Goal: Task Accomplishment & Management: Complete application form

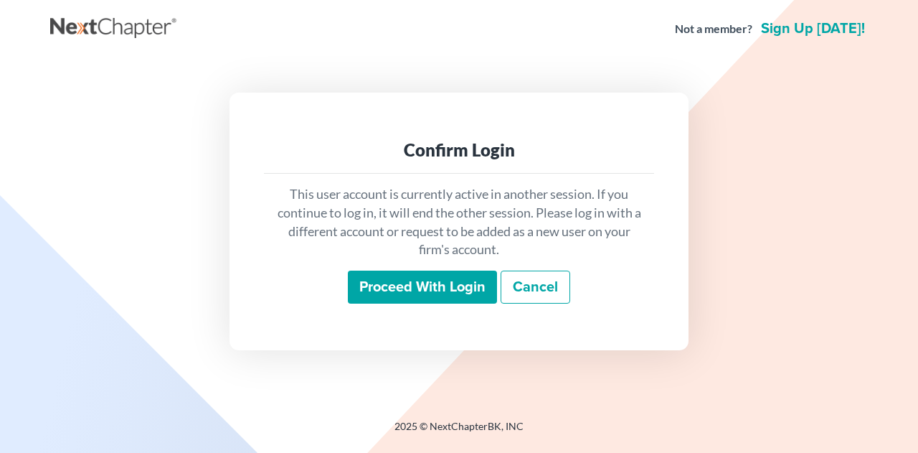
click at [427, 289] on input "Proceed with login" at bounding box center [422, 286] width 149 height 33
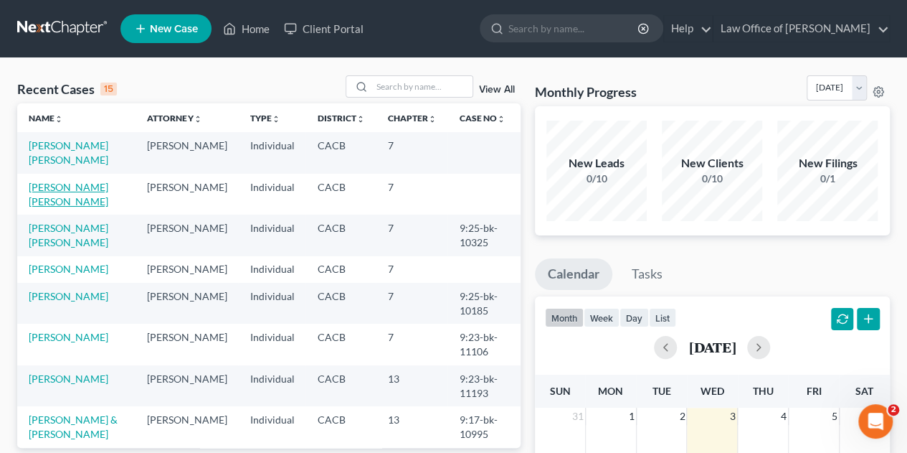
click at [66, 184] on link "[PERSON_NAME] [PERSON_NAME]" at bounding box center [69, 194] width 80 height 27
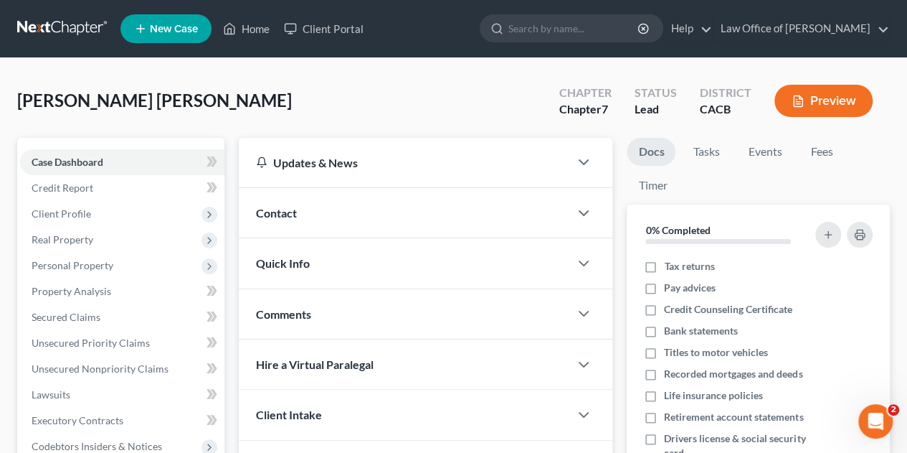
scroll to position [396, 0]
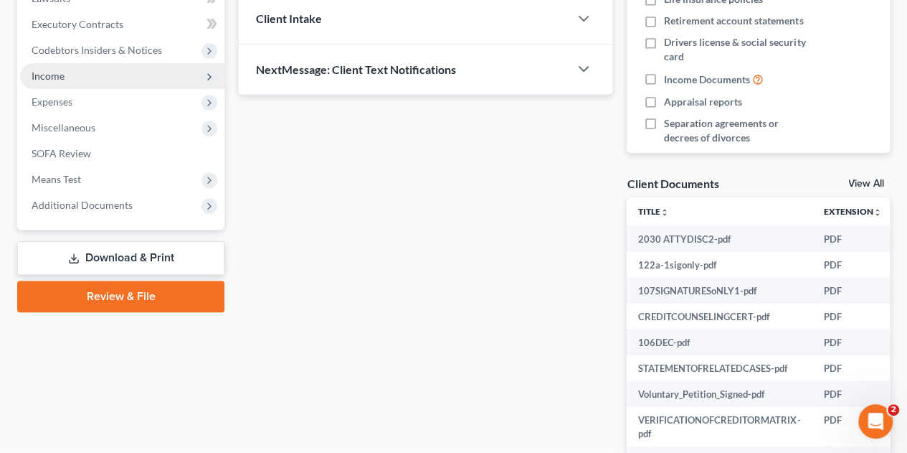
click at [115, 82] on span "Income" at bounding box center [122, 76] width 204 height 26
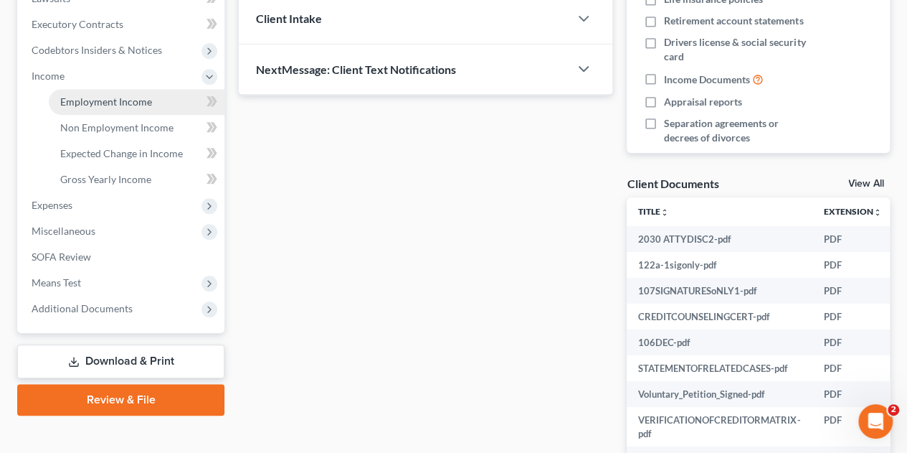
click at [113, 100] on span "Employment Income" at bounding box center [106, 101] width 92 height 12
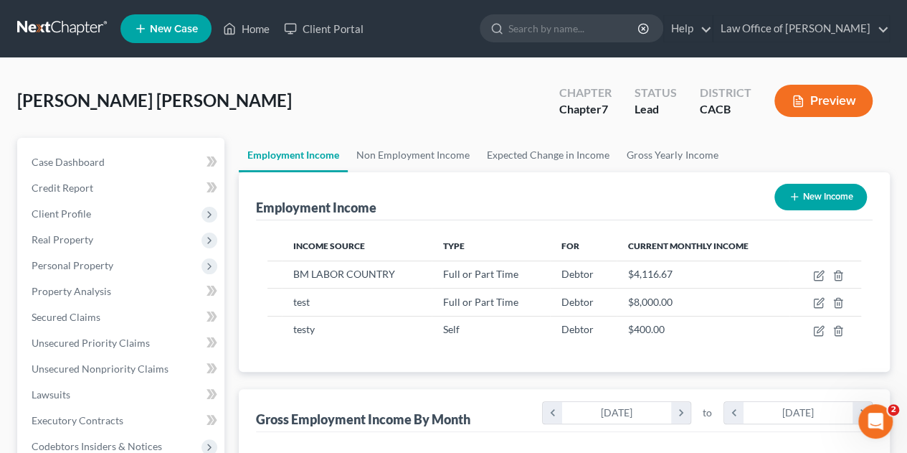
scroll to position [255, 363]
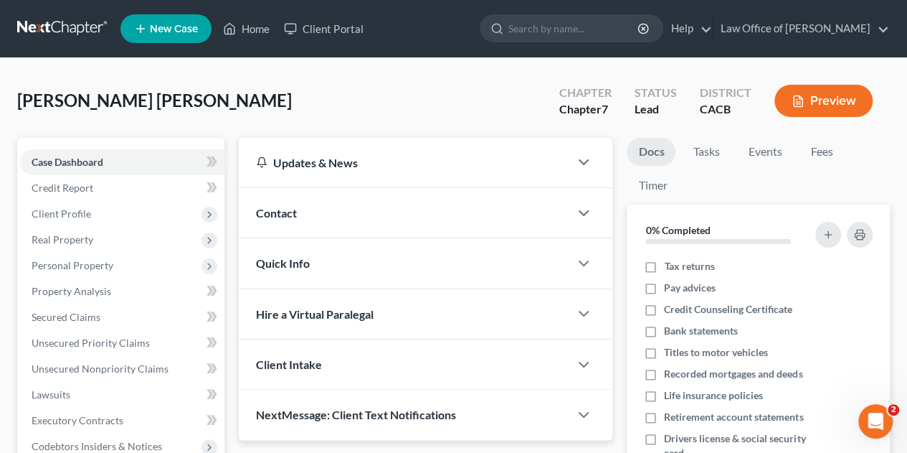
scroll to position [396, 0]
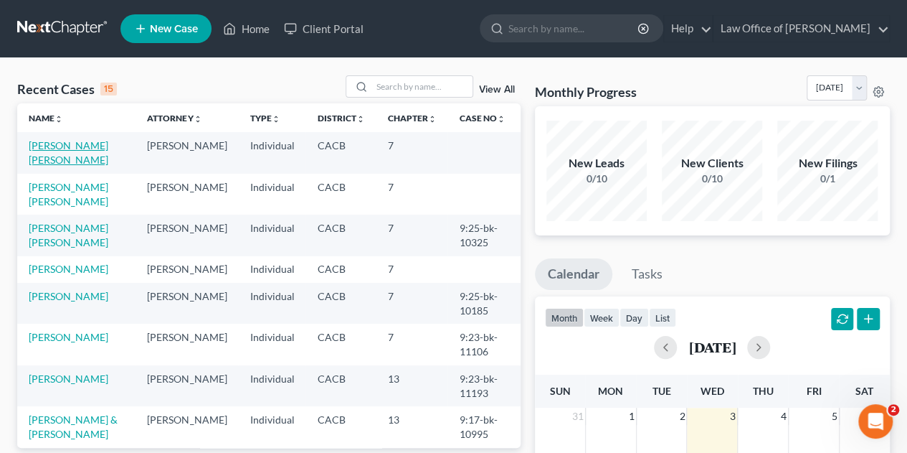
click at [67, 154] on link "[PERSON_NAME] [PERSON_NAME]" at bounding box center [69, 152] width 80 height 27
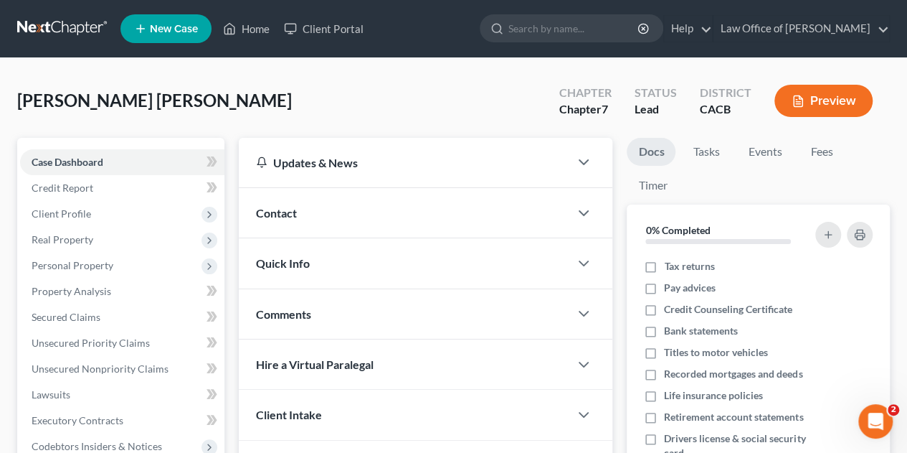
scroll to position [396, 0]
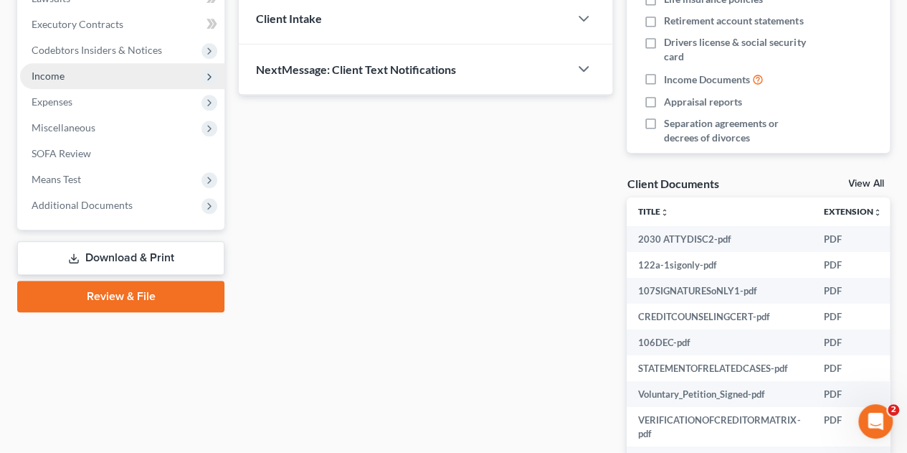
click at [131, 74] on span "Income" at bounding box center [122, 76] width 204 height 26
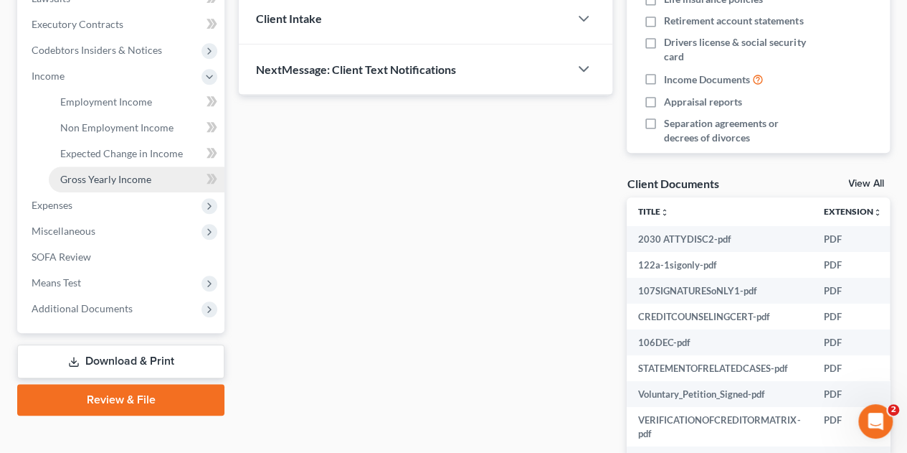
click at [124, 175] on span "Gross Yearly Income" at bounding box center [105, 179] width 91 height 12
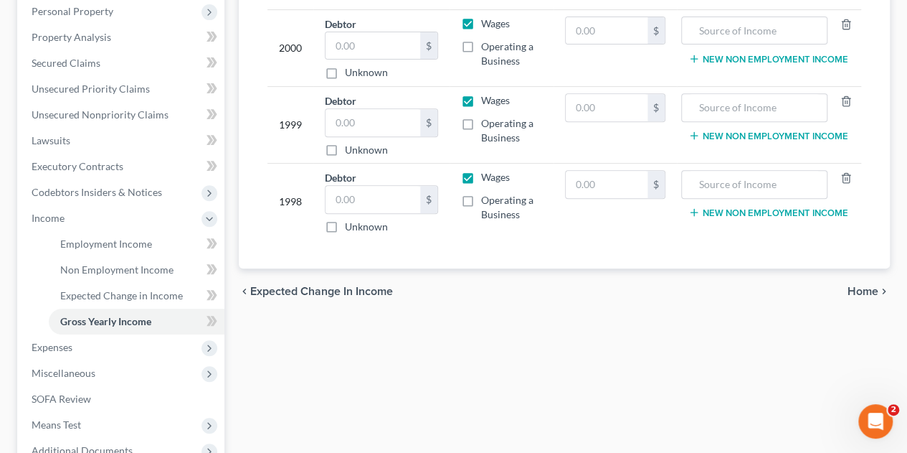
scroll to position [255, 0]
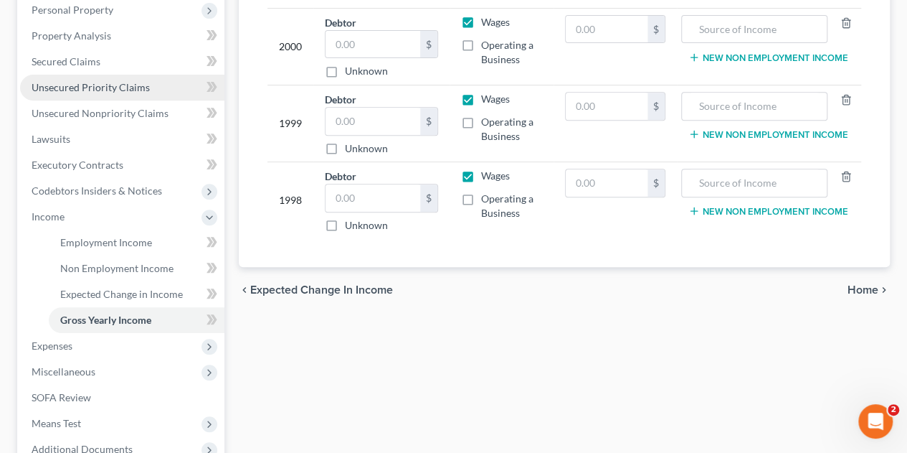
click at [127, 78] on link "Unsecured Priority Claims" at bounding box center [122, 88] width 204 height 26
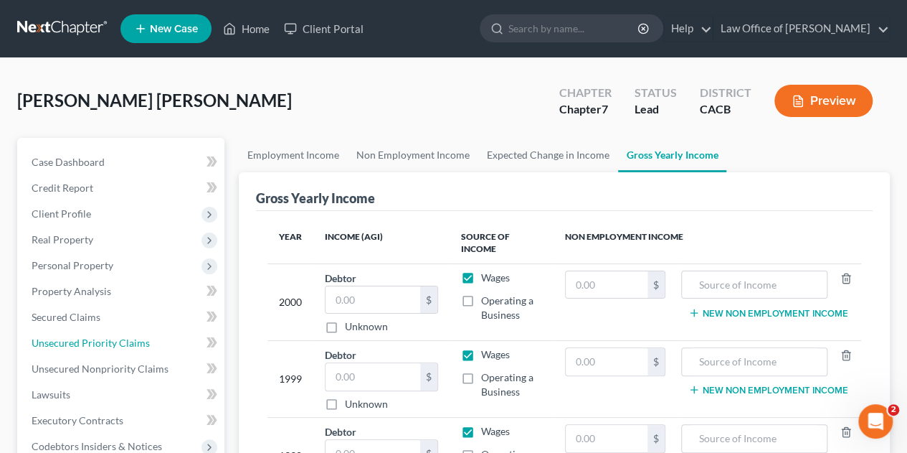
scroll to position [255, 0]
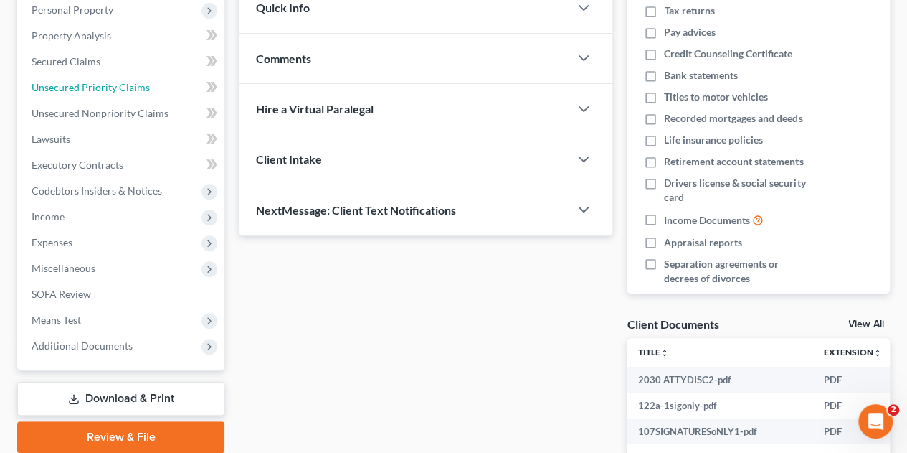
scroll to position [396, 0]
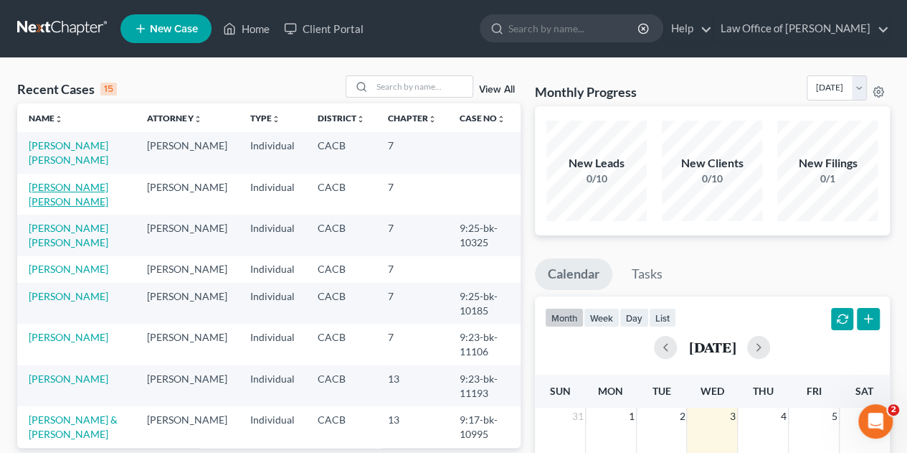
click at [65, 189] on link "[PERSON_NAME] [PERSON_NAME]" at bounding box center [69, 194] width 80 height 27
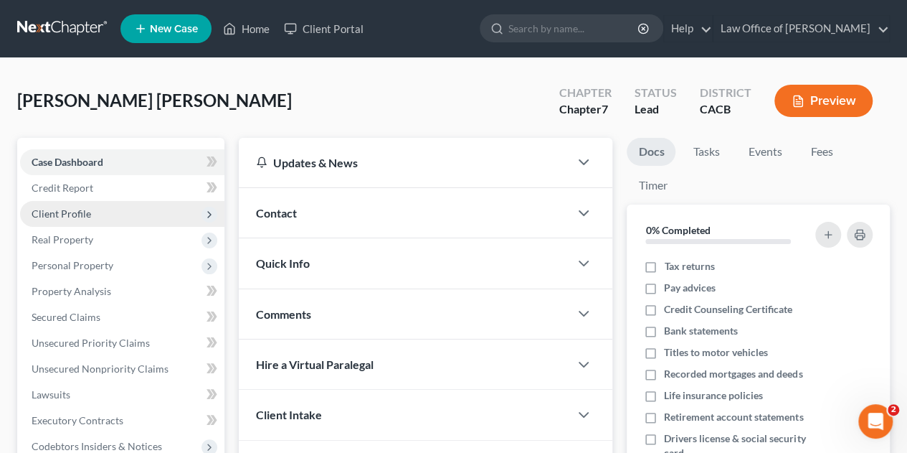
click at [66, 216] on span "Client Profile" at bounding box center [62, 213] width 60 height 12
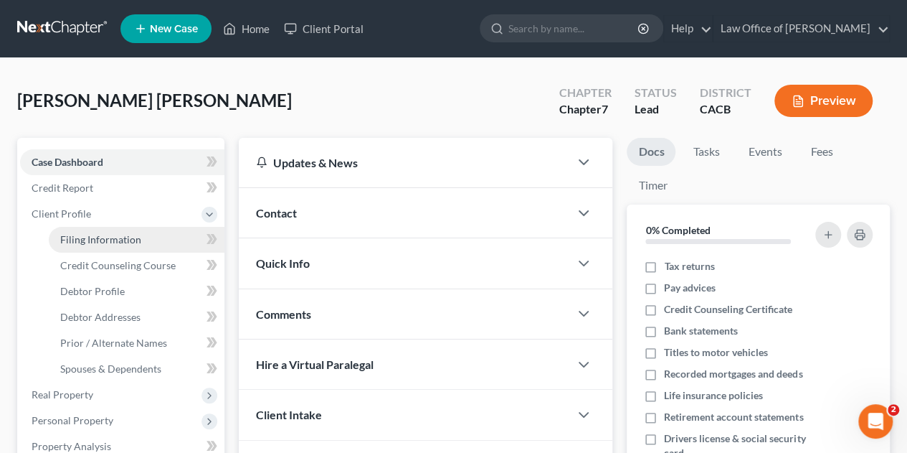
click at [73, 239] on span "Filing Information" at bounding box center [100, 239] width 81 height 12
select select "1"
select select "0"
select select "4"
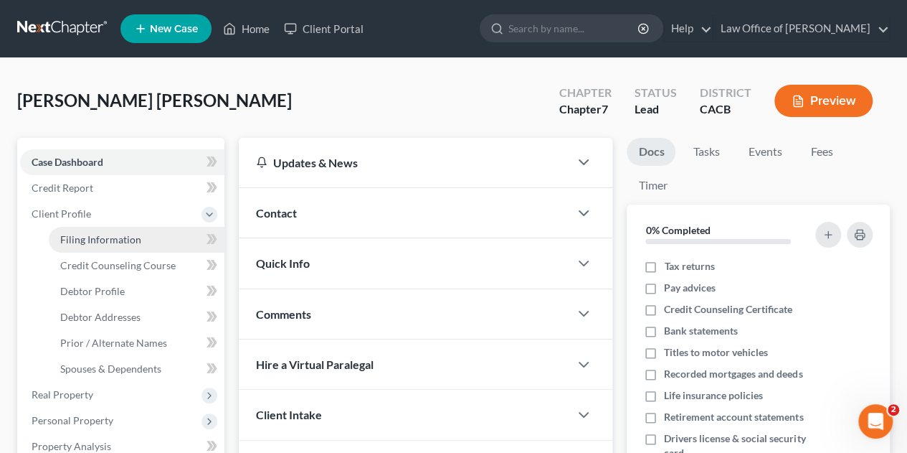
select select "1"
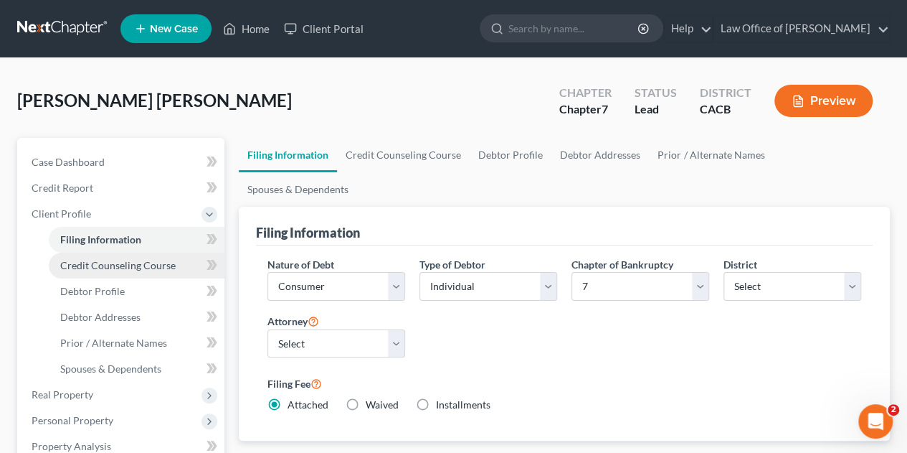
click at [80, 266] on span "Credit Counseling Course" at bounding box center [117, 265] width 115 height 12
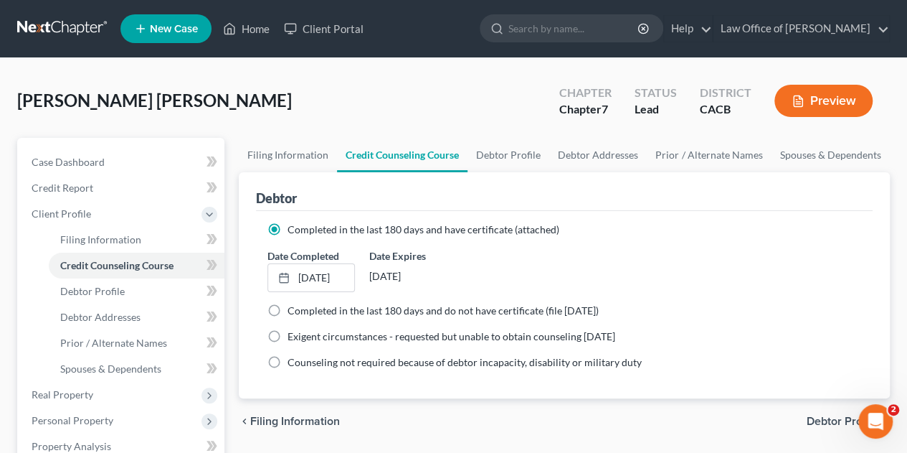
select select "1"
select select "0"
select select "7"
select select "0"
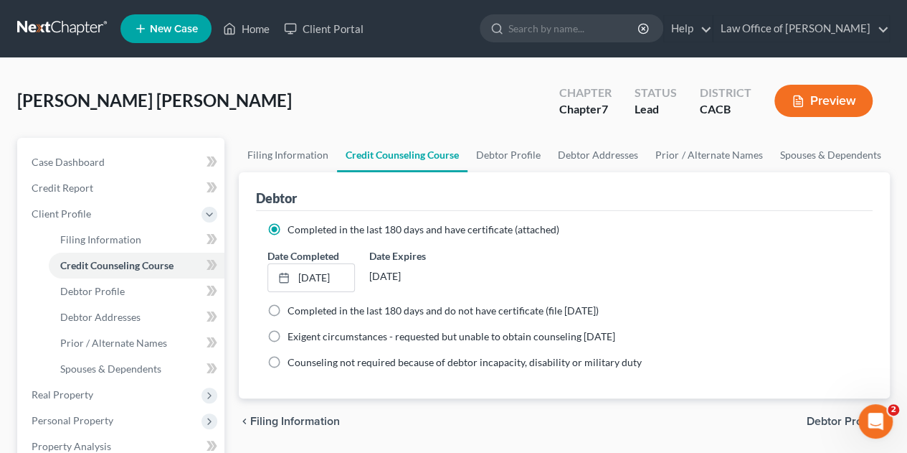
select select "4"
select select "1"
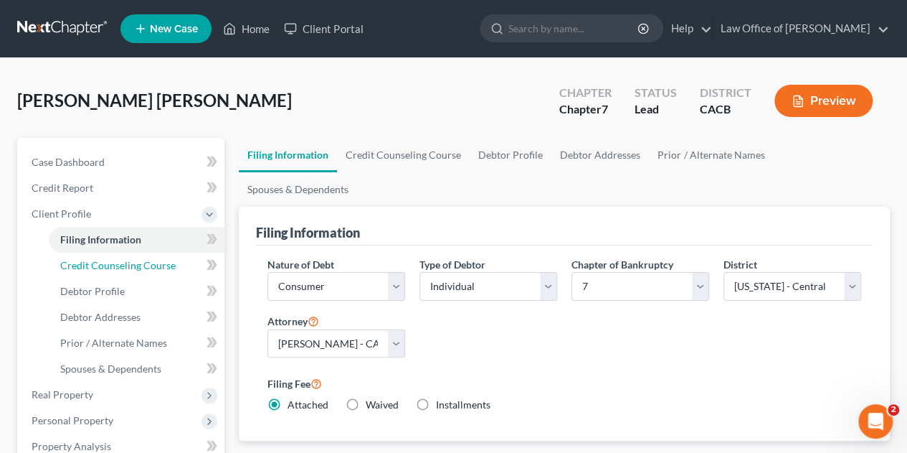
scroll to position [396, 0]
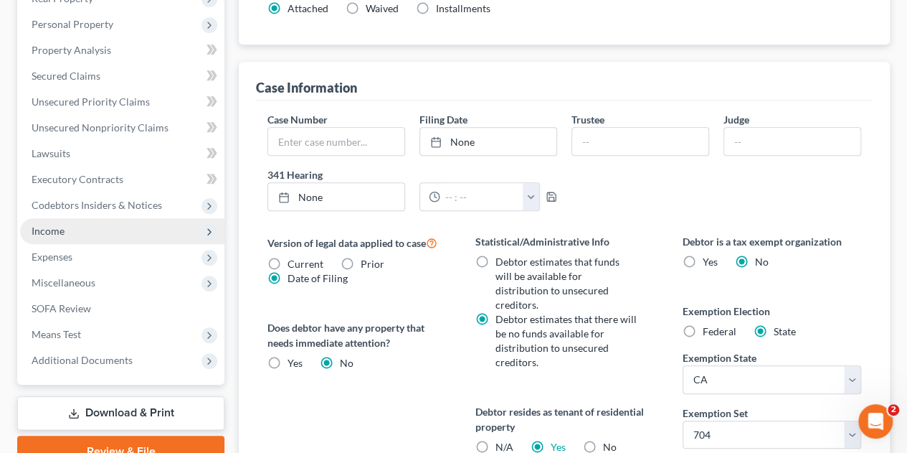
click at [67, 233] on span "Income" at bounding box center [122, 231] width 204 height 26
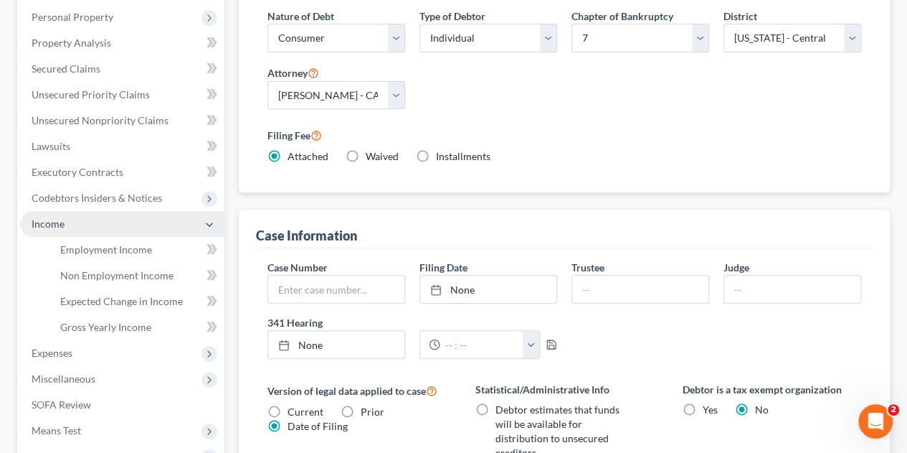
scroll to position [241, 0]
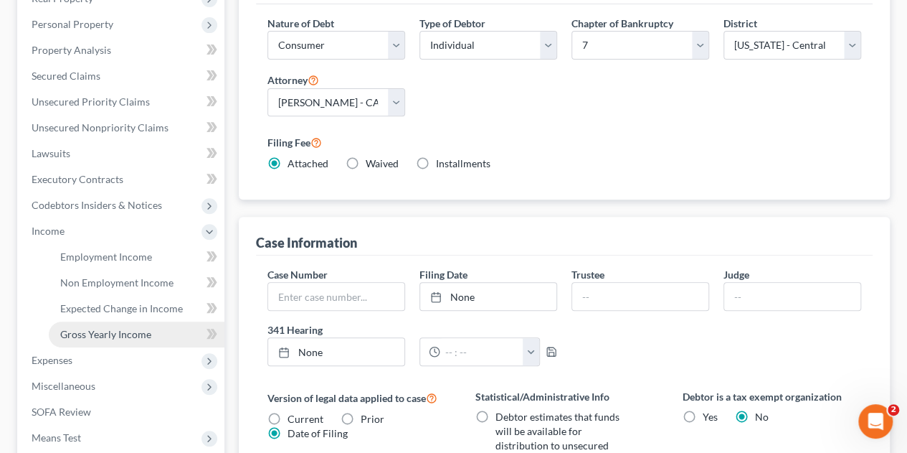
click at [85, 339] on link "Gross Yearly Income" at bounding box center [137, 334] width 176 height 26
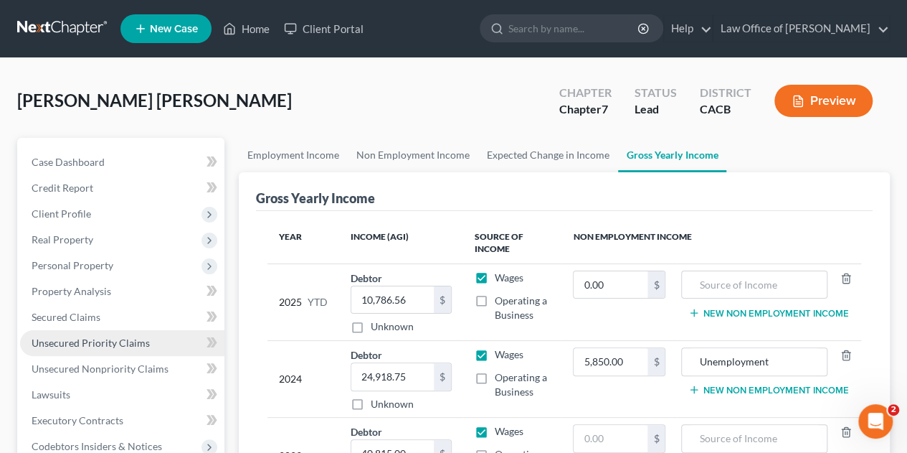
click at [89, 344] on span "Unsecured Priority Claims" at bounding box center [91, 342] width 118 height 12
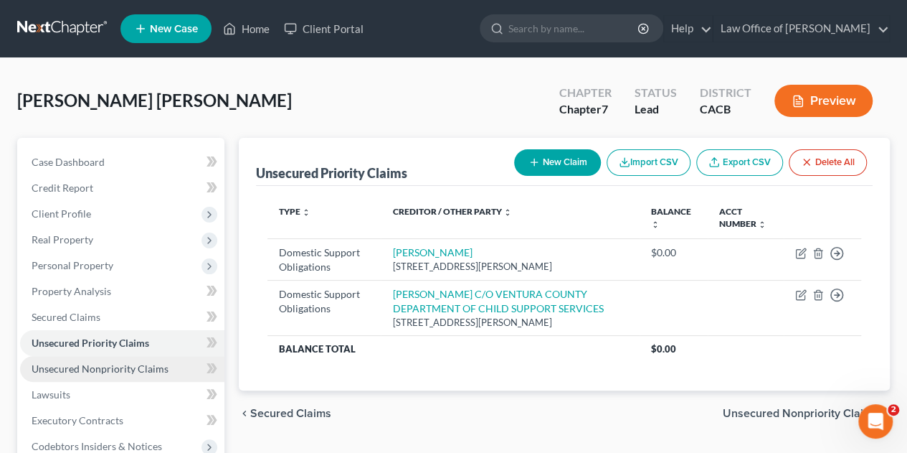
click at [87, 369] on span "Unsecured Nonpriority Claims" at bounding box center [100, 368] width 137 height 12
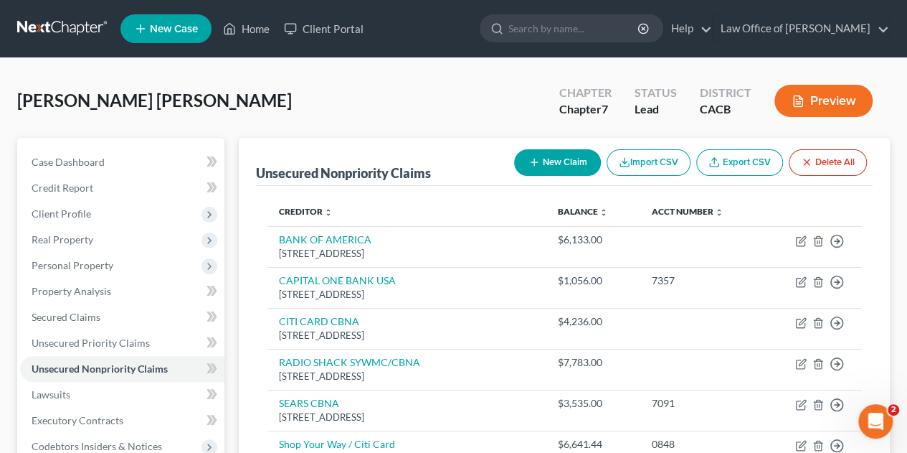
click at [234, 411] on div "Unsecured Nonpriority Claims New Claim Import CSV Export CSV Delete All Credito…" at bounding box center [564, 423] width 665 height 570
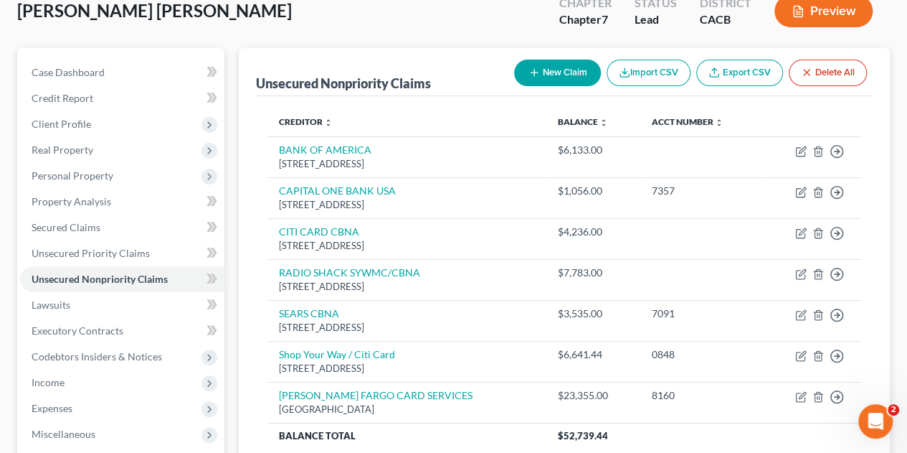
scroll to position [93, 0]
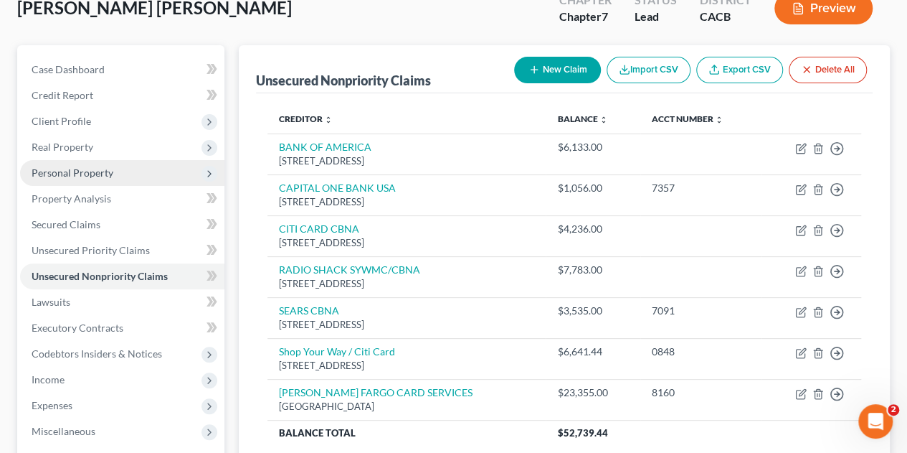
click at [74, 170] on span "Personal Property" at bounding box center [73, 172] width 82 height 12
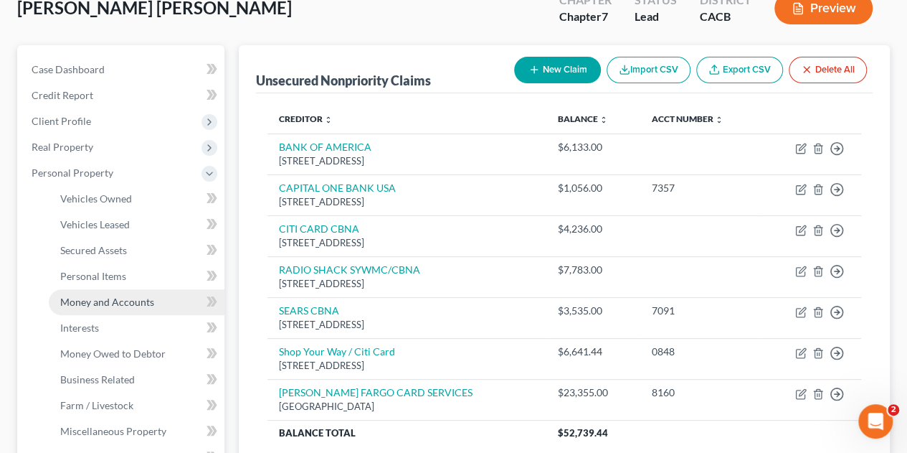
click at [103, 300] on span "Money and Accounts" at bounding box center [107, 301] width 94 height 12
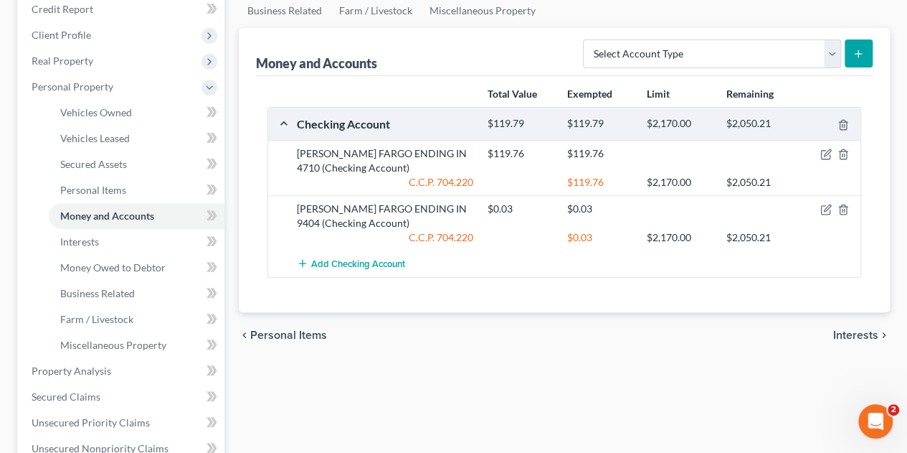
scroll to position [191, 0]
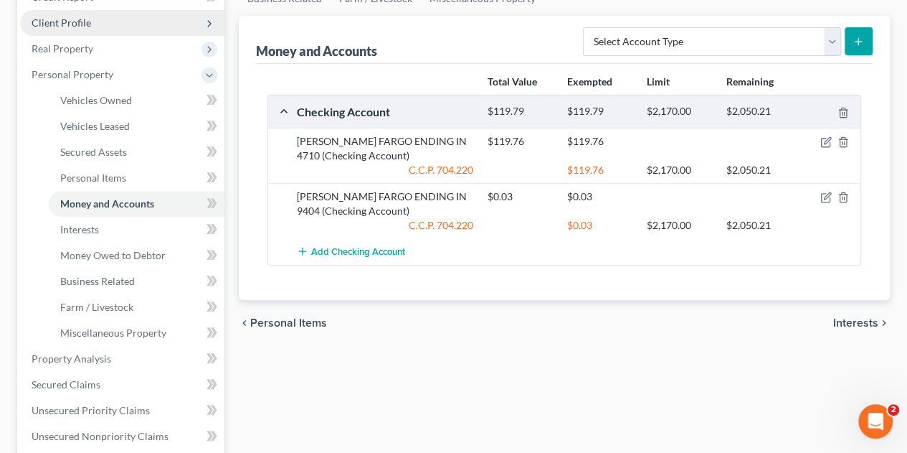
click at [73, 26] on span "Client Profile" at bounding box center [62, 22] width 60 height 12
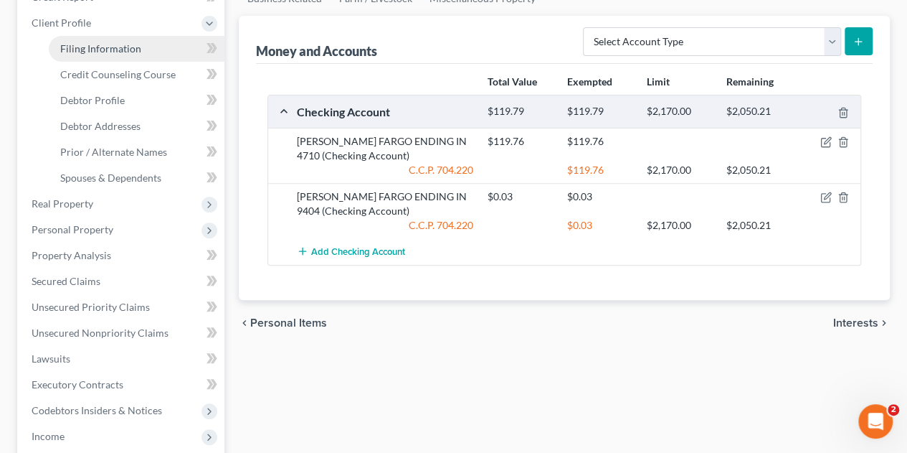
click at [80, 56] on link "Filing Information" at bounding box center [137, 49] width 176 height 26
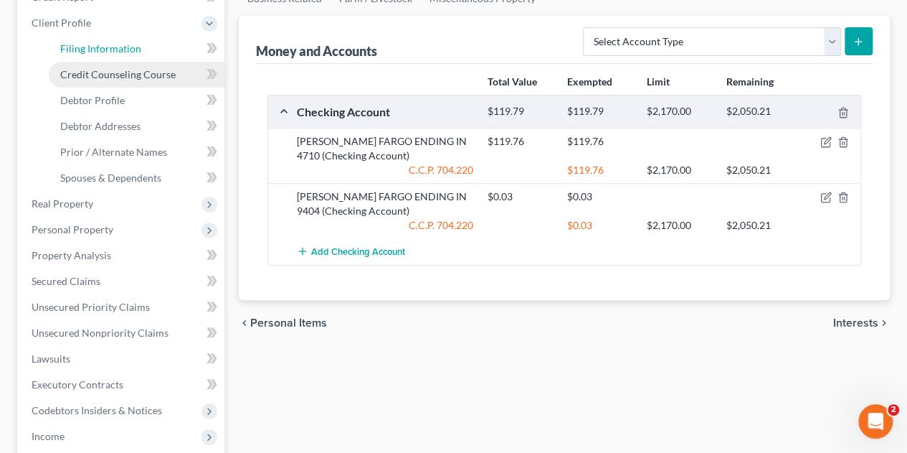
select select "1"
select select "0"
select select "7"
select select "0"
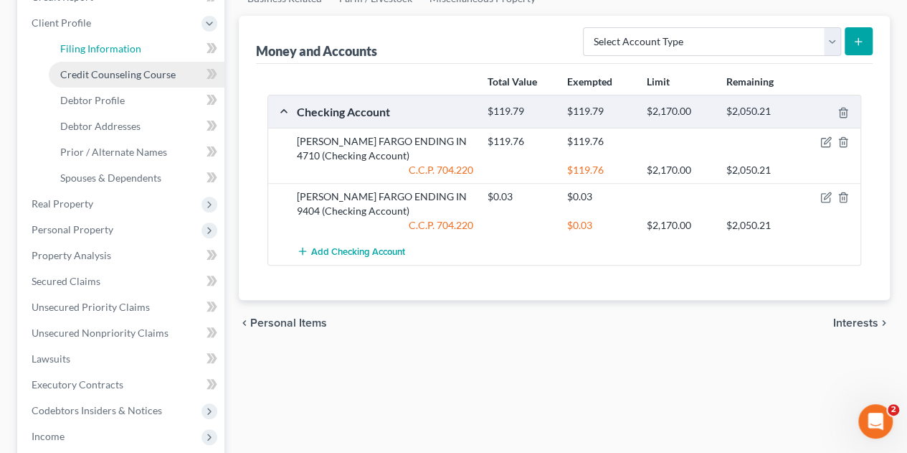
select select "4"
select select "1"
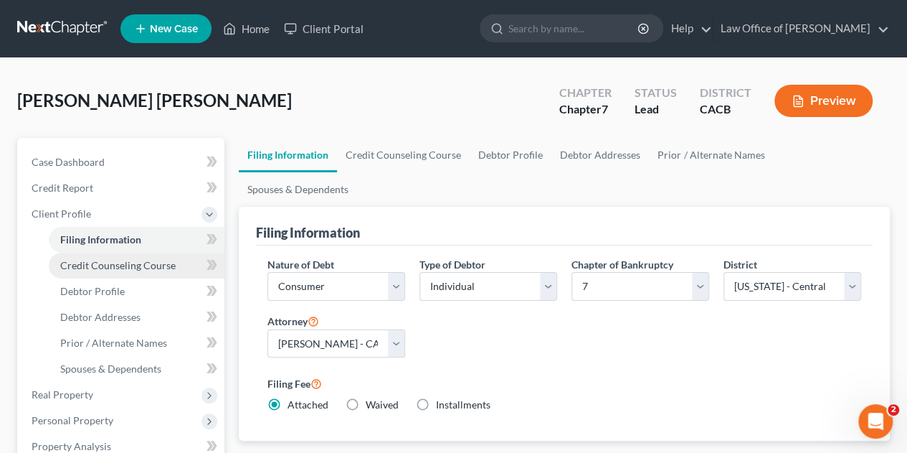
click at [95, 266] on span "Credit Counseling Course" at bounding box center [117, 265] width 115 height 12
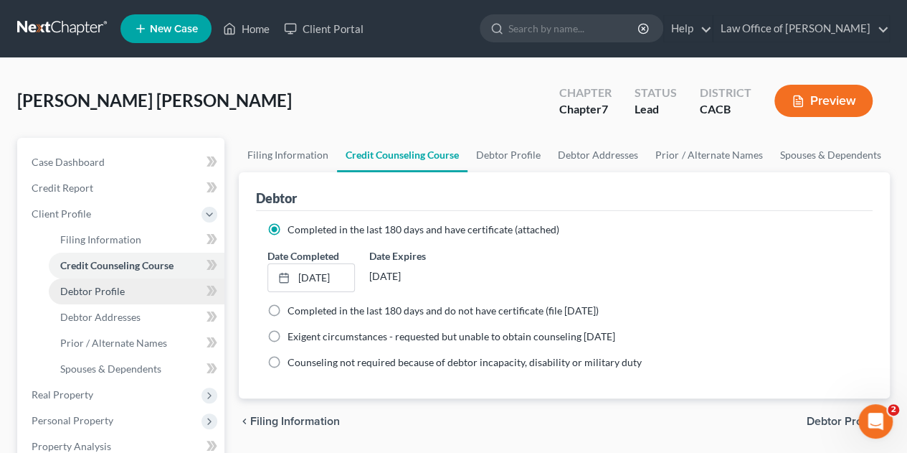
click at [99, 295] on span "Debtor Profile" at bounding box center [92, 291] width 65 height 12
select select "1"
select select "2"
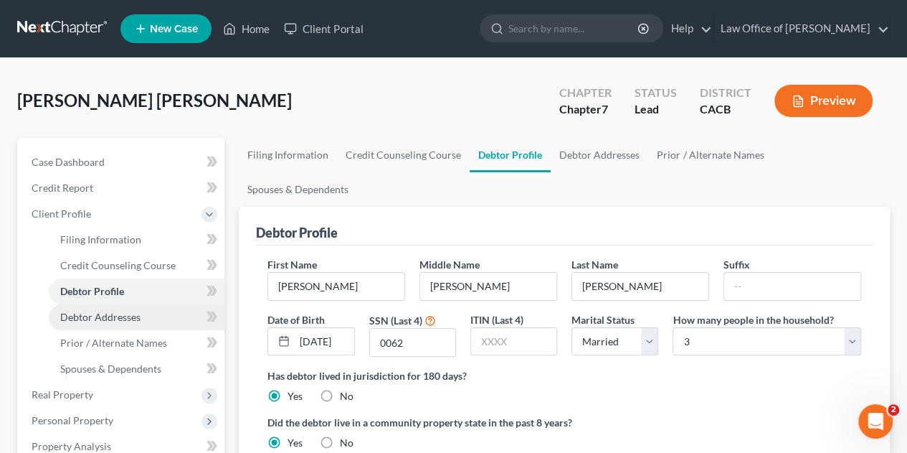
click at [106, 313] on span "Debtor Addresses" at bounding box center [100, 317] width 80 height 12
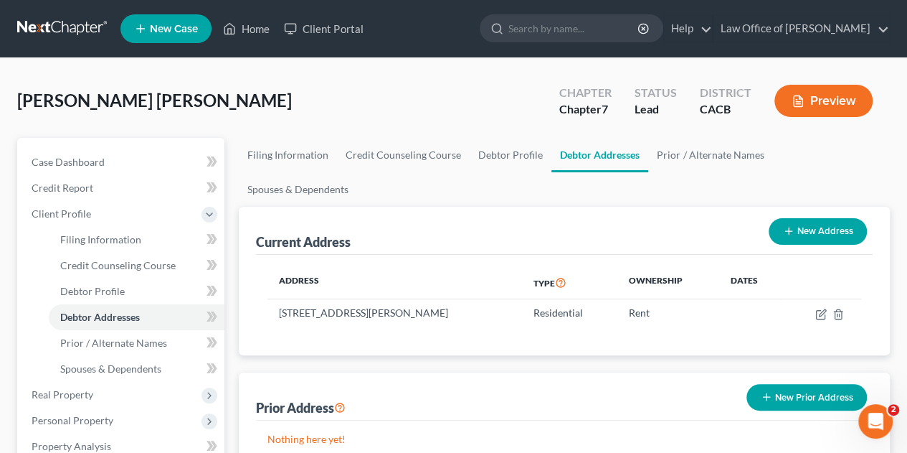
scroll to position [396, 0]
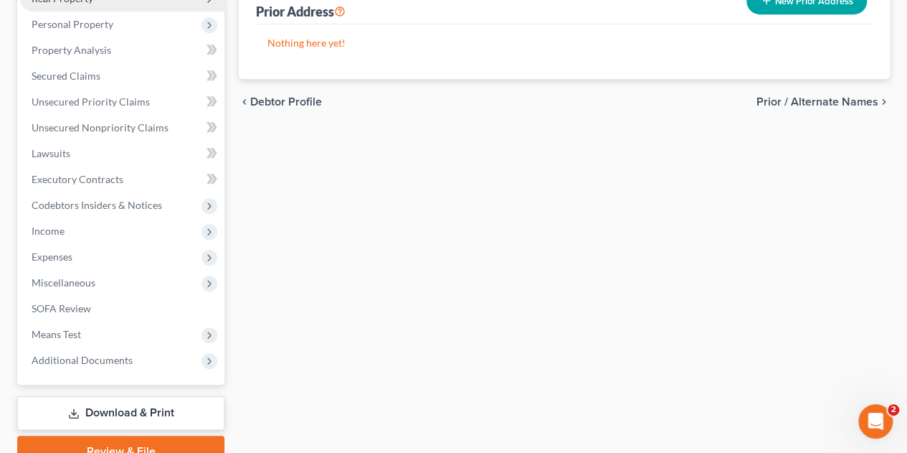
select select "1"
select select "2"
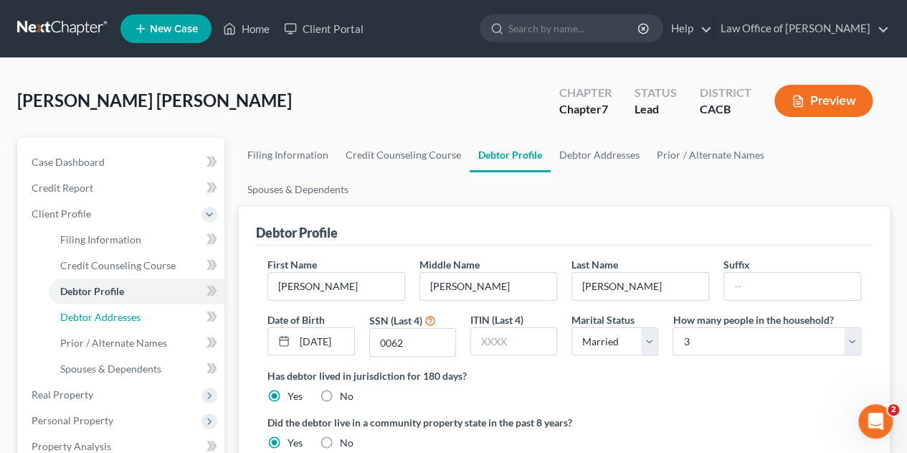
scroll to position [396, 0]
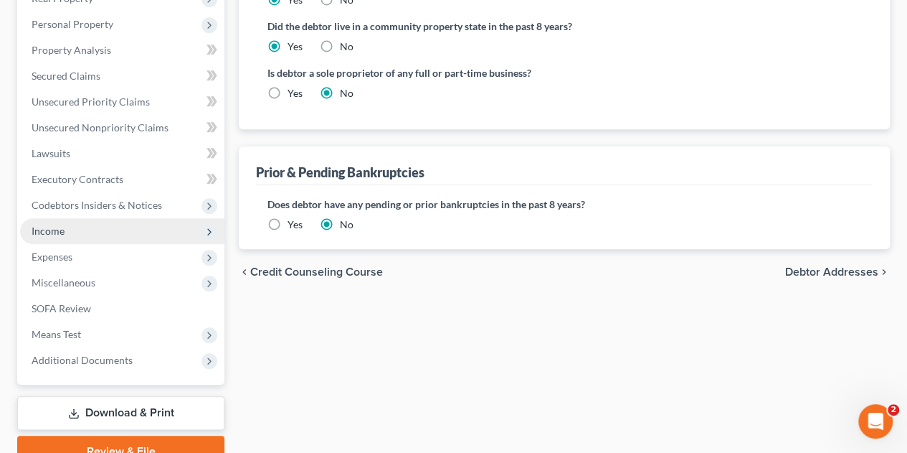
click at [75, 240] on span "Income" at bounding box center [122, 231] width 204 height 26
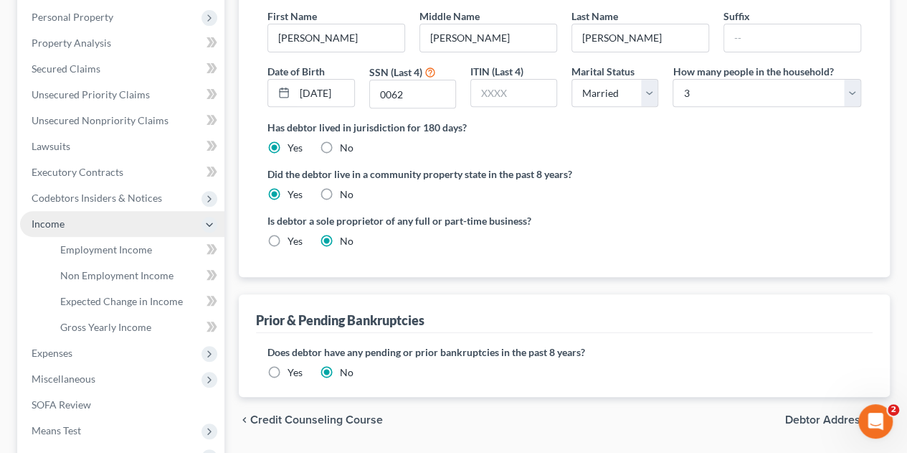
scroll to position [241, 0]
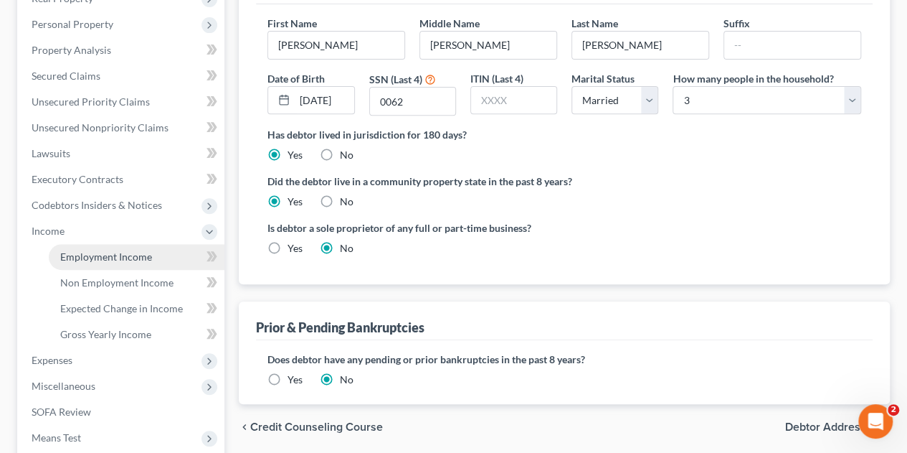
click at [83, 265] on link "Employment Income" at bounding box center [137, 257] width 176 height 26
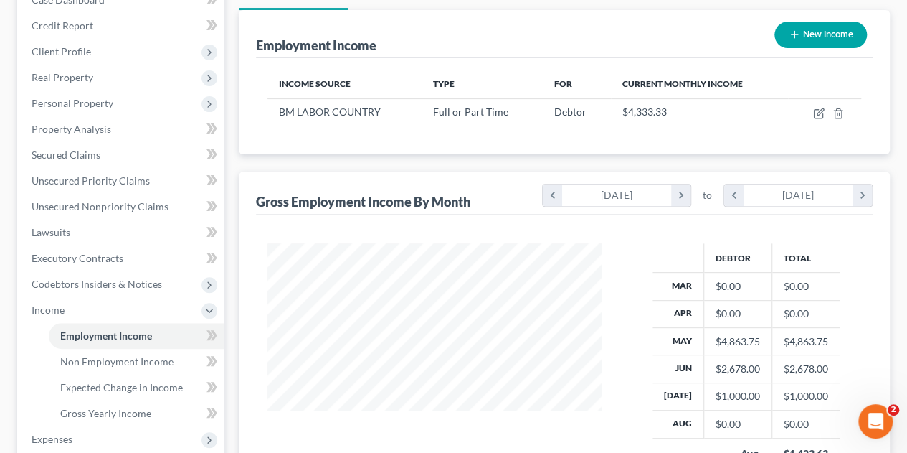
scroll to position [95, 0]
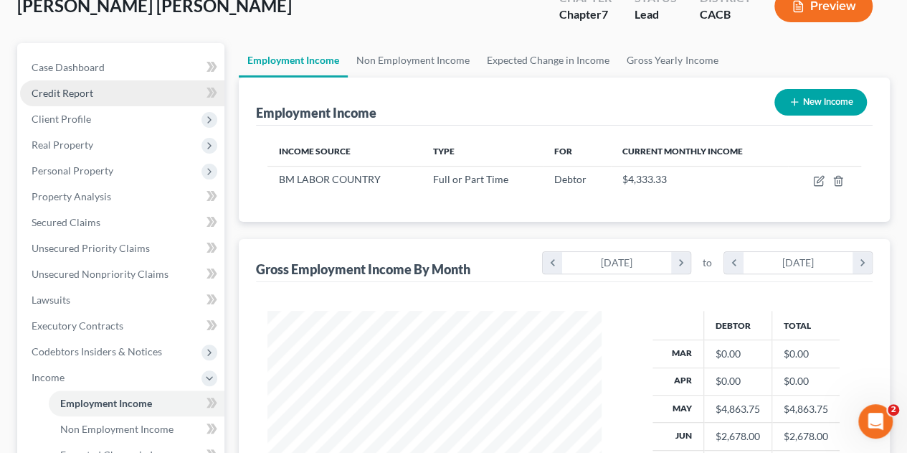
click at [75, 90] on span "Credit Report" at bounding box center [63, 93] width 62 height 12
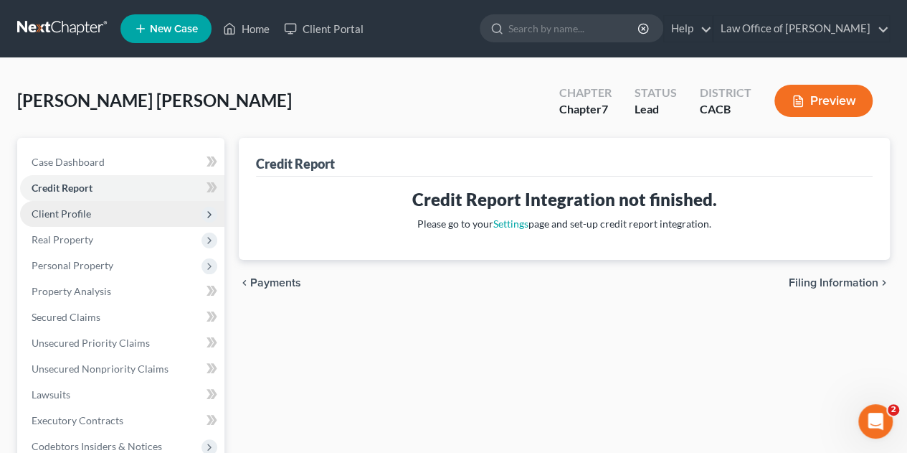
click at [78, 214] on span "Client Profile" at bounding box center [62, 213] width 60 height 12
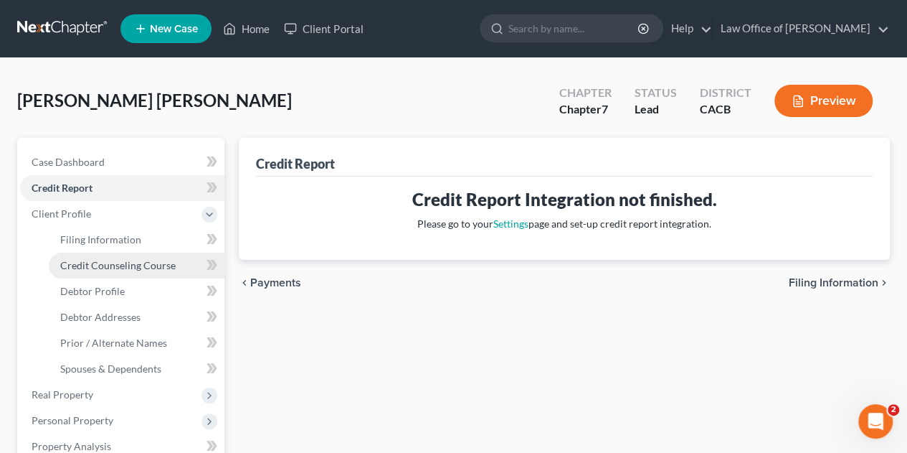
click at [84, 262] on span "Credit Counseling Course" at bounding box center [117, 265] width 115 height 12
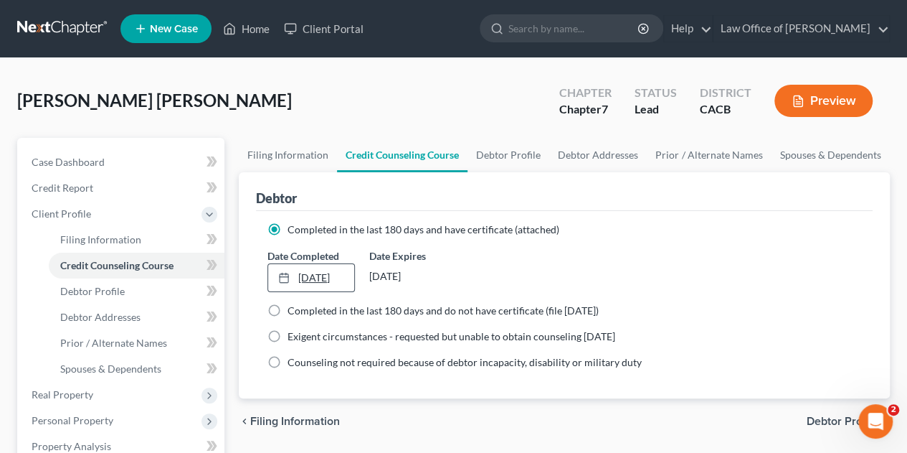
click at [346, 273] on link "[DATE]" at bounding box center [310, 277] width 85 height 27
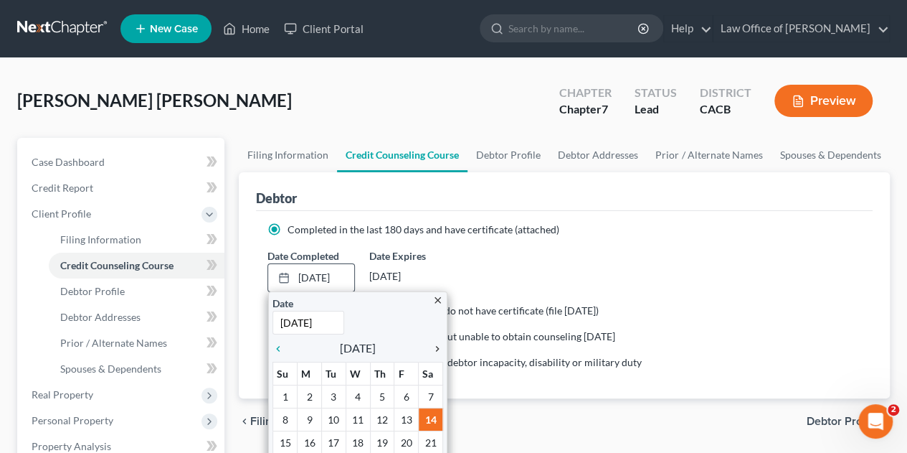
click at [439, 347] on icon "chevron_right" at bounding box center [434, 348] width 19 height 11
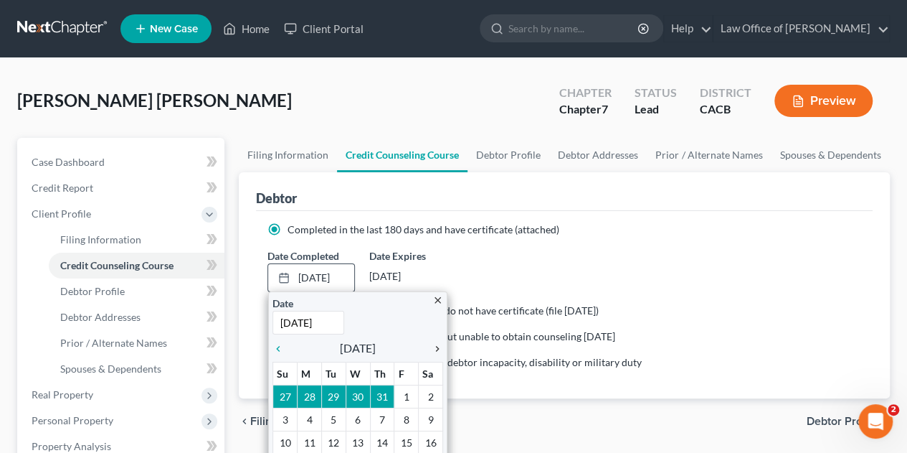
click at [439, 347] on icon "chevron_right" at bounding box center [434, 348] width 19 height 11
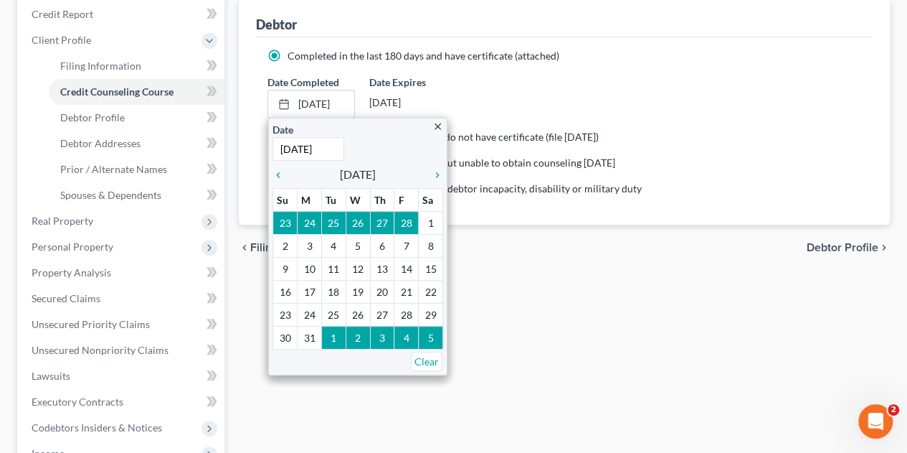
scroll to position [195, 0]
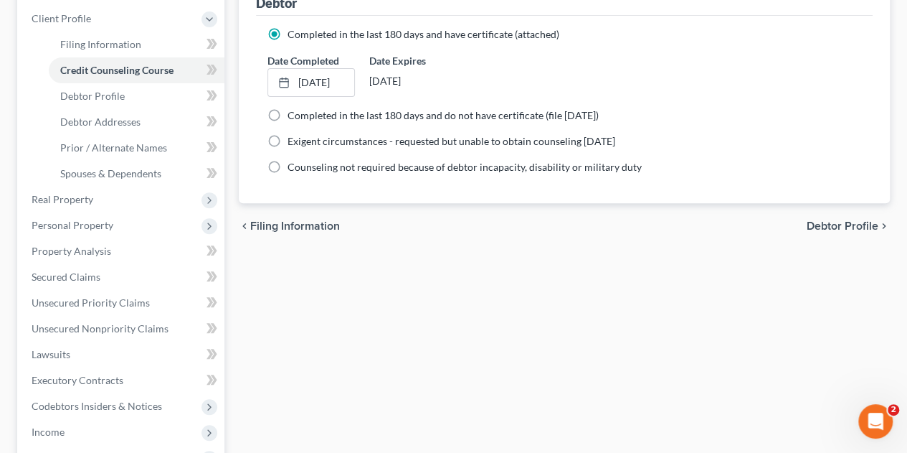
click at [288, 112] on label "Completed in the last 180 days and do not have certificate (file [DATE])" at bounding box center [443, 115] width 311 height 14
click at [293, 112] on input "Completed in the last 180 days and do not have certificate (file [DATE])" at bounding box center [297, 112] width 9 height 9
radio input "true"
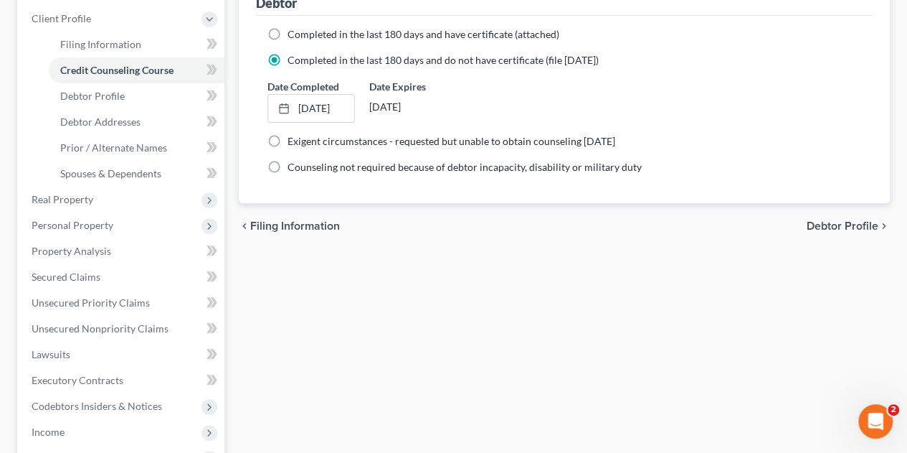
click at [288, 32] on label "Completed in the last 180 days and have certificate (attached)" at bounding box center [424, 34] width 272 height 14
click at [293, 32] on input "Completed in the last 180 days and have certificate (attached)" at bounding box center [297, 31] width 9 height 9
radio input "true"
radio input "false"
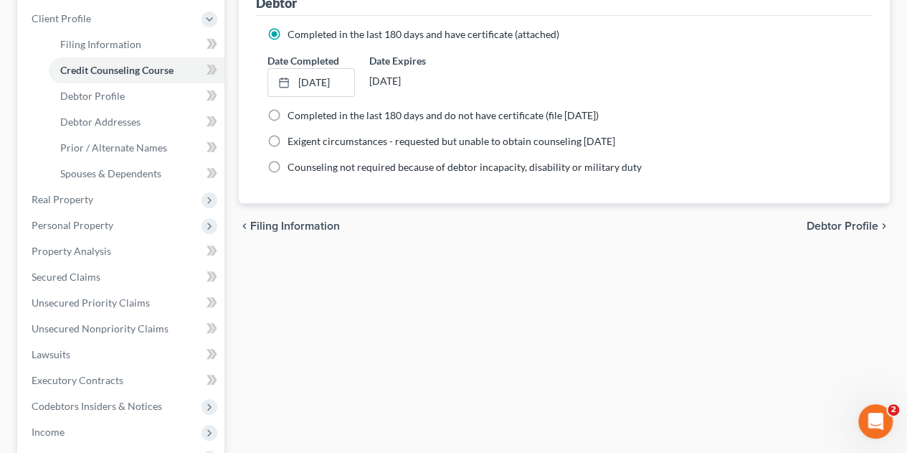
click at [556, 283] on div "Filing Information Credit Counseling Course Debtor Profile Debtor Addresses Pri…" at bounding box center [564, 305] width 665 height 725
click at [90, 87] on link "Debtor Profile" at bounding box center [137, 96] width 176 height 26
select select "1"
select select "2"
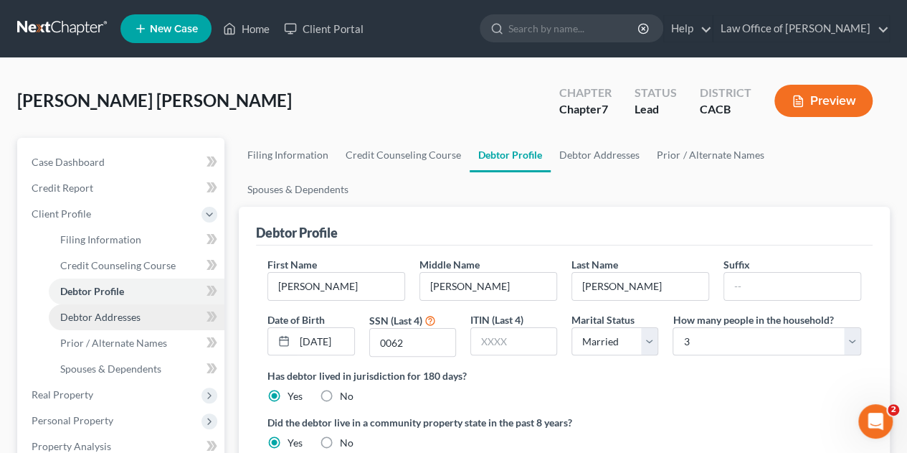
click at [104, 316] on span "Debtor Addresses" at bounding box center [100, 317] width 80 height 12
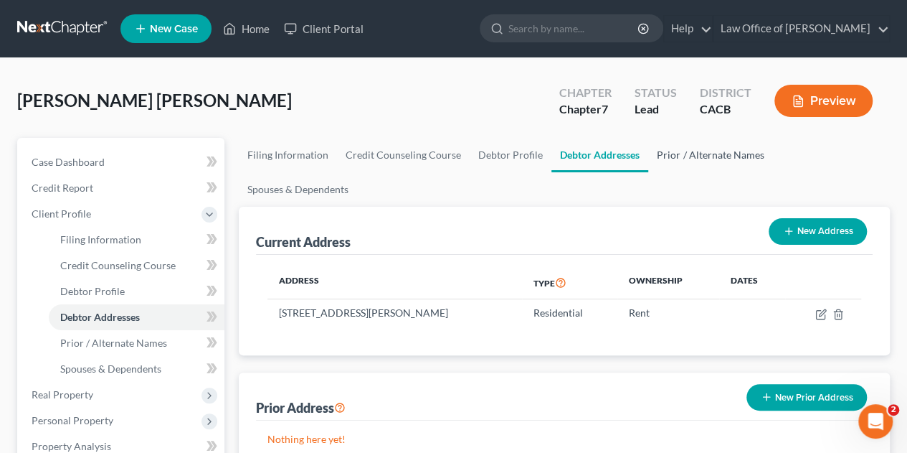
click at [684, 156] on link "Prior / Alternate Names" at bounding box center [710, 155] width 124 height 34
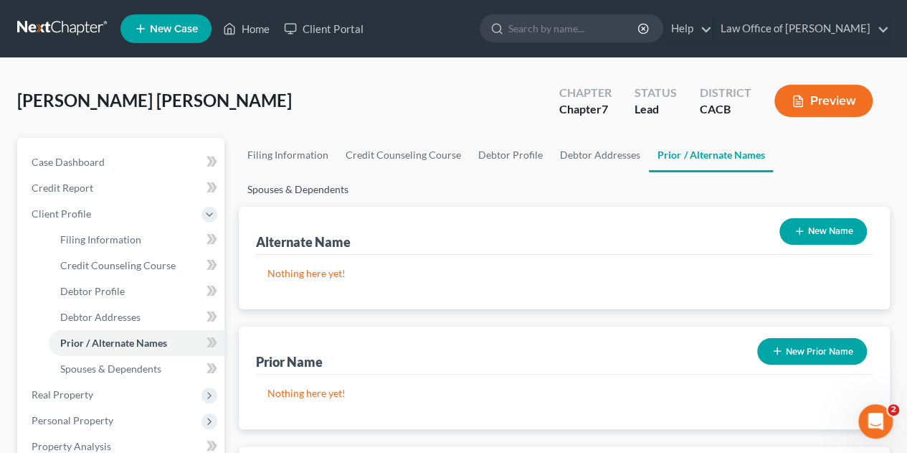
click at [357, 172] on link "Spouses & Dependents" at bounding box center [298, 189] width 118 height 34
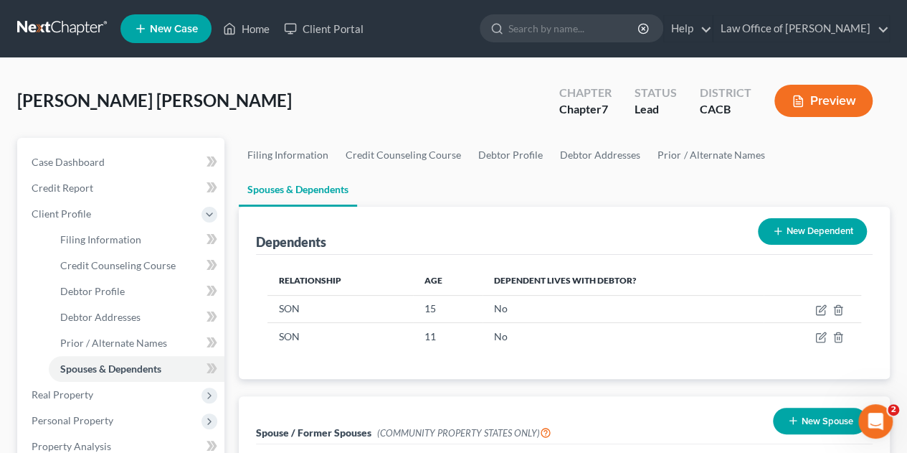
scroll to position [396, 0]
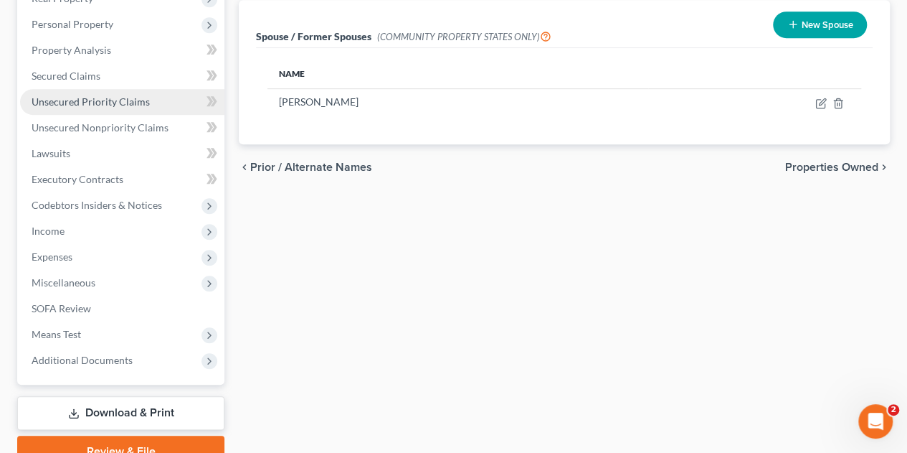
click at [106, 104] on span "Unsecured Priority Claims" at bounding box center [91, 101] width 118 height 12
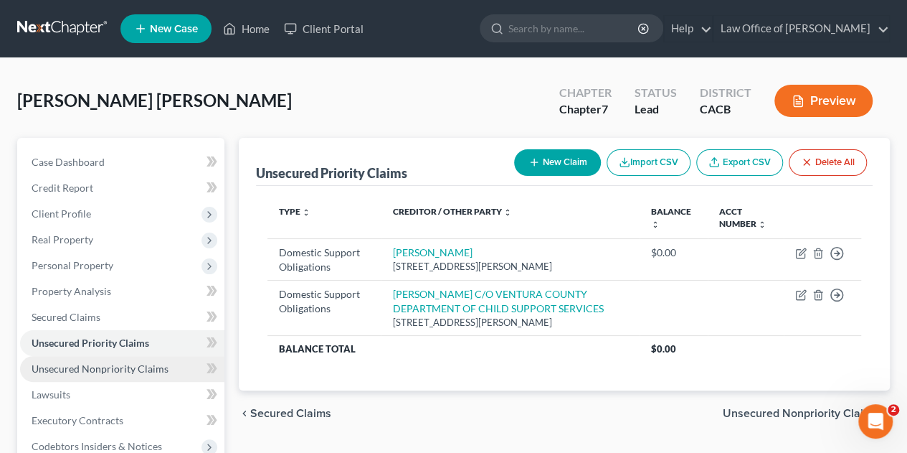
click at [75, 369] on span "Unsecured Nonpriority Claims" at bounding box center [100, 368] width 137 height 12
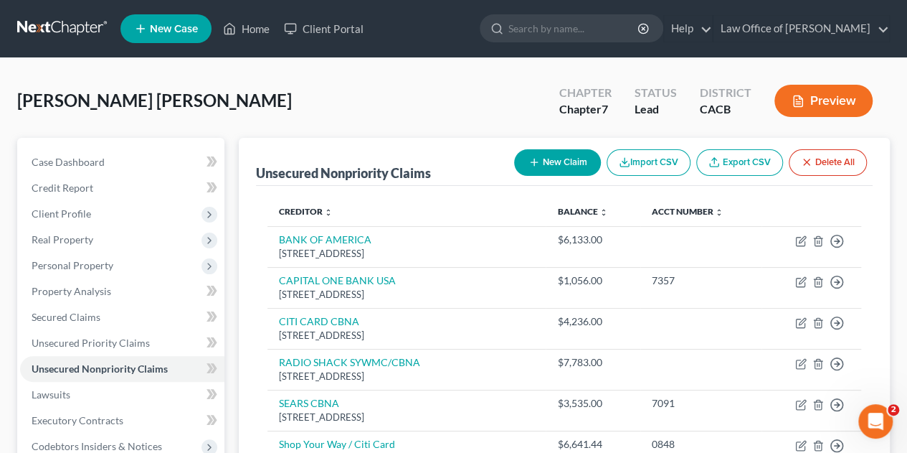
click at [562, 167] on button "New Claim" at bounding box center [557, 162] width 87 height 27
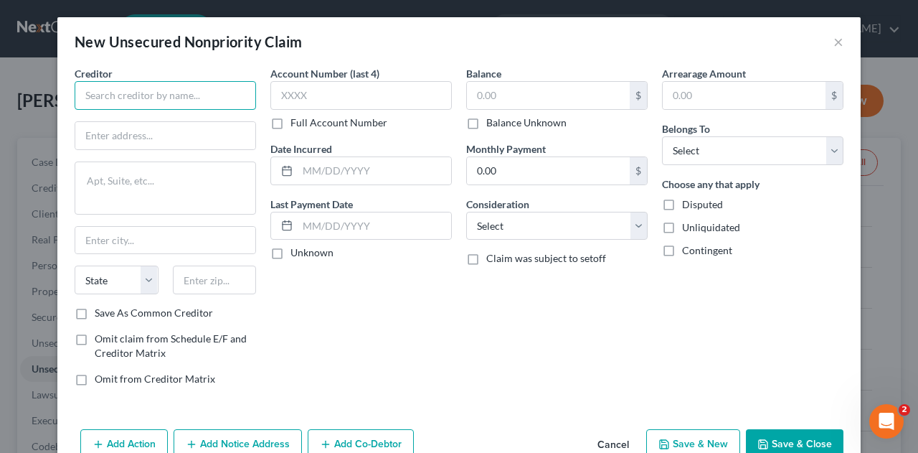
click at [168, 101] on input "text" at bounding box center [165, 95] width 181 height 29
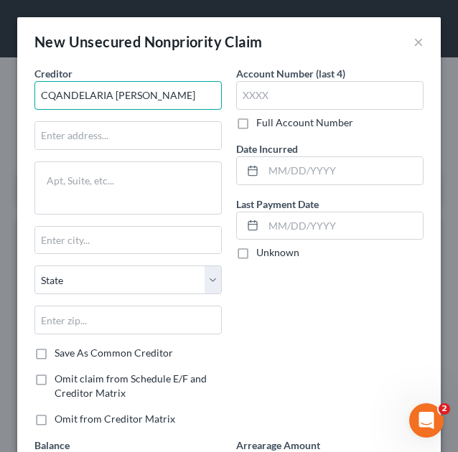
click at [154, 97] on input "CQANDELARIA [PERSON_NAME]" at bounding box center [127, 95] width 187 height 29
type input "CQANDELARIA [PERSON_NAME]"
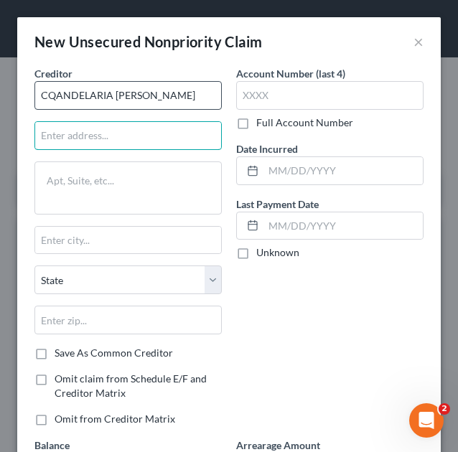
scroll to position [0, 0]
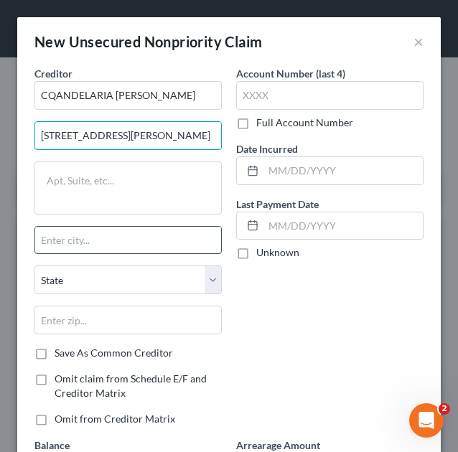
type input "[STREET_ADDRESS][PERSON_NAME]"
click at [90, 239] on input "text" at bounding box center [128, 240] width 186 height 27
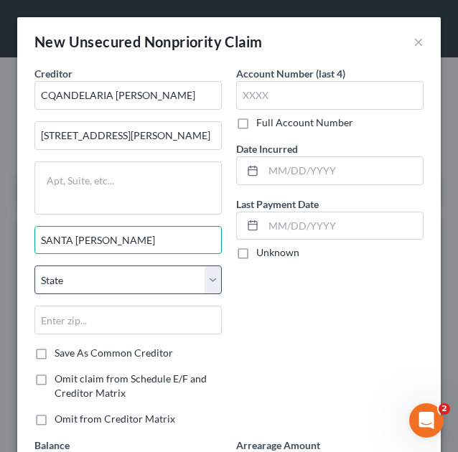
type input "SANTA [PERSON_NAME]"
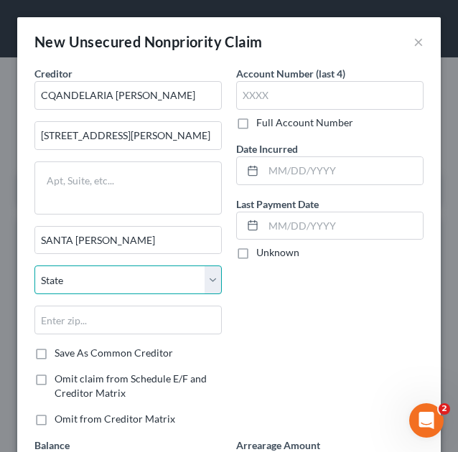
click at [83, 274] on select "State [US_STATE] AK AR AZ CA CO CT DE DC [GEOGRAPHIC_DATA] [GEOGRAPHIC_DATA] GU…" at bounding box center [127, 279] width 187 height 29
select select "4"
click at [34, 265] on select "State [US_STATE] AK AR AZ CA CO CT DE DC [GEOGRAPHIC_DATA] [GEOGRAPHIC_DATA] GU…" at bounding box center [127, 279] width 187 height 29
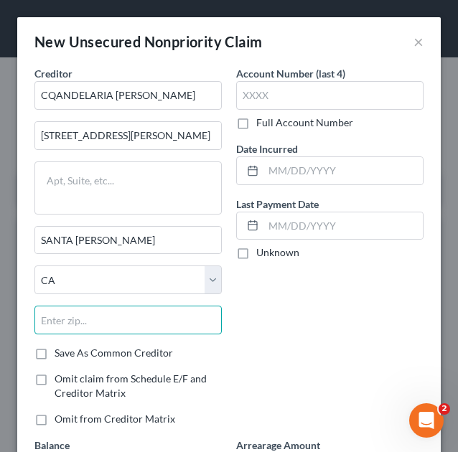
click at [112, 322] on input "text" at bounding box center [127, 319] width 187 height 29
type input "93060"
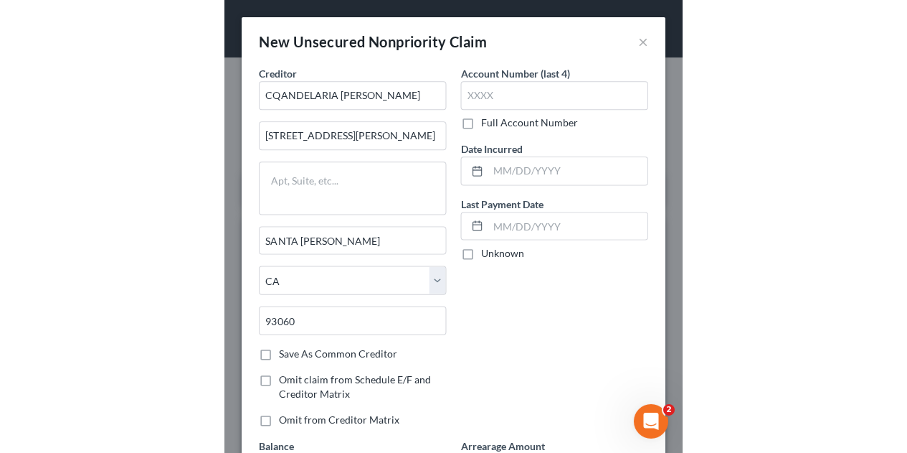
scroll to position [283, 0]
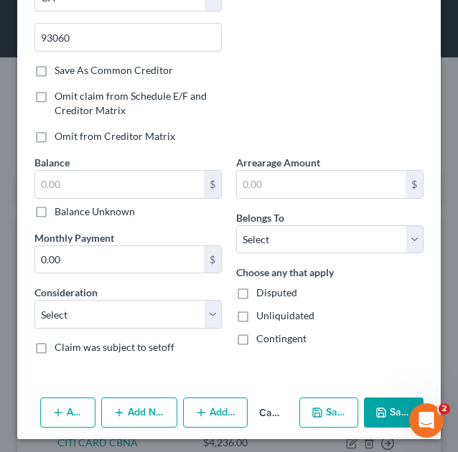
type input "Santa [PERSON_NAME]"
click at [119, 184] on input "text" at bounding box center [119, 184] width 169 height 27
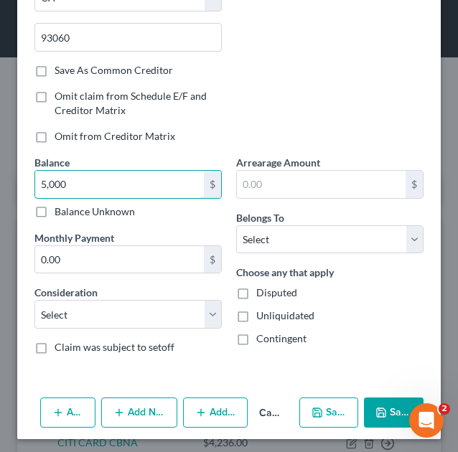
type input "5,000"
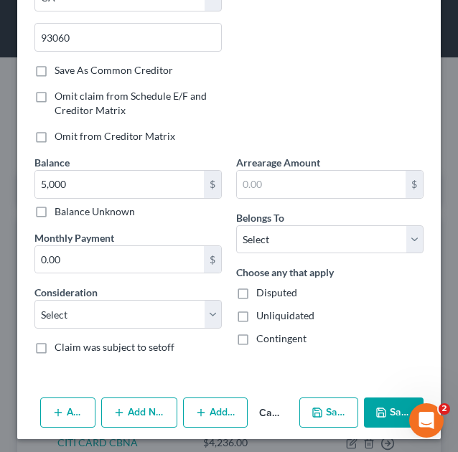
drag, startPoint x: 387, startPoint y: 407, endPoint x: 383, endPoint y: 305, distance: 101.9
click at [383, 305] on div "New Unsecured Nonpriority Claim × Creditor * [STREET_ADDRESS][PERSON_NAME][PERS…" at bounding box center [228, 87] width 423 height 704
click at [398, 249] on select "Select Debtor 1 Only Debtor 2 Only Debtor 1 And Debtor 2 Only At Least One Of T…" at bounding box center [329, 239] width 187 height 29
select select "0"
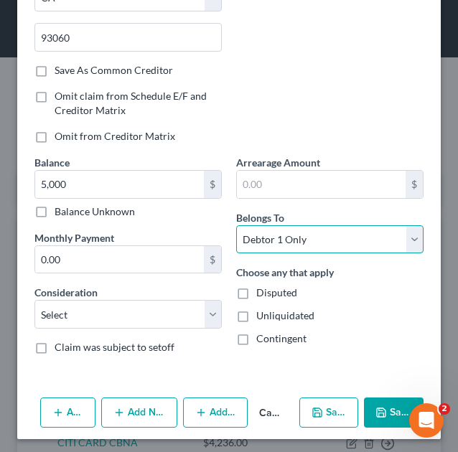
click at [236, 225] on select "Select Debtor 1 Only Debtor 2 Only Debtor 1 And Debtor 2 Only At Least One Of T…" at bounding box center [329, 239] width 187 height 29
click at [381, 406] on button "Save & Close" at bounding box center [394, 412] width 60 height 30
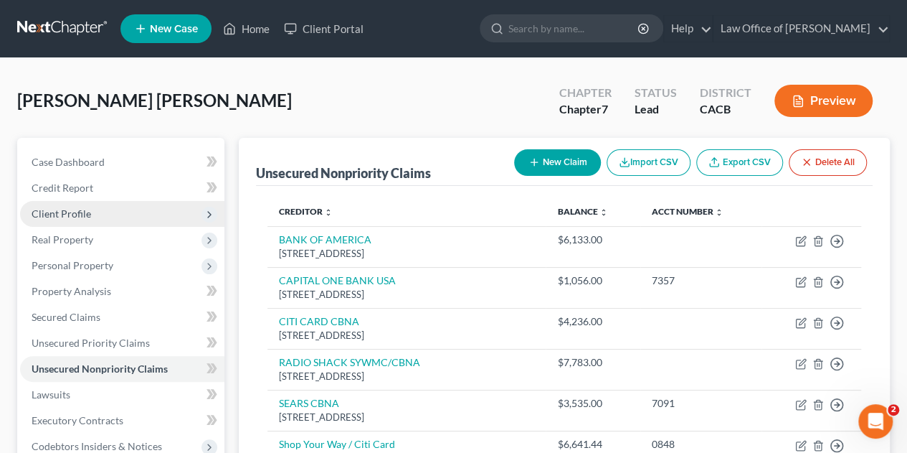
click at [69, 215] on span "Client Profile" at bounding box center [62, 213] width 60 height 12
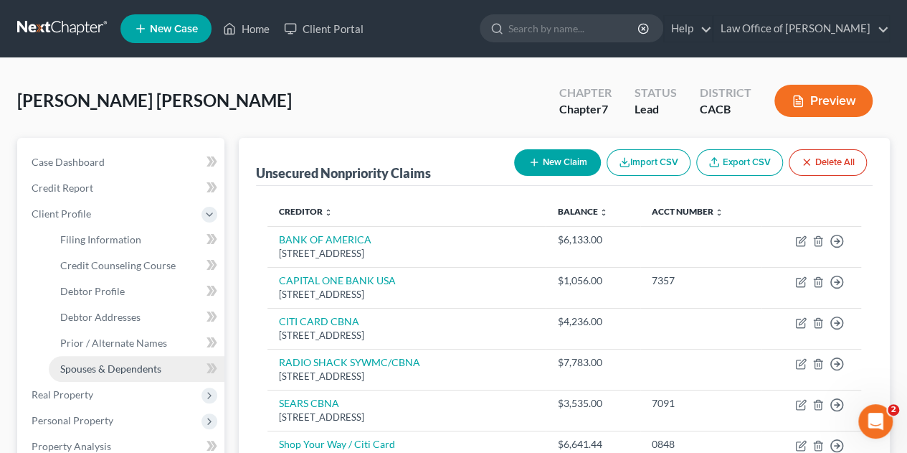
click at [115, 376] on link "Spouses & Dependents" at bounding box center [137, 369] width 176 height 26
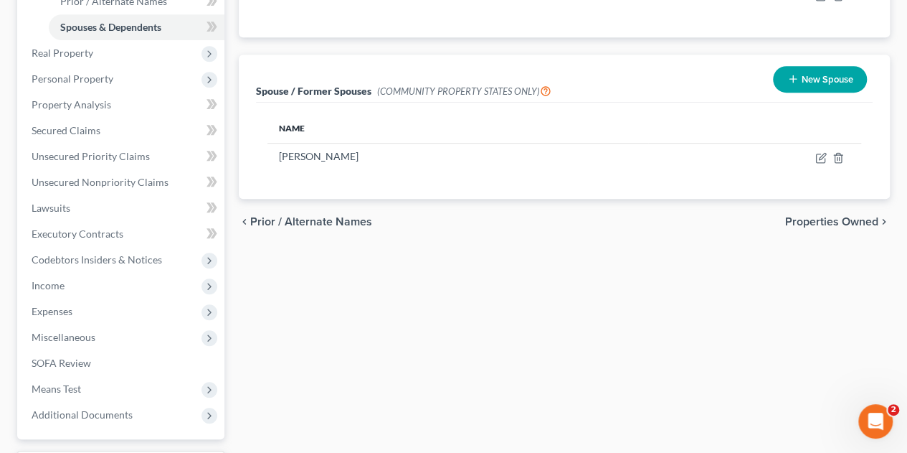
scroll to position [285, 0]
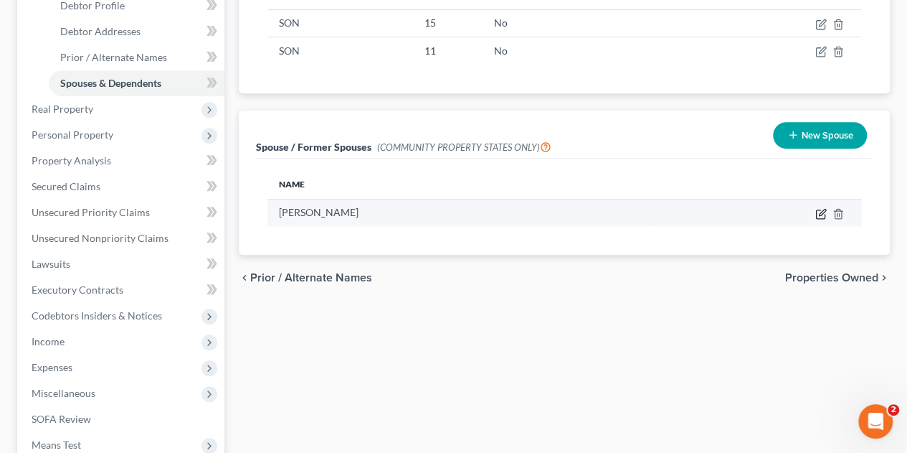
click at [821, 209] on icon "button" at bounding box center [822, 212] width 6 height 6
select select "1"
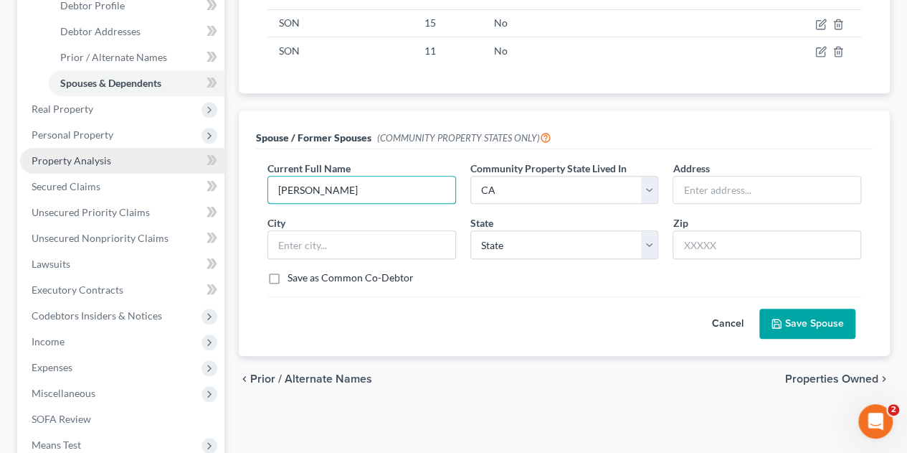
drag, startPoint x: 366, startPoint y: 158, endPoint x: 151, endPoint y: 162, distance: 215.2
click at [151, 162] on div "Petition Navigation Case Dashboard Payments Invoices Payments Payments Credit R…" at bounding box center [453, 214] width 887 height 725
paste input "uz del [PERSON_NAME] [PERSON_NAME]"
type input "[PERSON_NAME] del [PERSON_NAME] [PERSON_NAME]"
click at [830, 308] on button "Save Spouse" at bounding box center [807, 323] width 96 height 30
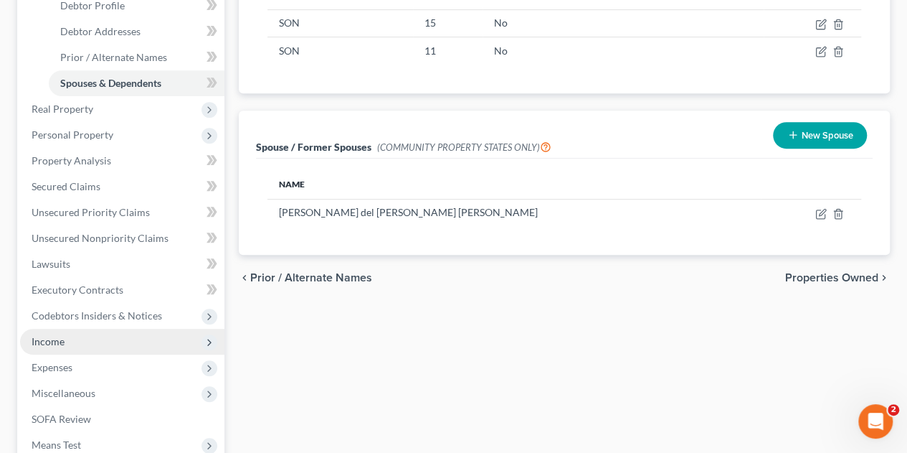
click at [151, 348] on span "Income" at bounding box center [122, 341] width 204 height 26
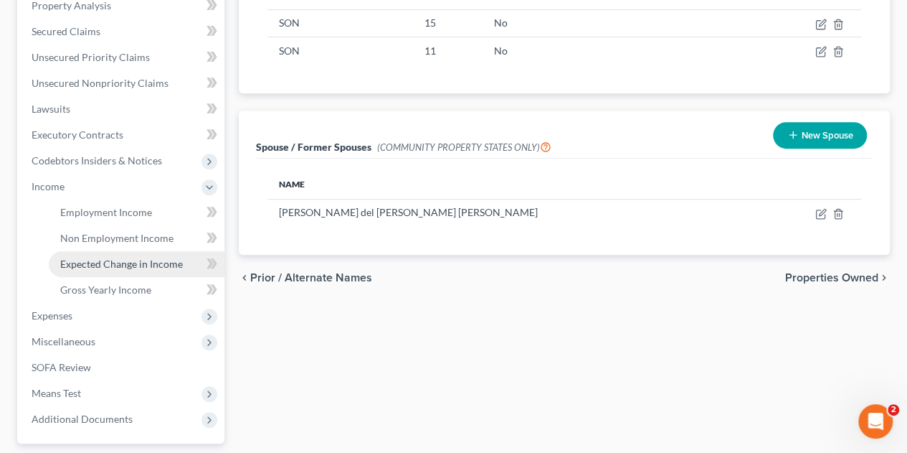
click at [159, 268] on span "Expected Change in Income" at bounding box center [121, 263] width 123 height 12
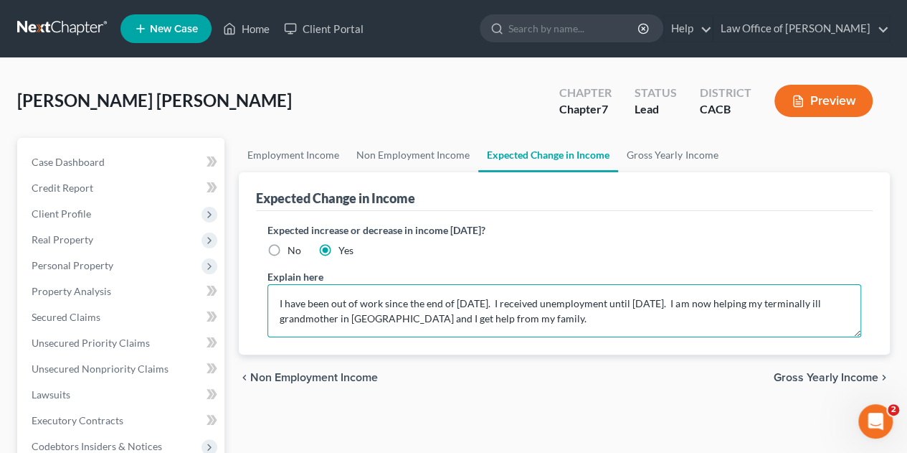
drag, startPoint x: 328, startPoint y: 299, endPoint x: 285, endPoint y: 300, distance: 43.1
click at [285, 300] on textarea "I have been out of work since the end of [DATE]. I received unemployment until …" at bounding box center [564, 310] width 594 height 53
drag, startPoint x: 377, startPoint y: 300, endPoint x: 358, endPoint y: 300, distance: 19.4
click at [358, 300] on textarea "I was out of work since the end of [DATE]. I received unemployment until [DATE]…" at bounding box center [564, 310] width 594 height 53
click at [479, 303] on textarea "I was out of work from the end of [DATE]. I received unemployment until [DATE].…" at bounding box center [564, 310] width 594 height 53
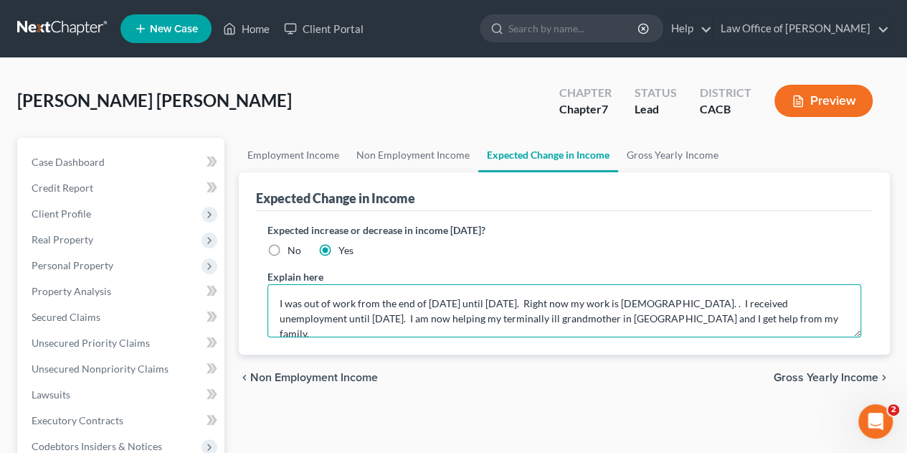
drag, startPoint x: 338, startPoint y: 318, endPoint x: 378, endPoint y: 330, distance: 42.0
click at [378, 330] on textarea "I was out of work from the end of [DATE] until [DATE]. Right now my work is [DE…" at bounding box center [564, 310] width 594 height 53
click at [736, 321] on textarea "I was out of work from the end of [DATE] until [DATE]. Right now my work is [DE…" at bounding box center [564, 310] width 594 height 53
type textarea "I was out of work from the end of [DATE] until [DATE]. Right now my work is [DE…"
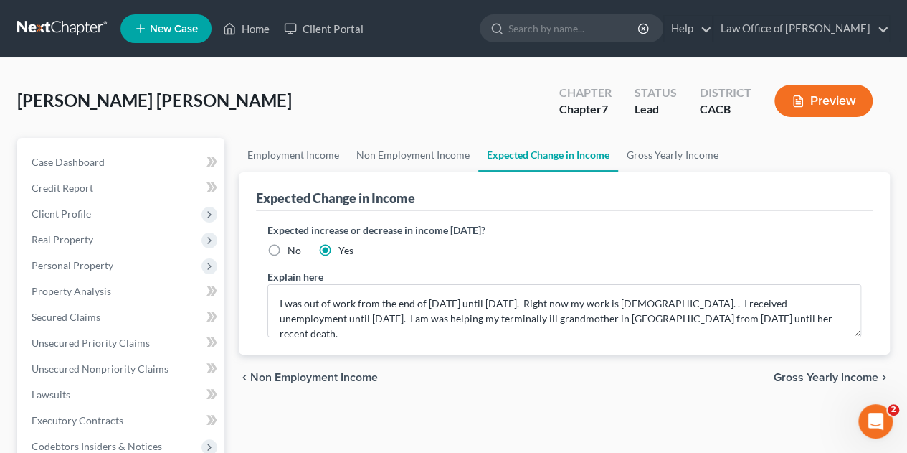
click at [843, 378] on span "Gross Yearly Income" at bounding box center [826, 376] width 105 height 11
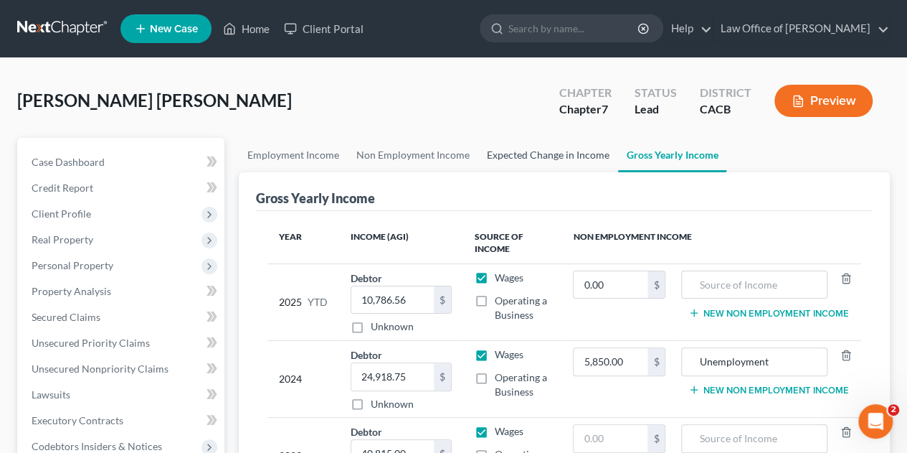
click at [560, 151] on link "Expected Change in Income" at bounding box center [548, 155] width 140 height 34
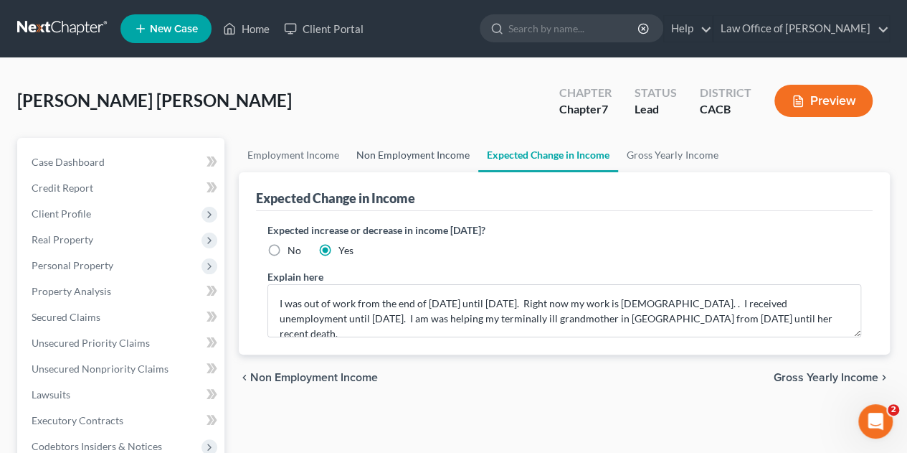
click at [431, 156] on link "Non Employment Income" at bounding box center [413, 155] width 131 height 34
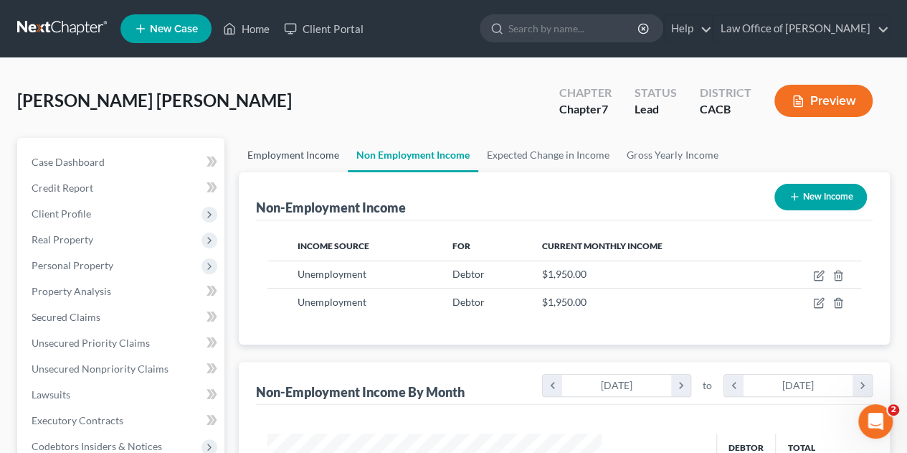
scroll to position [255, 363]
click at [308, 151] on link "Employment Income" at bounding box center [293, 155] width 109 height 34
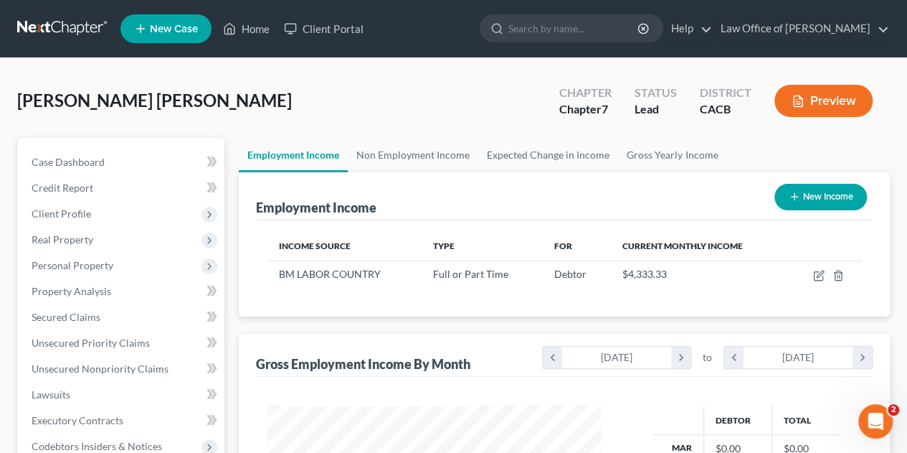
scroll to position [255, 363]
click at [370, 157] on link "Non Employment Income" at bounding box center [413, 155] width 131 height 34
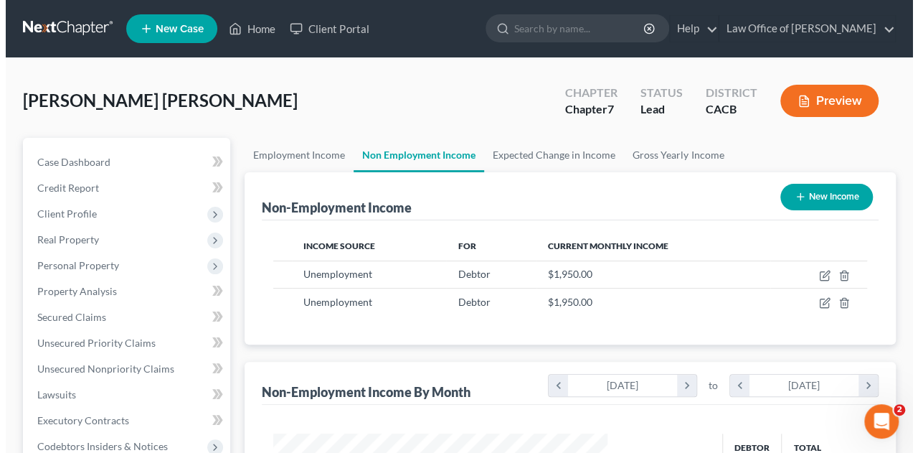
scroll to position [255, 363]
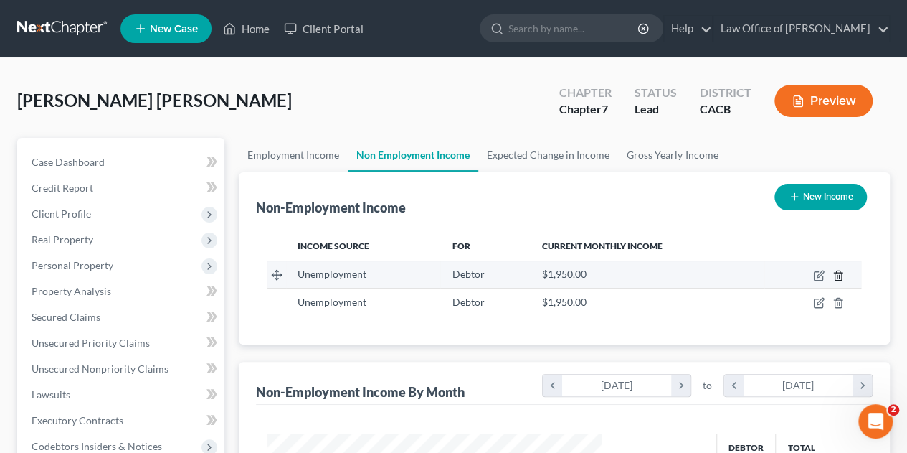
click at [838, 273] on polyline "button" at bounding box center [838, 273] width 9 height 0
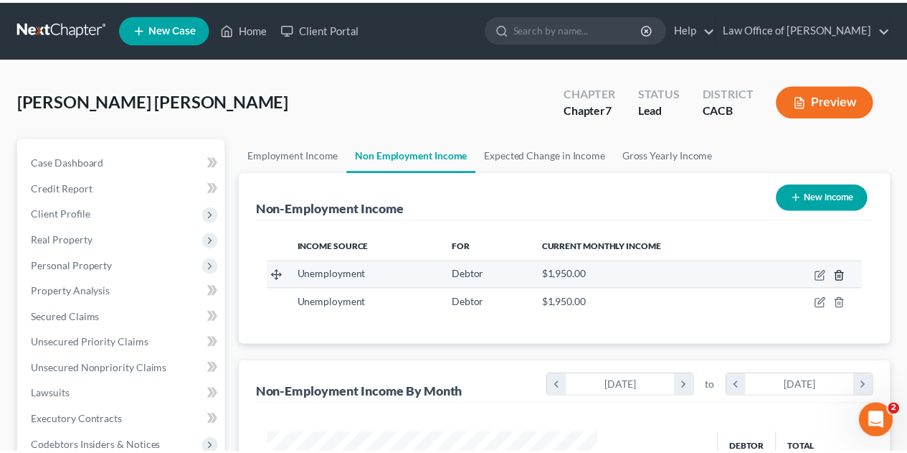
scroll to position [255, 367]
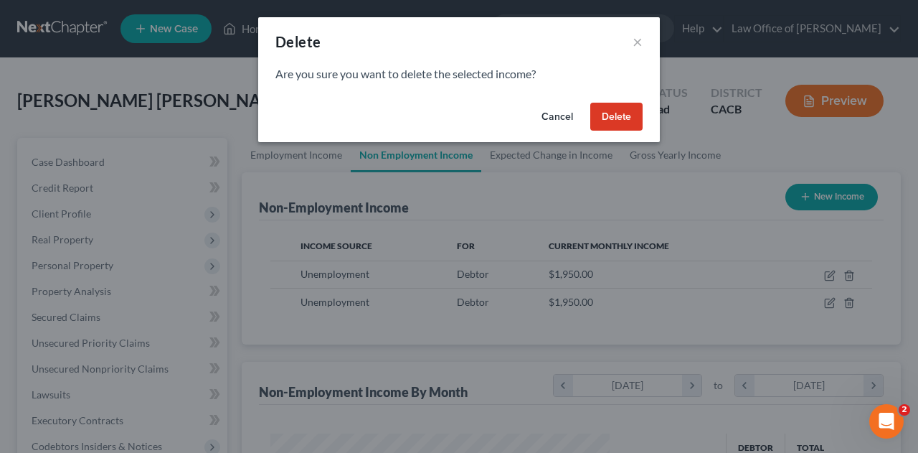
click at [631, 113] on button "Delete" at bounding box center [616, 117] width 52 height 29
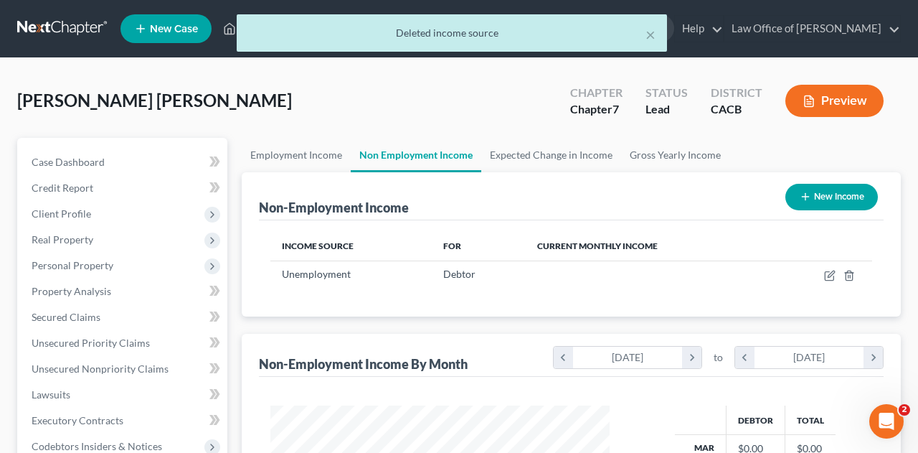
scroll to position [716877, 716769]
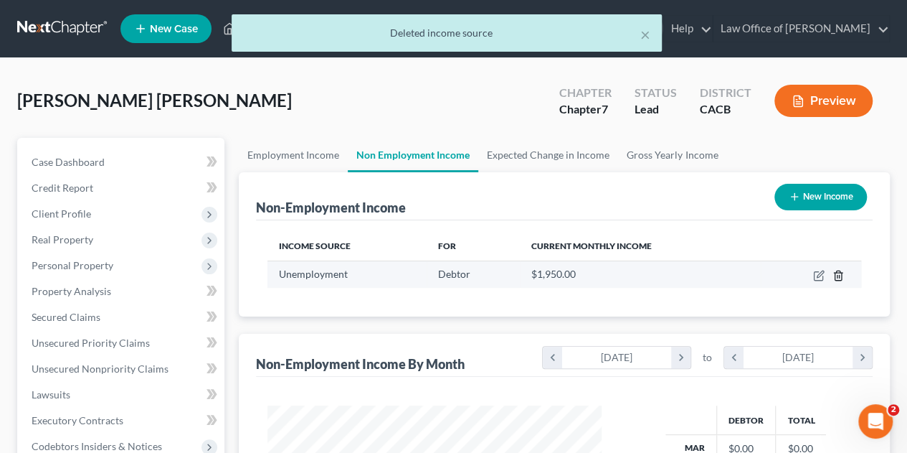
click at [839, 275] on line "button" at bounding box center [839, 276] width 0 height 3
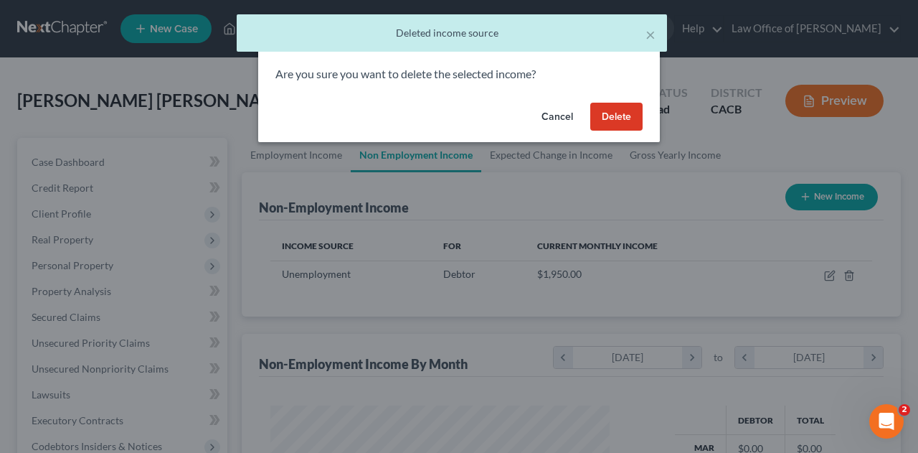
click at [622, 115] on button "Delete" at bounding box center [616, 117] width 52 height 29
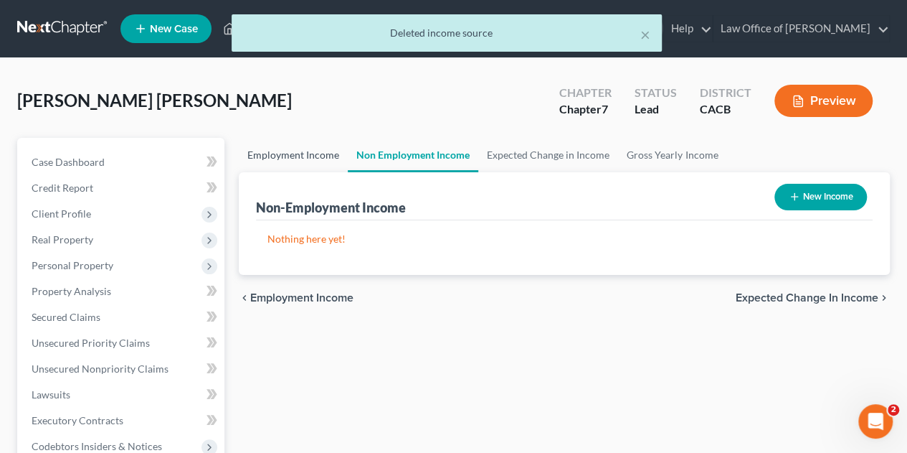
click at [323, 154] on link "Employment Income" at bounding box center [293, 155] width 109 height 34
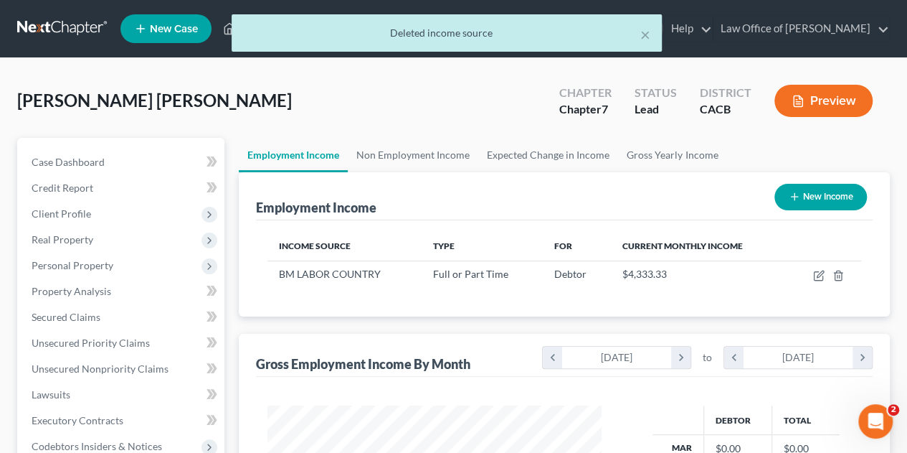
scroll to position [255, 363]
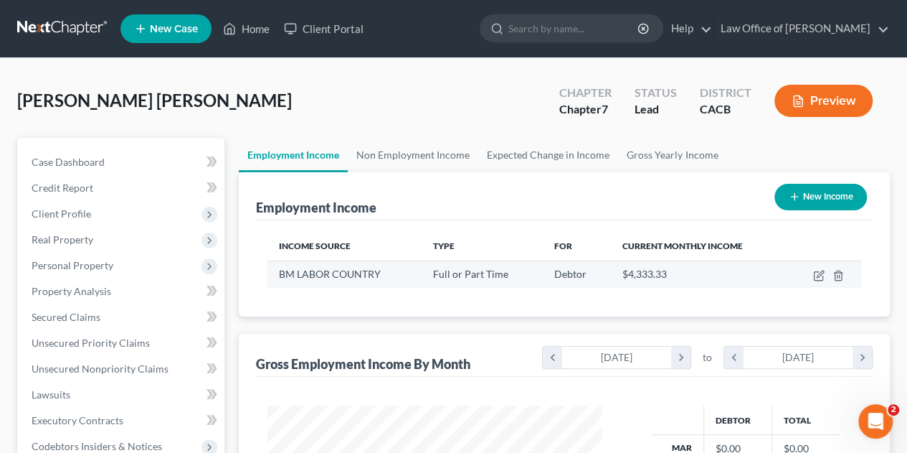
click at [707, 272] on div "$4,333.33" at bounding box center [699, 274] width 154 height 14
drag, startPoint x: 816, startPoint y: 278, endPoint x: 719, endPoint y: 269, distance: 97.3
click at [719, 269] on tr "BM LABOR COUNTRY Full or Part Time Debtor $4,333.33" at bounding box center [564, 273] width 594 height 27
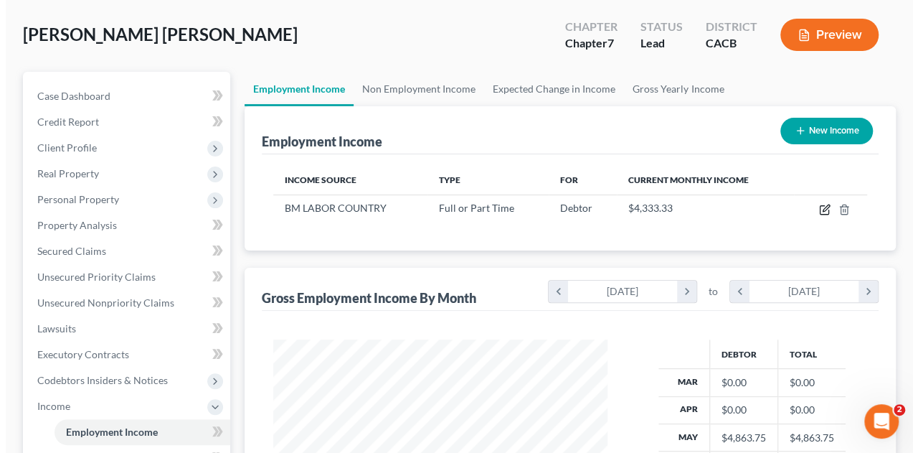
scroll to position [0, 0]
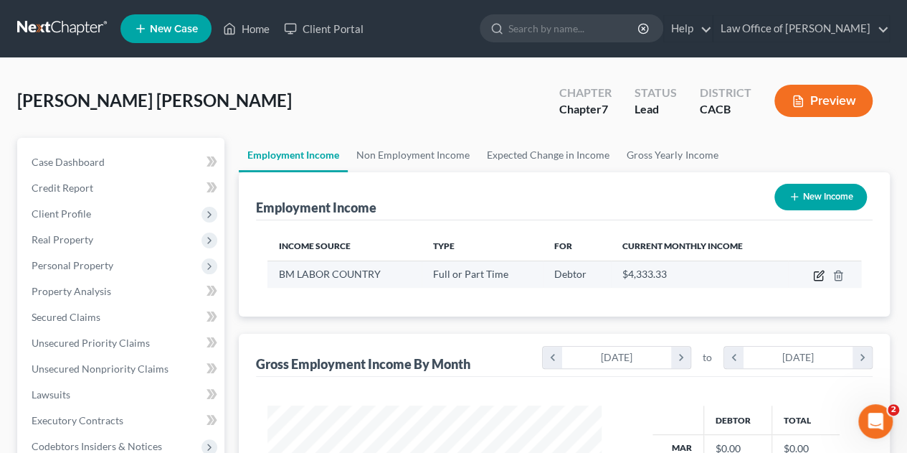
click at [819, 279] on icon "button" at bounding box center [818, 276] width 9 height 9
select select "0"
select select "4"
select select "3"
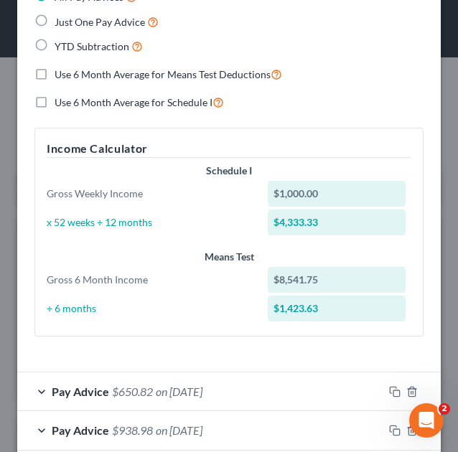
scroll to position [699, 0]
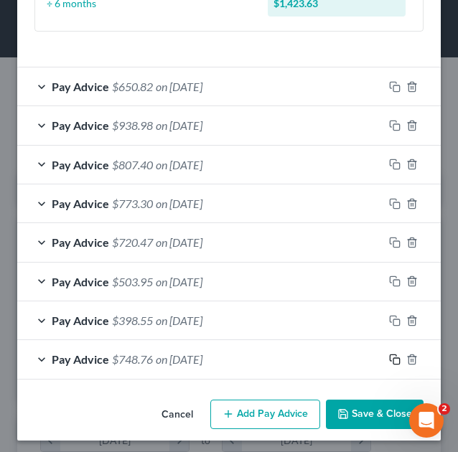
click at [389, 354] on icon "button" at bounding box center [394, 359] width 11 height 11
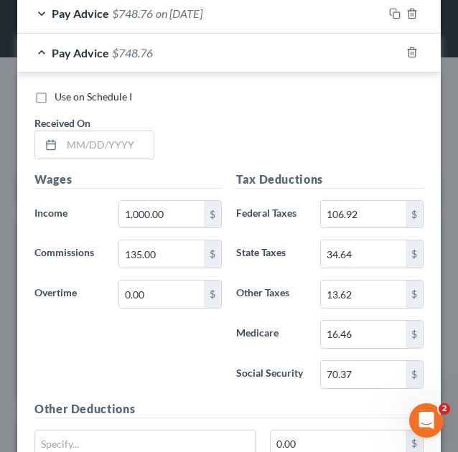
scroll to position [1066, 0]
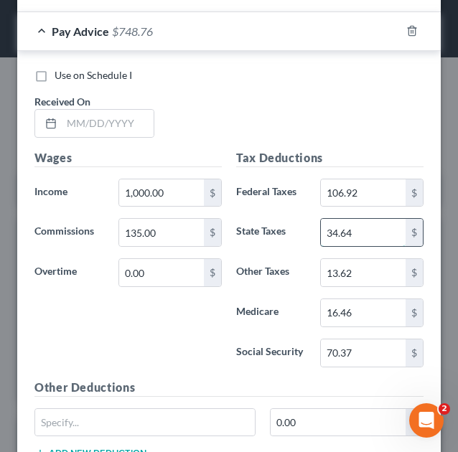
click at [349, 226] on input "34.64" at bounding box center [363, 232] width 85 height 27
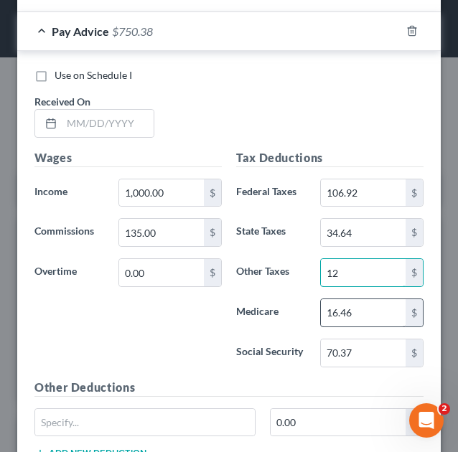
type input "12"
click at [360, 308] on input "16.46" at bounding box center [363, 312] width 85 height 27
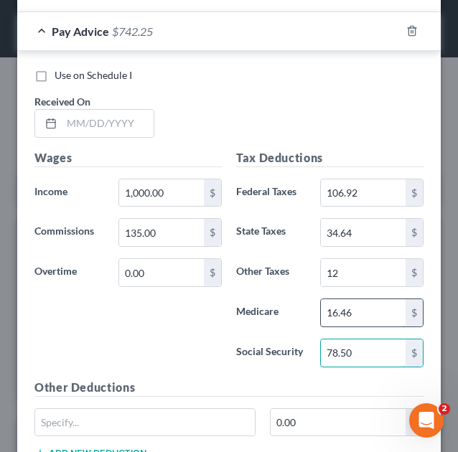
type input "78.50"
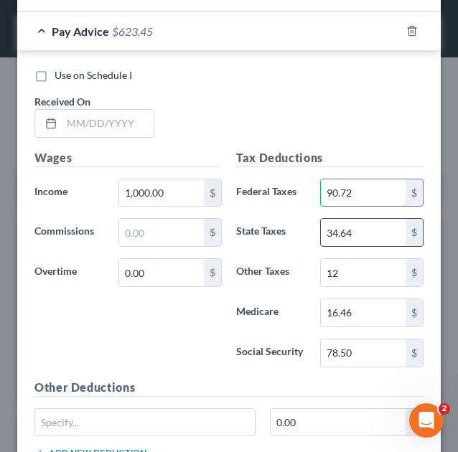
type input "90.72"
click at [349, 222] on input "34.64" at bounding box center [363, 232] width 85 height 27
click at [321, 224] on input "2.73" at bounding box center [363, 232] width 85 height 27
click at [323, 225] on input "2.73" at bounding box center [363, 232] width 85 height 27
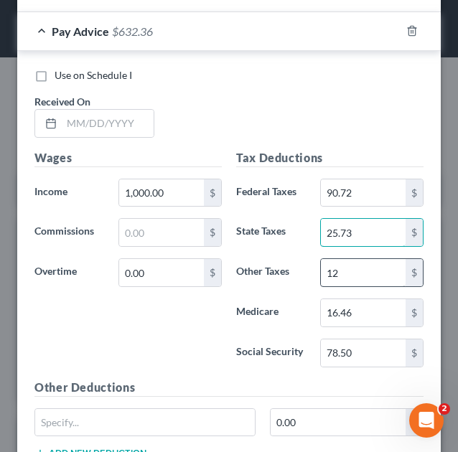
type input "25.73"
click at [337, 265] on input "12" at bounding box center [363, 272] width 85 height 27
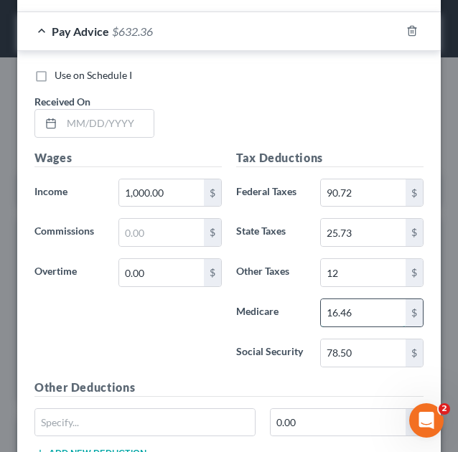
click at [351, 310] on input "16.46" at bounding box center [363, 312] width 85 height 27
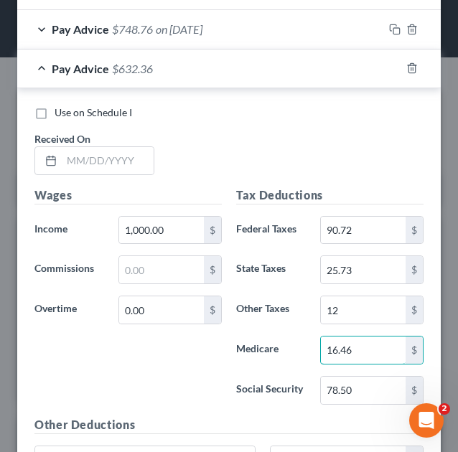
scroll to position [1028, 0]
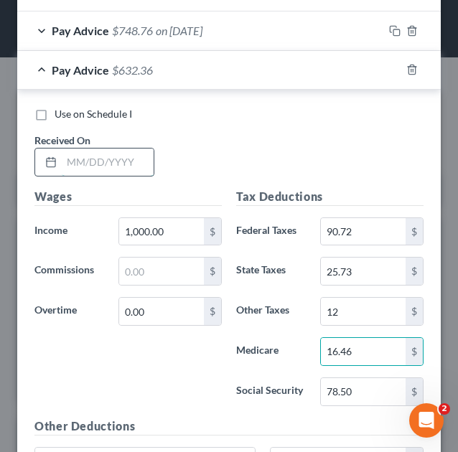
click at [80, 160] on input "text" at bounding box center [108, 161] width 92 height 27
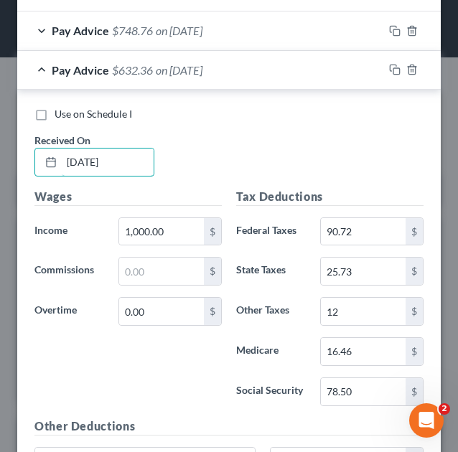
type input "[DATE]"
click at [246, 133] on div "Use on Schedule I Received On * [DATE]" at bounding box center [228, 147] width 403 height 81
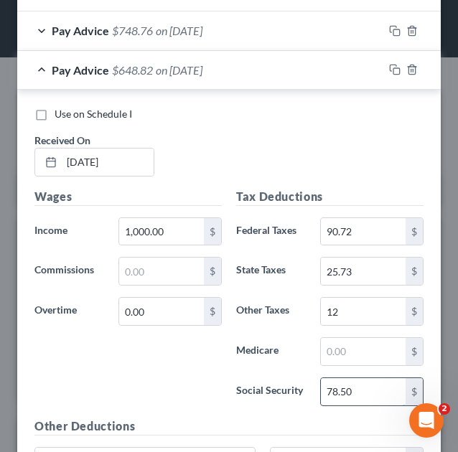
click at [330, 379] on input "78.50" at bounding box center [363, 391] width 85 height 27
type input "76.50"
click at [303, 308] on label "Other Taxes" at bounding box center [271, 311] width 84 height 29
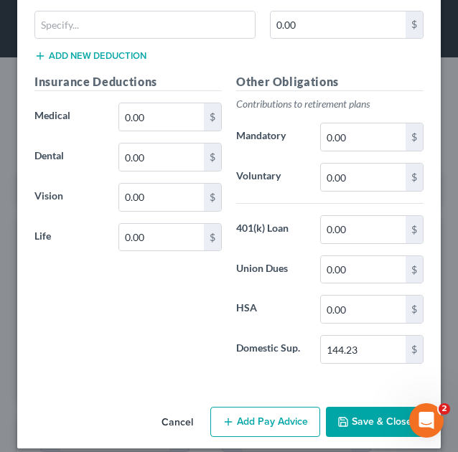
scroll to position [1069, 0]
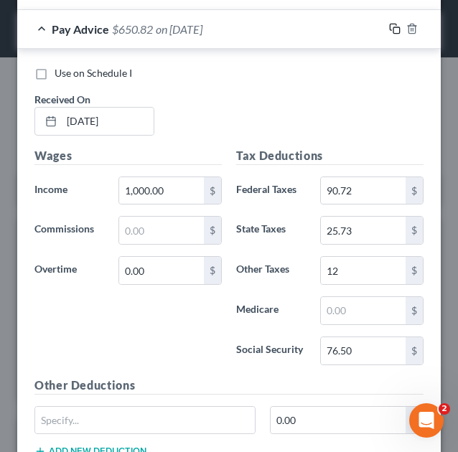
click at [389, 23] on icon "button" at bounding box center [394, 28] width 11 height 11
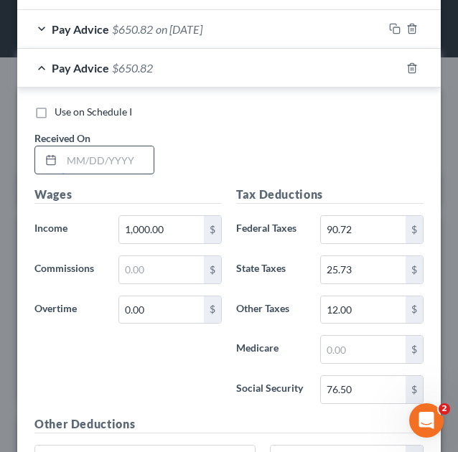
click at [108, 152] on input "text" at bounding box center [108, 159] width 92 height 27
type input "[DATE]"
click at [217, 131] on div "Use on Schedule I Received On * [DATE]" at bounding box center [228, 145] width 403 height 81
click at [389, 62] on icon "button" at bounding box center [394, 67] width 11 height 11
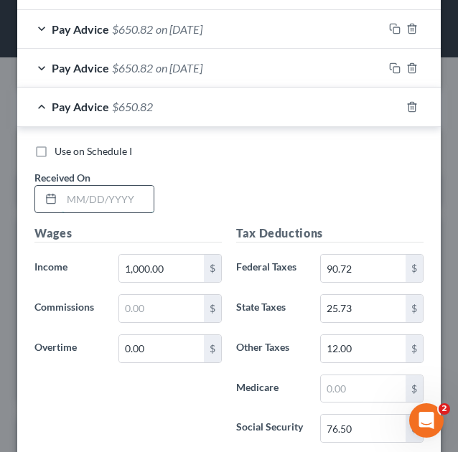
click at [90, 187] on input "text" at bounding box center [108, 199] width 92 height 27
type input "[DATE]"
click at [178, 170] on div "Use on Schedule I Received On * [DATE]" at bounding box center [228, 184] width 403 height 81
click at [389, 101] on icon "button" at bounding box center [394, 106] width 11 height 11
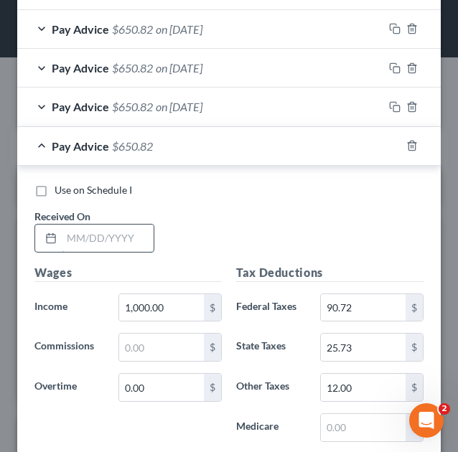
click at [90, 229] on input "text" at bounding box center [108, 237] width 92 height 27
type input "[DATE]"
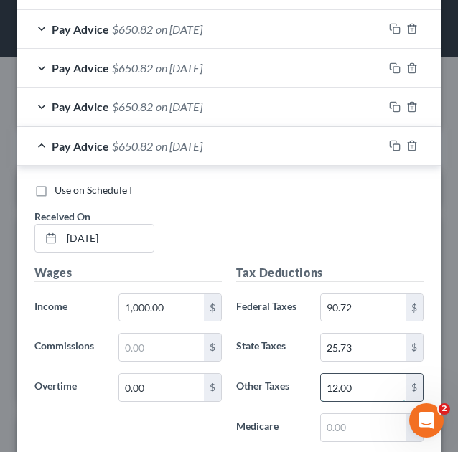
click at [350, 380] on input "12.00" at bounding box center [363, 387] width 85 height 27
drag, startPoint x: 350, startPoint y: 380, endPoint x: 267, endPoint y: 374, distance: 83.4
click at [267, 374] on div "Other Taxes 12.00 $" at bounding box center [330, 387] width 202 height 29
type input "16.80"
click at [354, 303] on input "90.72" at bounding box center [363, 307] width 85 height 27
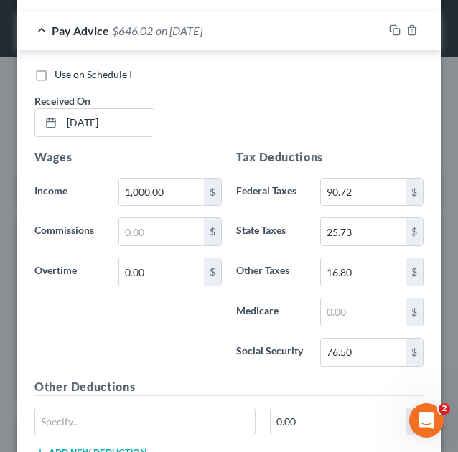
scroll to position [1186, 0]
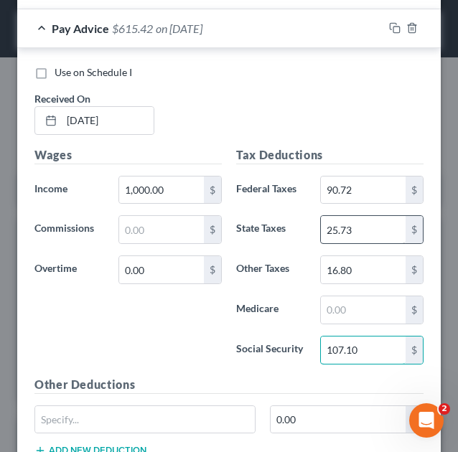
type input "107.10"
click at [354, 227] on input "25.73" at bounding box center [363, 229] width 85 height 27
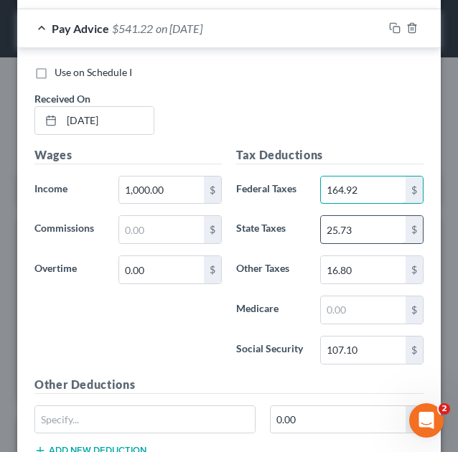
type input "164.92"
click at [350, 226] on input "25.73" at bounding box center [363, 229] width 85 height 27
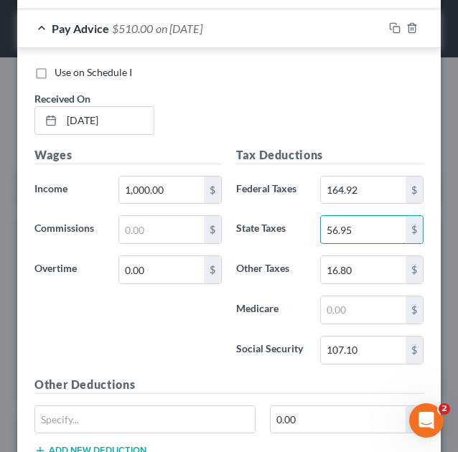
type input "56.95"
click at [295, 295] on label "Medicare" at bounding box center [271, 309] width 84 height 29
click at [136, 181] on input "1,000.00" at bounding box center [161, 189] width 85 height 27
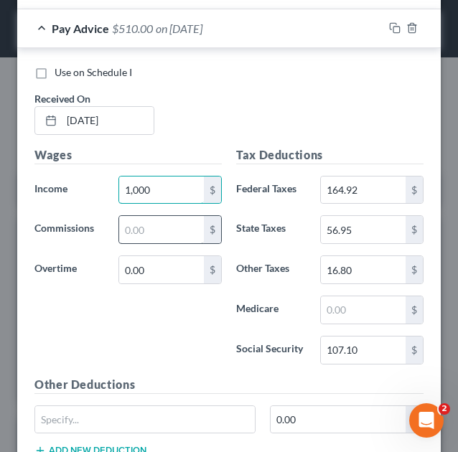
type input "1,000"
click at [138, 220] on input "text" at bounding box center [161, 229] width 85 height 27
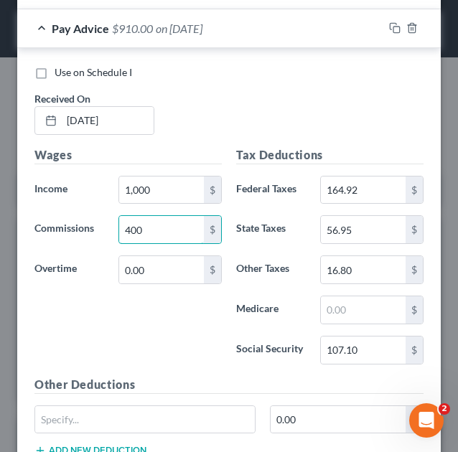
type input "400"
click at [60, 268] on label "Overtime" at bounding box center [69, 269] width 84 height 29
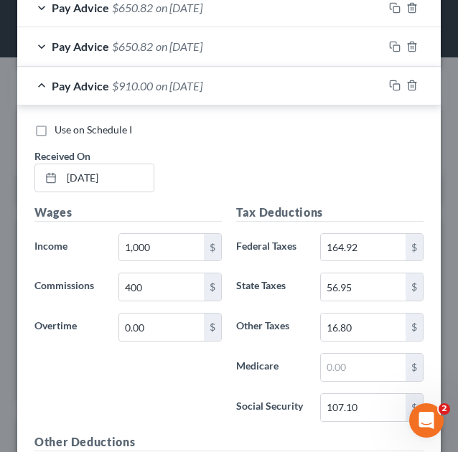
scroll to position [1100, 0]
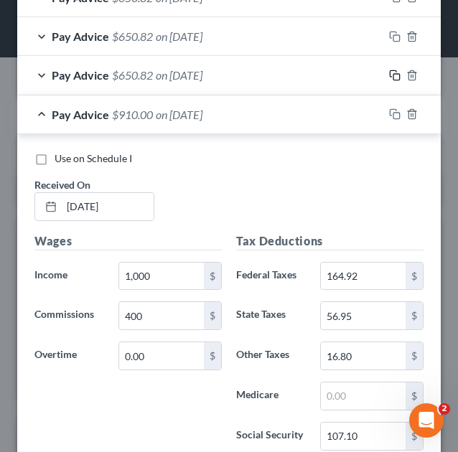
click at [389, 70] on icon "button" at bounding box center [394, 75] width 11 height 11
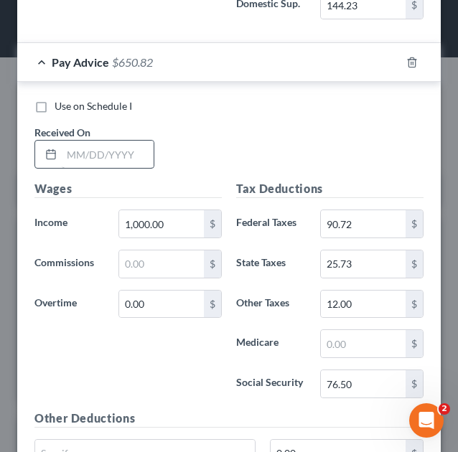
scroll to position [1928, 0]
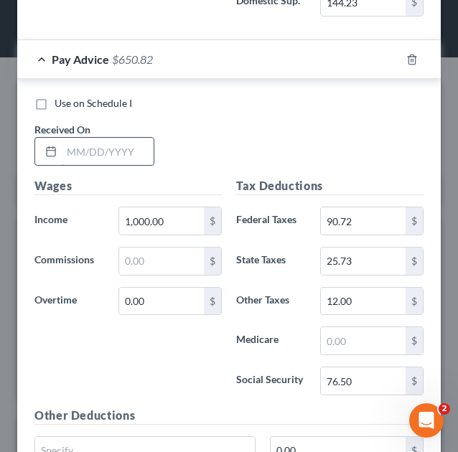
click at [113, 138] on input "text" at bounding box center [108, 151] width 92 height 27
type input "[DATE]"
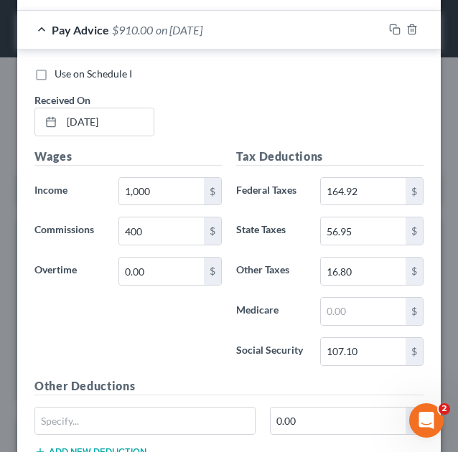
scroll to position [1172, 0]
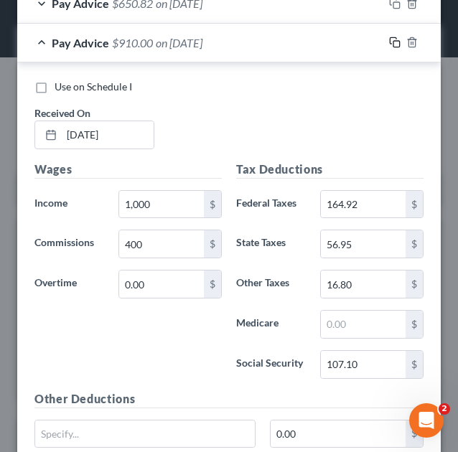
click at [393, 41] on rect "button" at bounding box center [396, 44] width 6 height 6
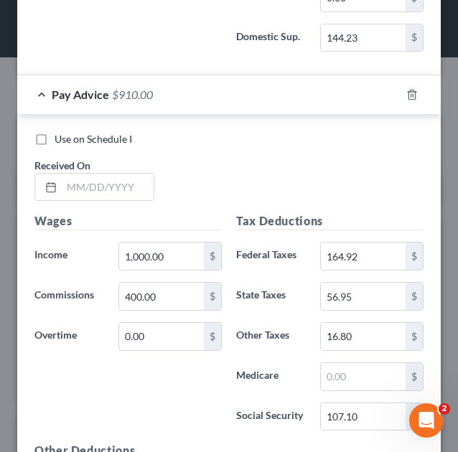
scroll to position [1884, 0]
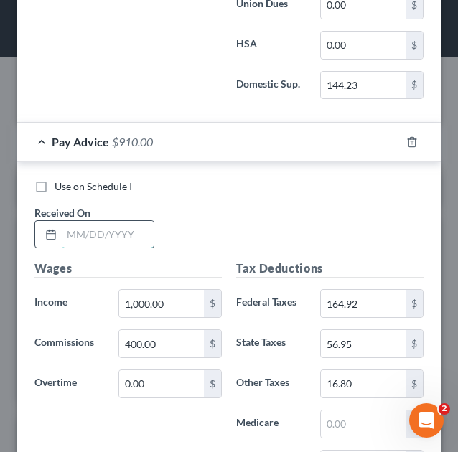
click at [76, 227] on input "text" at bounding box center [108, 234] width 92 height 27
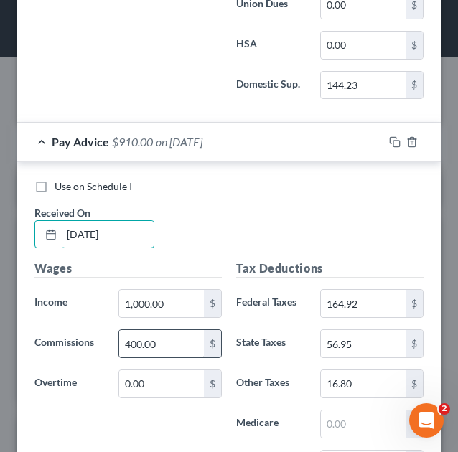
type input "[DATE]"
click at [154, 330] on input "400.00" at bounding box center [161, 343] width 85 height 27
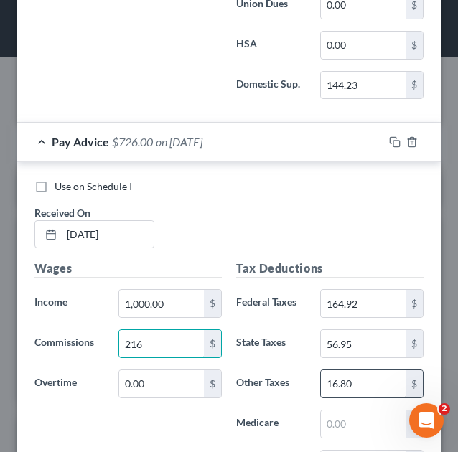
type input "216"
click at [359, 370] on input "16.80" at bounding box center [363, 383] width 85 height 27
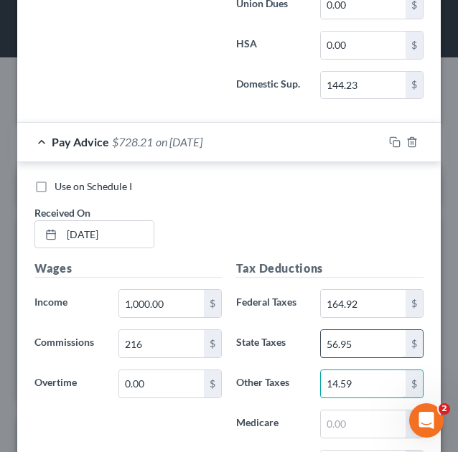
type input "14.59"
click at [356, 330] on input "56.95" at bounding box center [363, 343] width 85 height 27
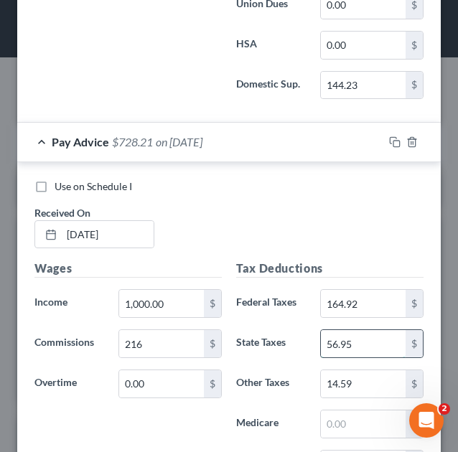
click at [356, 330] on input "56.95" at bounding box center [363, 343] width 85 height 27
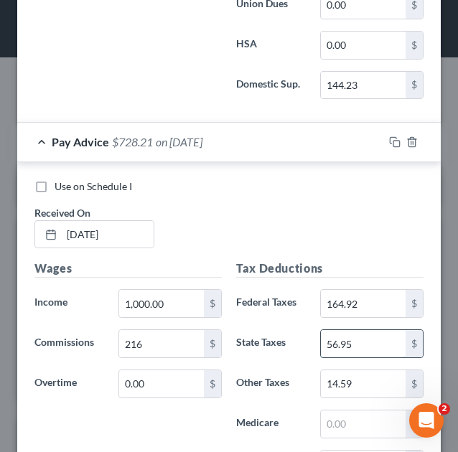
click at [356, 330] on input "56.95" at bounding box center [363, 343] width 85 height 27
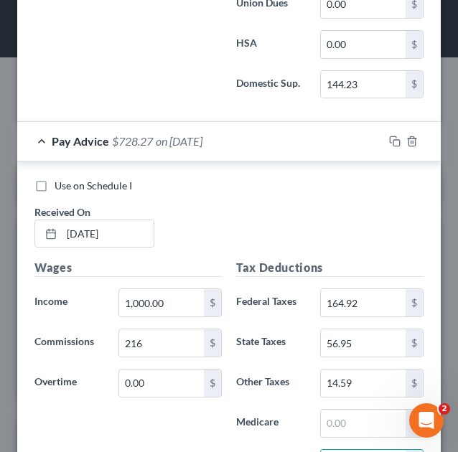
type input "107.04"
click at [351, 290] on input "164.92" at bounding box center [363, 302] width 85 height 27
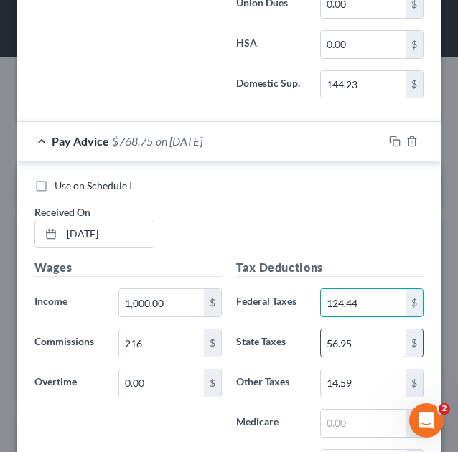
type input "124.44"
click at [354, 329] on input "56.95" at bounding box center [363, 342] width 85 height 27
type input "40.76"
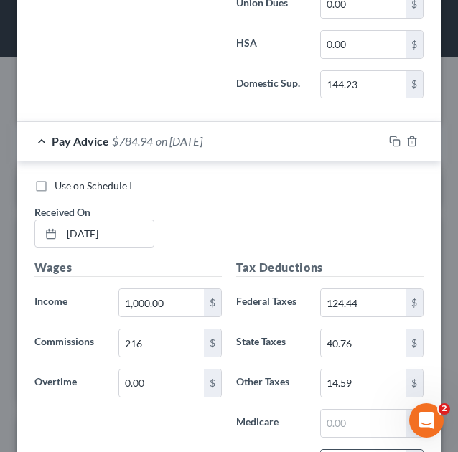
type input "93.04"
click at [376, 186] on div "Use on Schedule I Received On * [DATE]" at bounding box center [228, 219] width 403 height 81
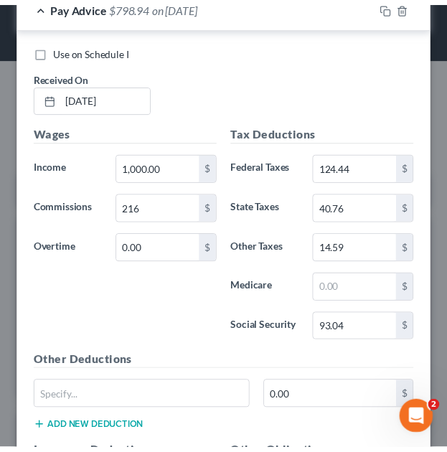
scroll to position [2384, 0]
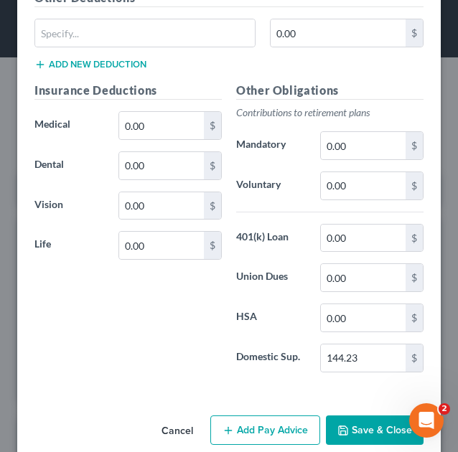
click at [353, 415] on button "Save & Close" at bounding box center [375, 430] width 98 height 30
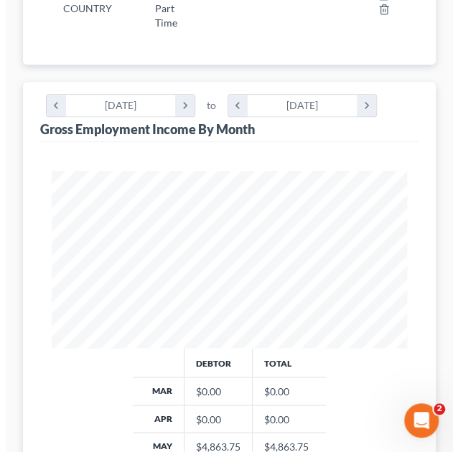
scroll to position [0, 0]
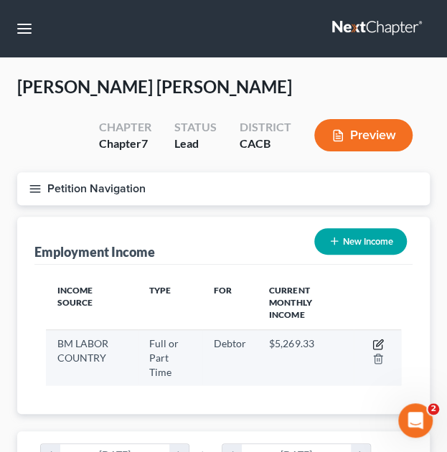
click at [373, 345] on icon "button" at bounding box center [377, 345] width 9 height 9
select select "0"
select select "4"
select select "3"
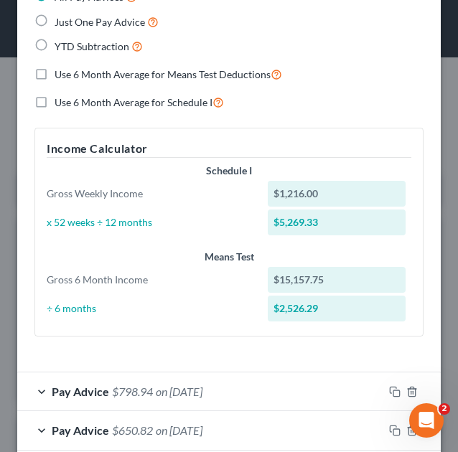
scroll to position [789, 0]
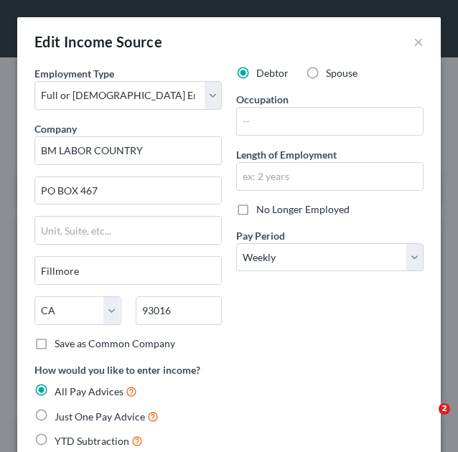
select select "0"
select select "4"
select select "3"
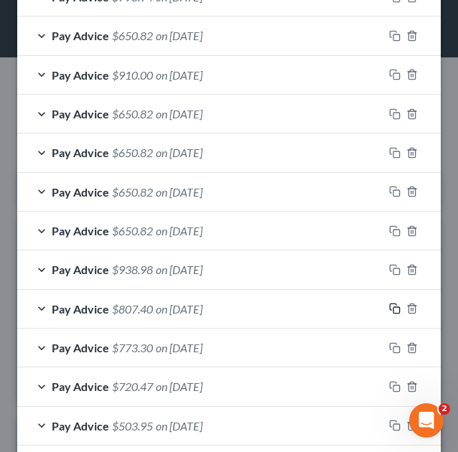
click at [389, 303] on icon "button" at bounding box center [394, 308] width 11 height 11
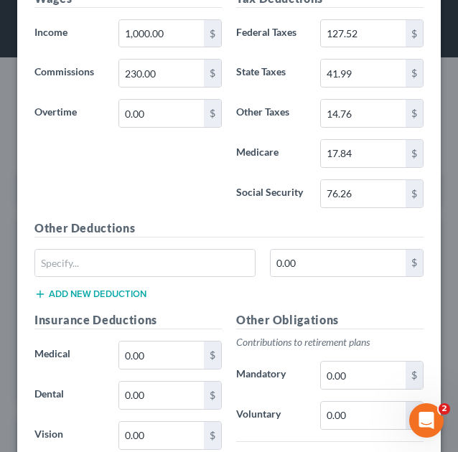
scroll to position [1355, 0]
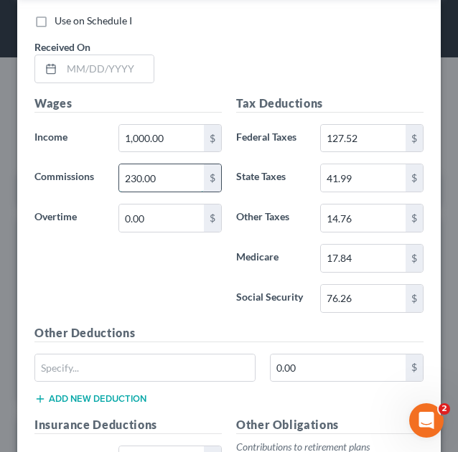
click at [139, 173] on input "230.00" at bounding box center [161, 177] width 85 height 27
type input "112.75"
click at [180, 237] on div "Wages Income * 1,000.00 $ Commissions 112.75 $ Overtime 0.00 $" at bounding box center [128, 209] width 202 height 229
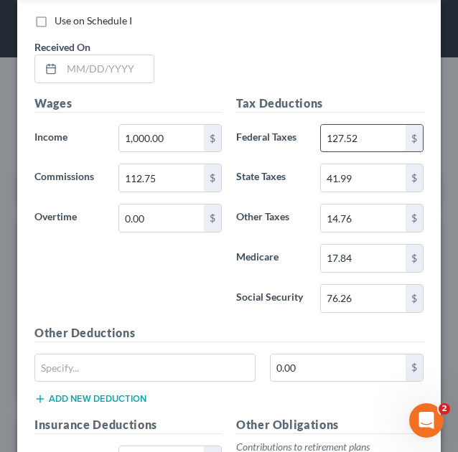
click at [351, 130] on input "127.52" at bounding box center [363, 138] width 85 height 27
click at [352, 130] on input "127.52" at bounding box center [363, 138] width 85 height 27
type input "104.25"
click at [350, 171] on input "41.99" at bounding box center [363, 177] width 85 height 27
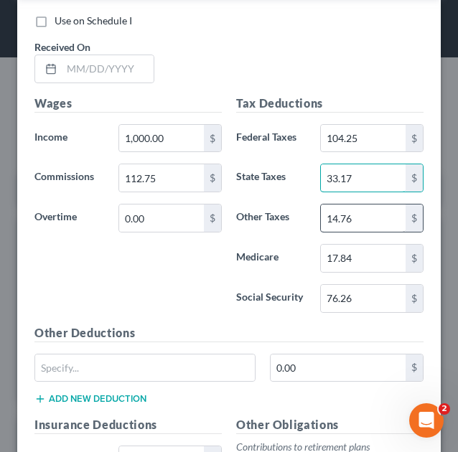
type input "33.17"
click at [358, 207] on input "14.76" at bounding box center [363, 217] width 85 height 27
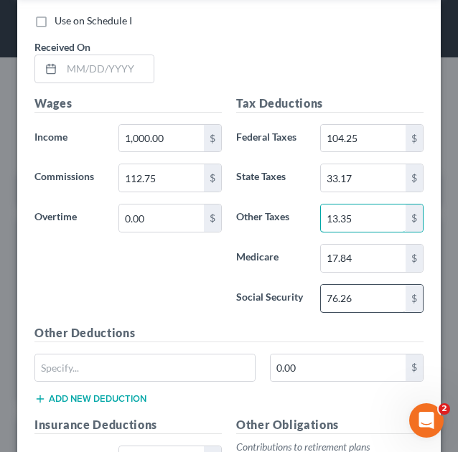
type input "13.35"
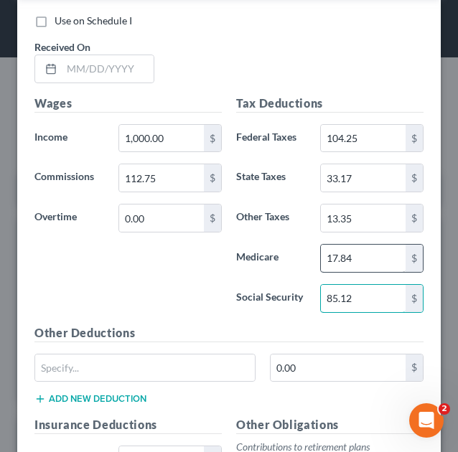
type input "85.12"
click at [343, 246] on input "17.84" at bounding box center [363, 258] width 85 height 27
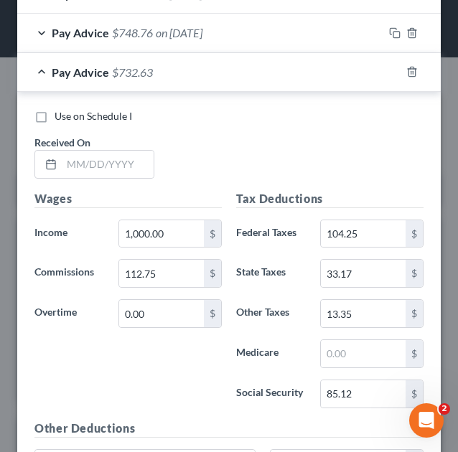
scroll to position [1211, 0]
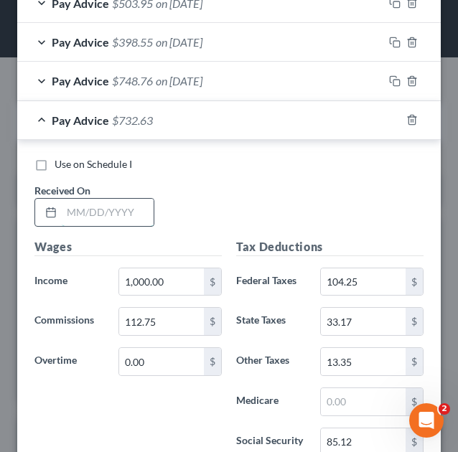
click at [80, 212] on input "text" at bounding box center [108, 212] width 92 height 27
click at [73, 207] on input "text" at bounding box center [108, 212] width 92 height 27
click at [77, 203] on input "06122025" at bounding box center [108, 212] width 92 height 27
click at [98, 203] on input "06/122025" at bounding box center [108, 212] width 92 height 27
click at [93, 203] on input "06/122025" at bounding box center [108, 212] width 92 height 27
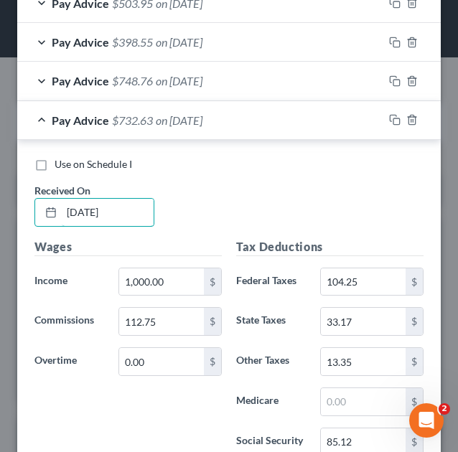
type input "06/12/2025"
click at [213, 190] on div "Use on Schedule I Received On * 06/12/2025" at bounding box center [228, 197] width 403 height 81
click at [393, 118] on rect "button" at bounding box center [396, 121] width 6 height 6
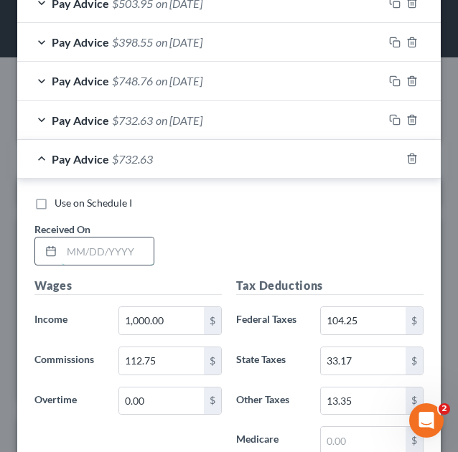
click at [98, 242] on input "text" at bounding box center [108, 250] width 92 height 27
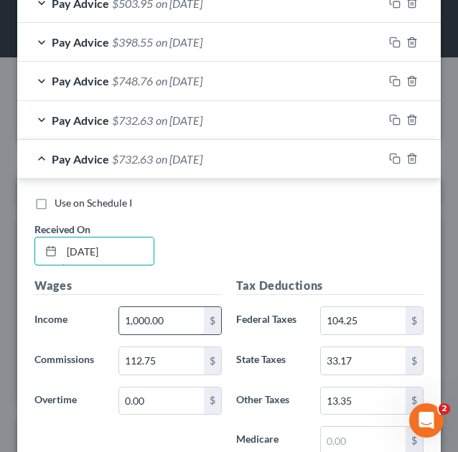
type input "06/19/2025"
click at [166, 313] on input "1,000.00" at bounding box center [161, 320] width 85 height 27
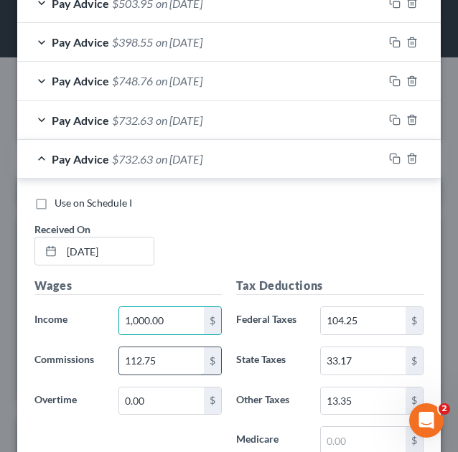
click at [165, 348] on input "112.75" at bounding box center [161, 360] width 85 height 27
type input "132"
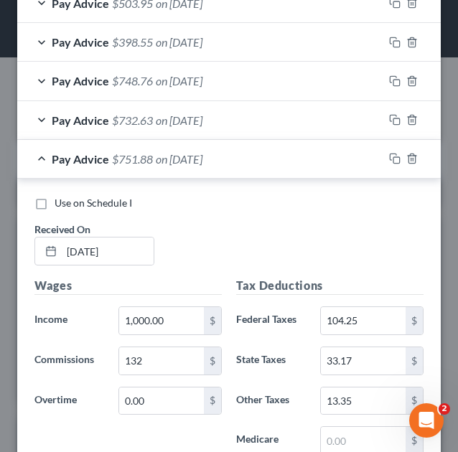
click at [336, 240] on div "Use on Schedule I Received On * 06/19/2025" at bounding box center [228, 236] width 403 height 81
click at [350, 312] on input "104.25" at bounding box center [363, 320] width 85 height 27
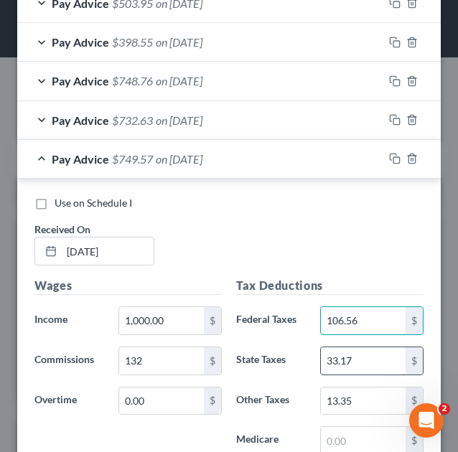
type input "106.56"
click at [358, 350] on input "33.17" at bounding box center [363, 360] width 85 height 27
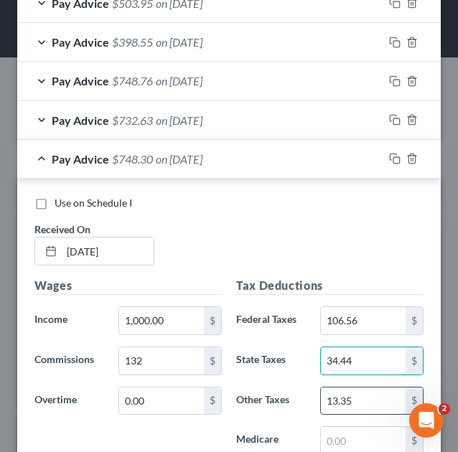
type input "34.44"
click at [356, 389] on input "13.35" at bounding box center [363, 400] width 85 height 27
type input "13.58"
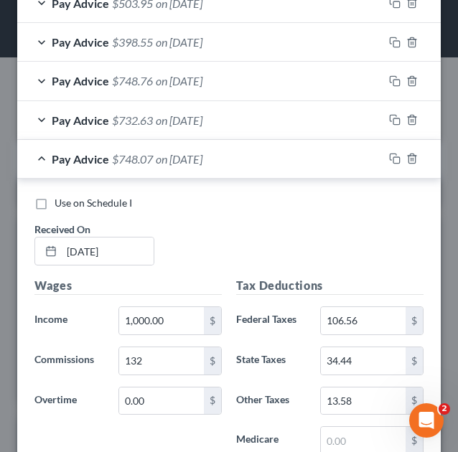
scroll to position [1606, 0]
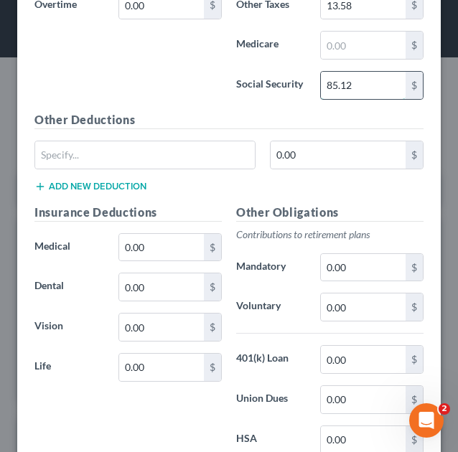
click at [360, 74] on input "85.12" at bounding box center [363, 85] width 85 height 27
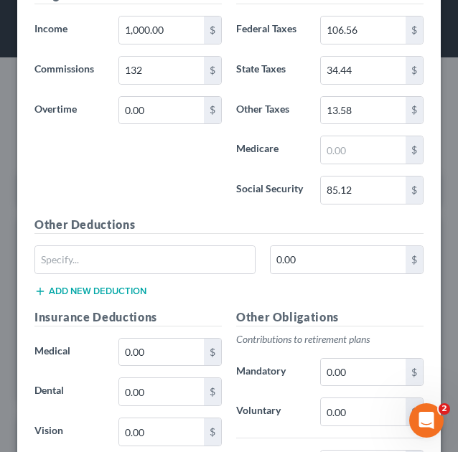
scroll to position [1254, 0]
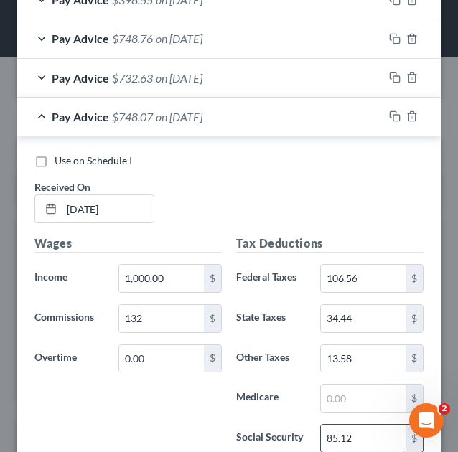
click at [353, 429] on input "85.12" at bounding box center [363, 438] width 85 height 27
type input "86.61"
click at [42, 110] on div "Pay Advice $746.58 on 06/19/2025" at bounding box center [200, 117] width 366 height 38
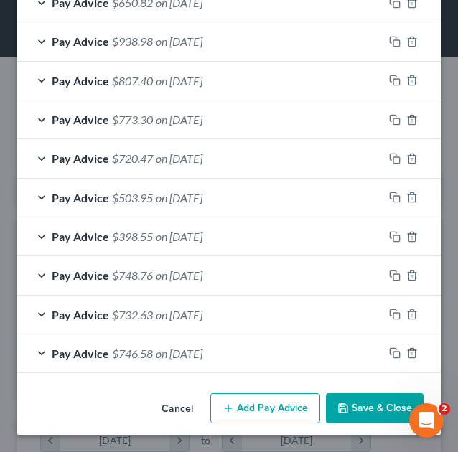
scroll to position [1009, 0]
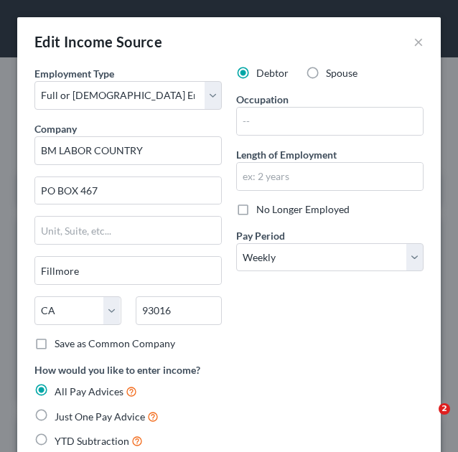
select select "0"
select select "4"
select select "3"
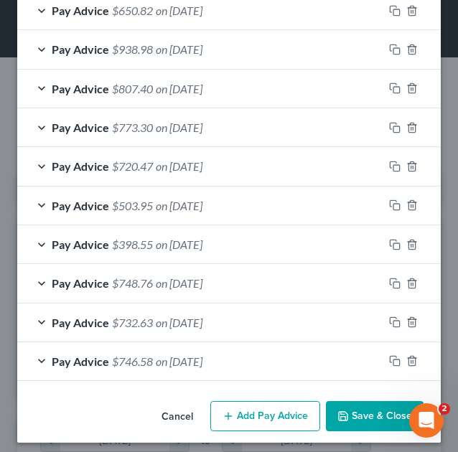
click at [338, 412] on icon "button" at bounding box center [342, 416] width 9 height 9
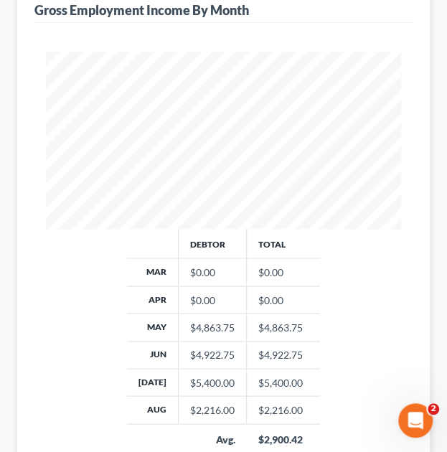
scroll to position [526, 0]
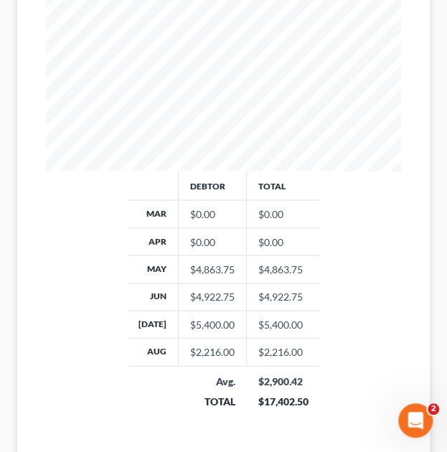
click at [70, 274] on div "Debtor Total Mar $0.00 $0.00 Apr $0.00 $0.00 May $4,863.75 $4,863.75 Jun $4,922…" at bounding box center [224, 299] width 384 height 257
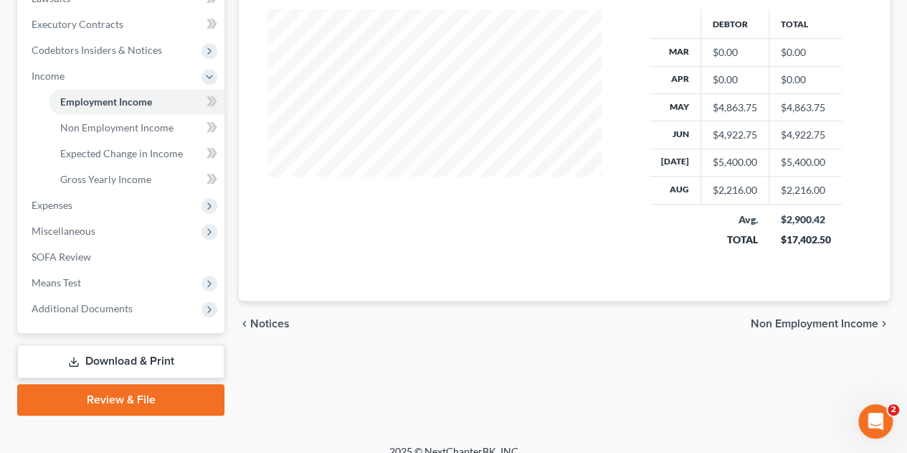
scroll to position [0, 0]
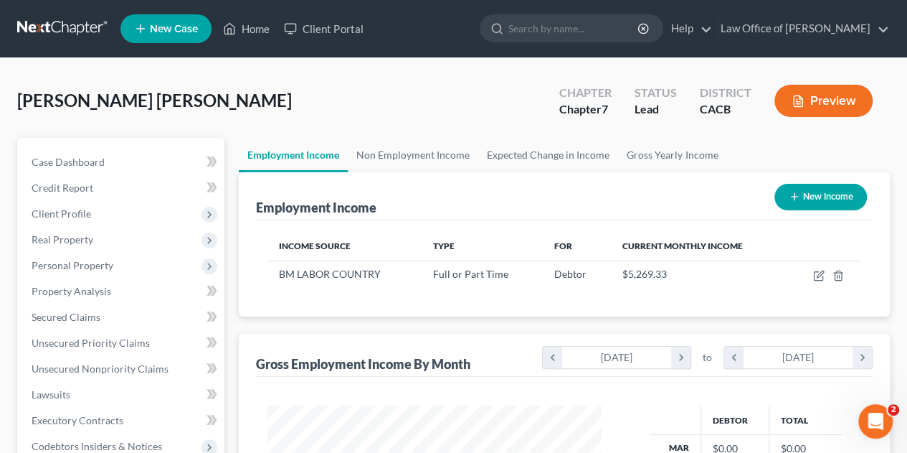
click at [232, 104] on span "[PERSON_NAME] [PERSON_NAME]" at bounding box center [154, 100] width 275 height 21
click at [233, 104] on span "[PERSON_NAME] [PERSON_NAME]" at bounding box center [154, 100] width 275 height 21
click at [86, 216] on span "Client Profile" at bounding box center [62, 213] width 60 height 12
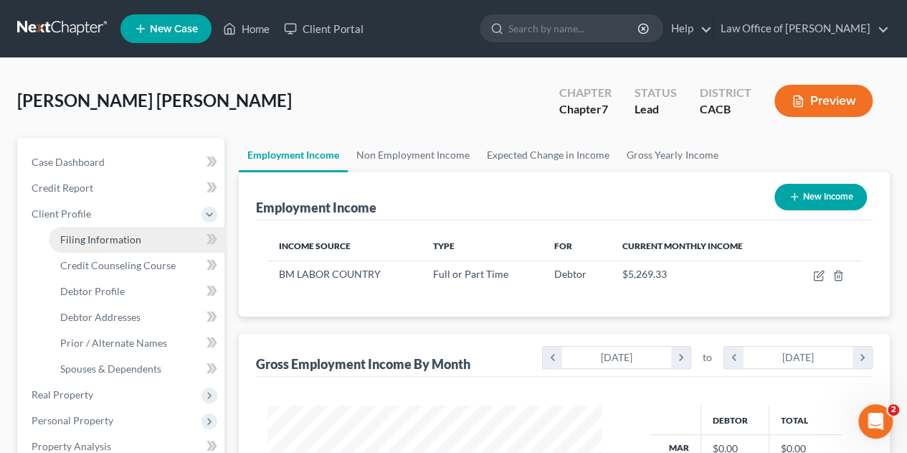
click at [105, 240] on span "Filing Information" at bounding box center [100, 239] width 81 height 12
select select "1"
select select "0"
select select "7"
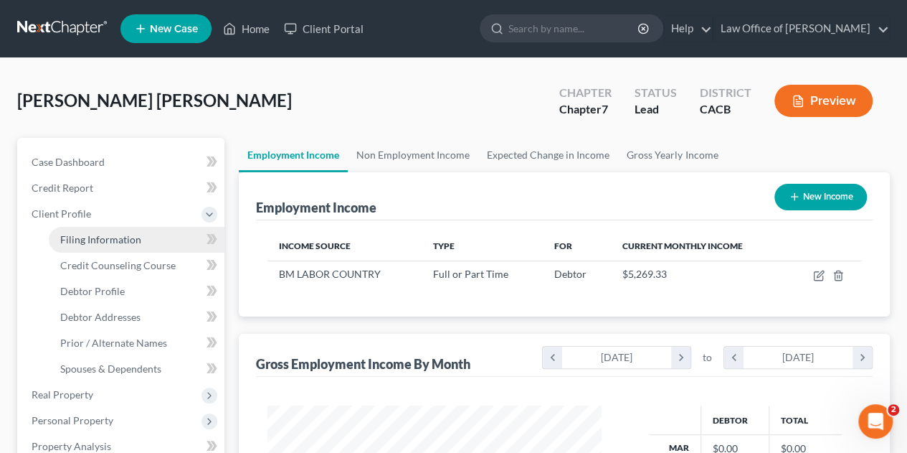
select select "0"
select select "4"
select select "1"
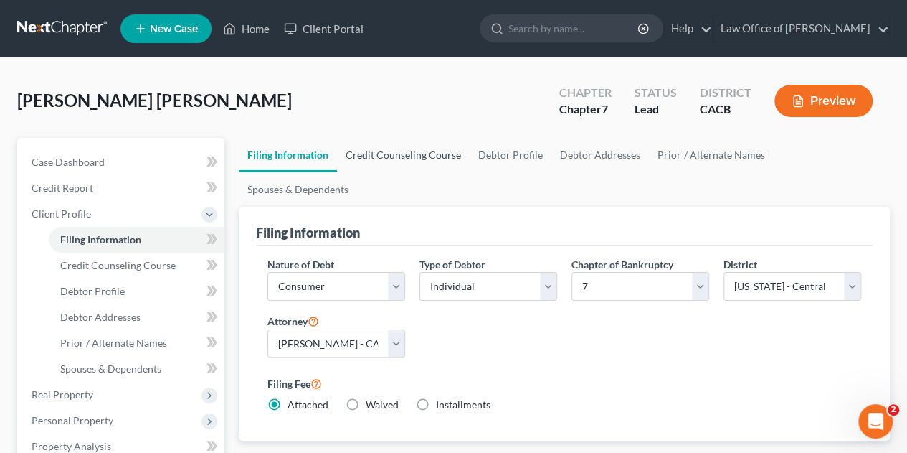
click at [379, 148] on link "Credit Counseling Course" at bounding box center [403, 155] width 133 height 34
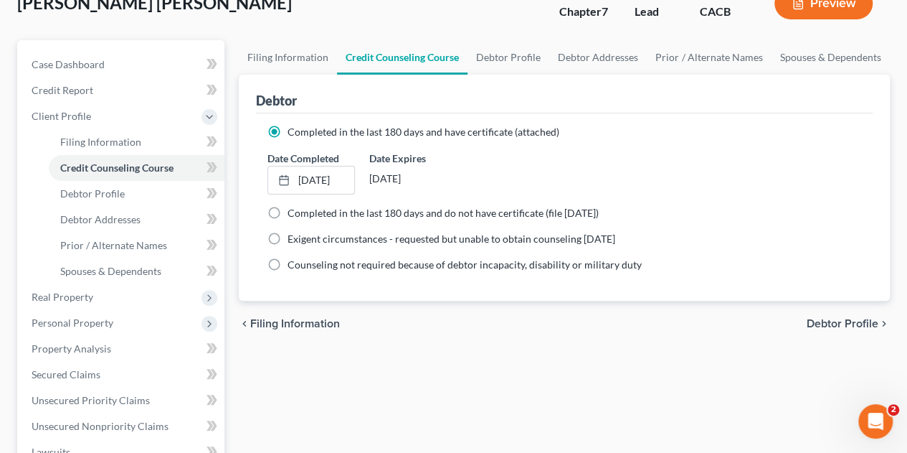
scroll to position [95, 0]
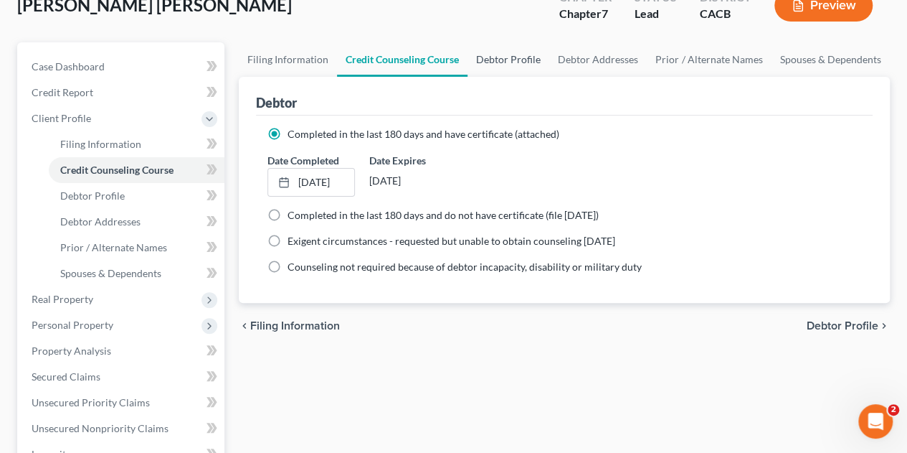
click at [457, 52] on link "Debtor Profile" at bounding box center [509, 59] width 82 height 34
select select "1"
select select "2"
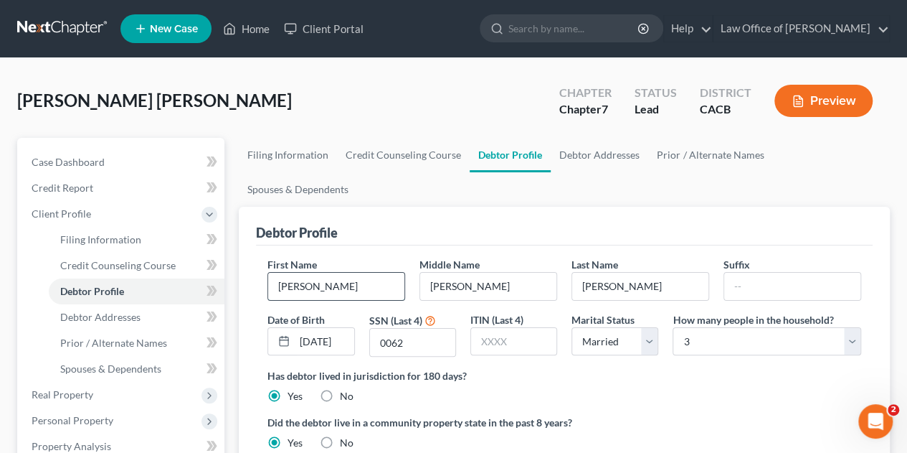
click at [314, 273] on input "[PERSON_NAME]" at bounding box center [336, 286] width 136 height 27
click at [457, 273] on input "[PERSON_NAME]" at bounding box center [640, 286] width 136 height 27
type input "MONTELONGO_AZUA"
click at [457, 368] on div "Has debtor lived in jurisdiction for 180 days? Yes No Debtor must reside in jur…" at bounding box center [564, 385] width 594 height 35
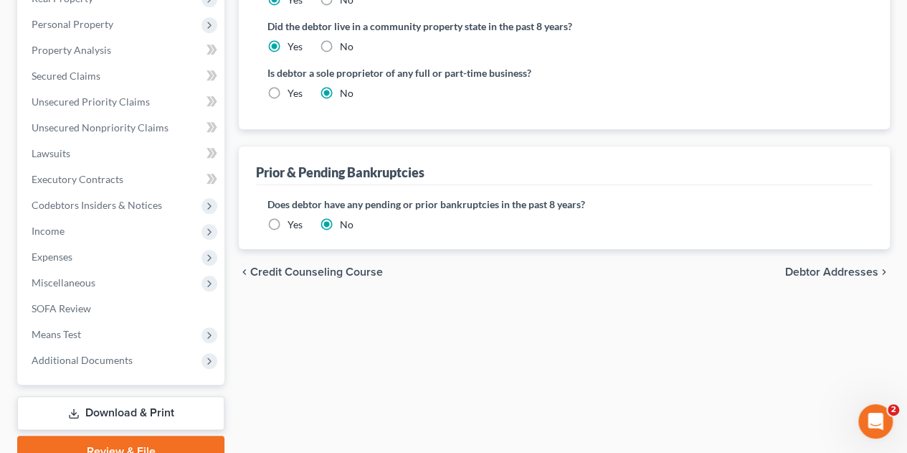
click at [288, 217] on label "Yes" at bounding box center [295, 224] width 15 height 14
click at [293, 217] on input "Yes" at bounding box center [297, 221] width 9 height 9
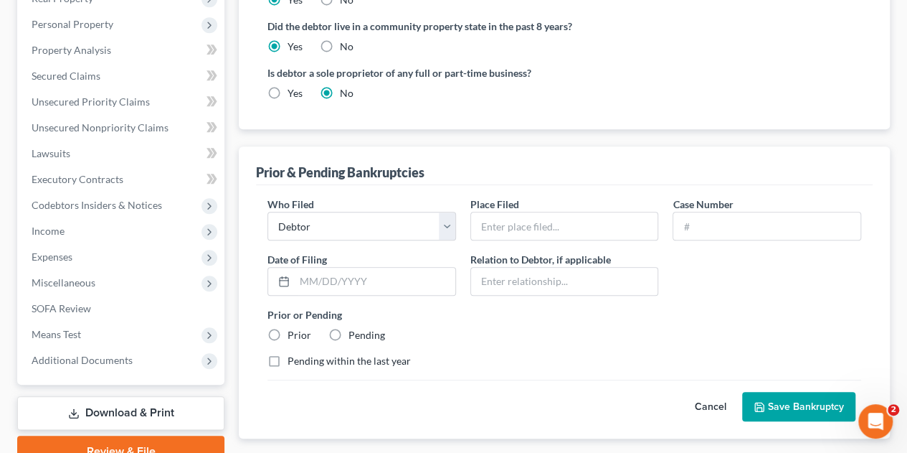
click at [457, 392] on button "Save Bankruptcy" at bounding box center [798, 407] width 113 height 30
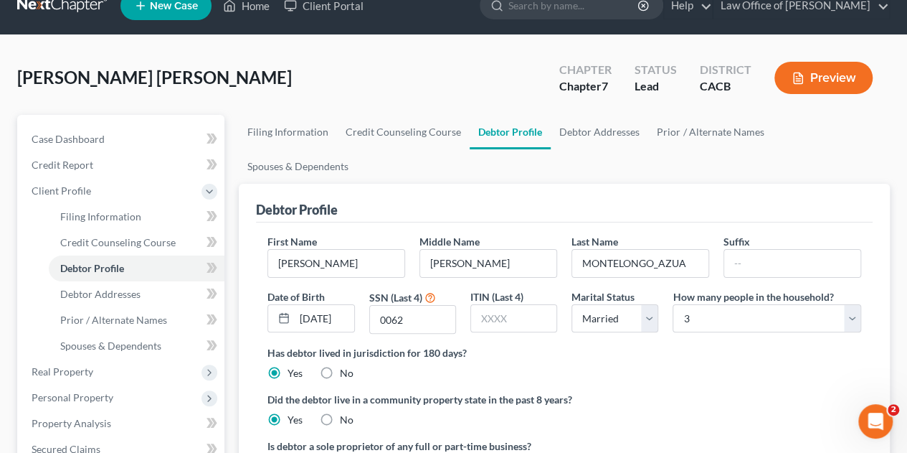
scroll to position [0, 0]
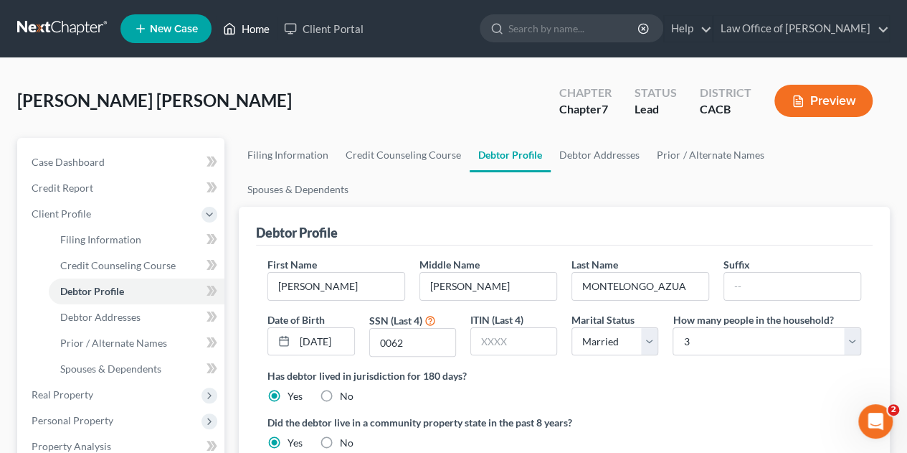
click at [246, 29] on link "Home" at bounding box center [246, 29] width 61 height 26
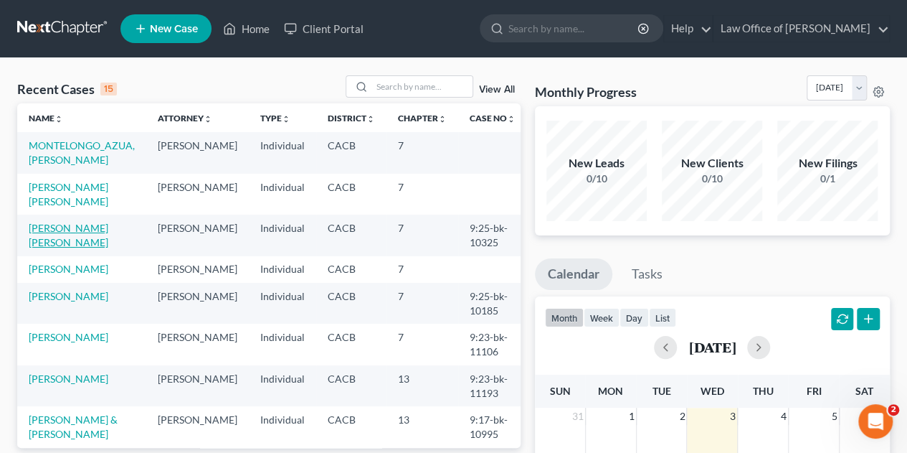
click at [66, 229] on link "[PERSON_NAME] [PERSON_NAME]" at bounding box center [69, 235] width 80 height 27
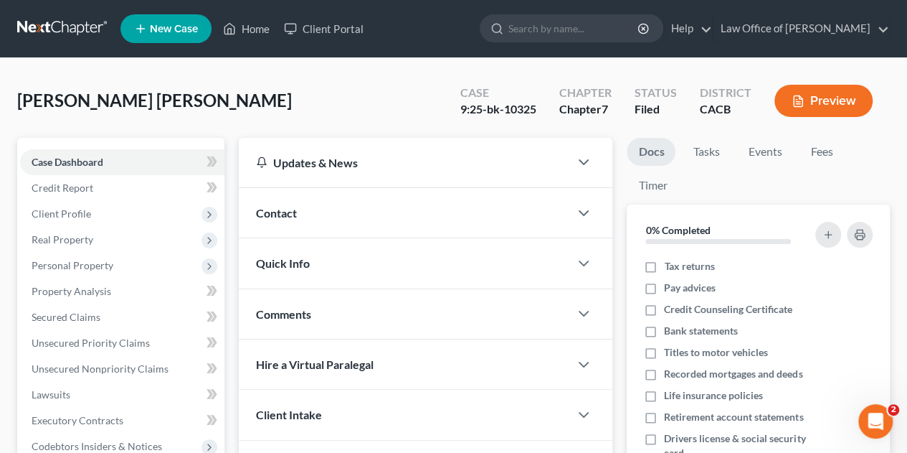
click at [457, 109] on div "Case 9:25-bk-10325" at bounding box center [498, 102] width 99 height 42
drag, startPoint x: 538, startPoint y: 108, endPoint x: 442, endPoint y: 104, distance: 96.2
click at [442, 104] on div "MONTELONGO AZUA, EDGAR Upgraded Case 9:25-bk-10325 Chapter Chapter 7 Status Fil…" at bounding box center [453, 106] width 873 height 62
copy div "9:25-bk-10325"
click at [110, 164] on link "Case Dashboard" at bounding box center [122, 162] width 204 height 26
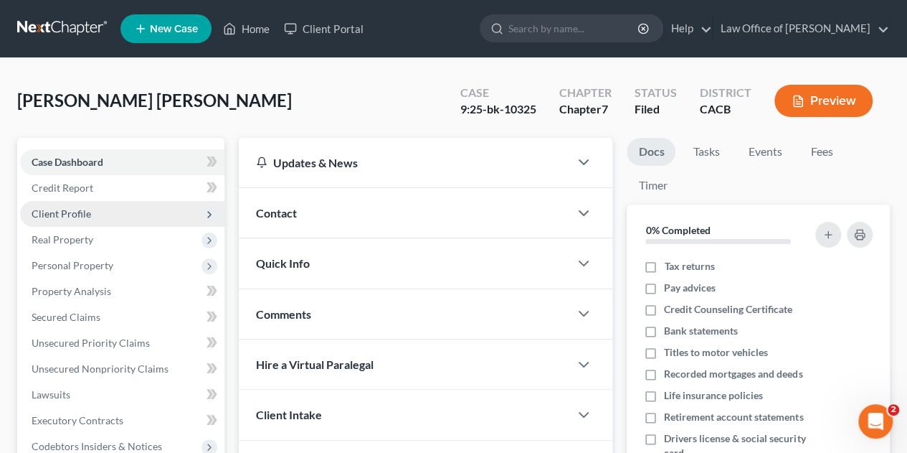
click at [82, 214] on span "Client Profile" at bounding box center [62, 213] width 60 height 12
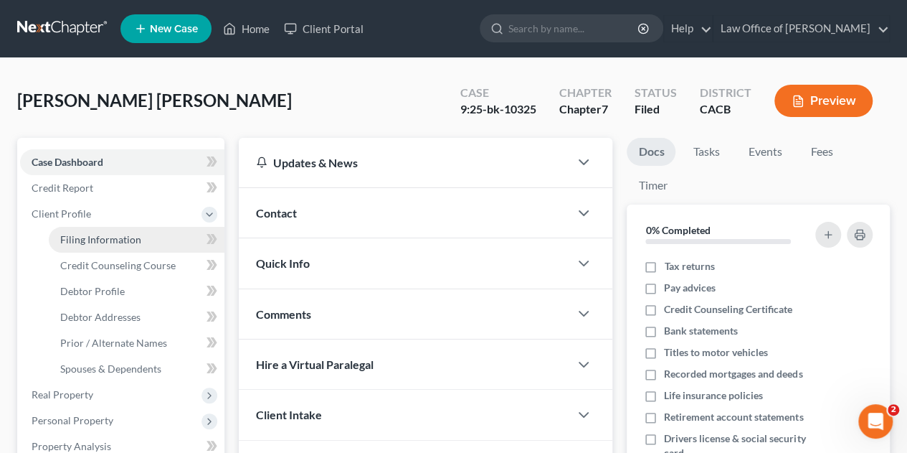
click at [85, 237] on span "Filing Information" at bounding box center [100, 239] width 81 height 12
select select "1"
select select "0"
select select "7"
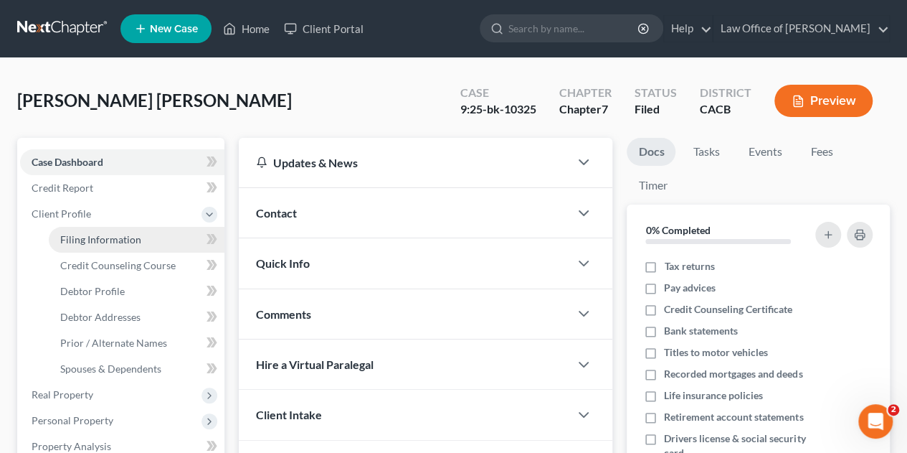
select select "0"
select select "4"
select select "1"
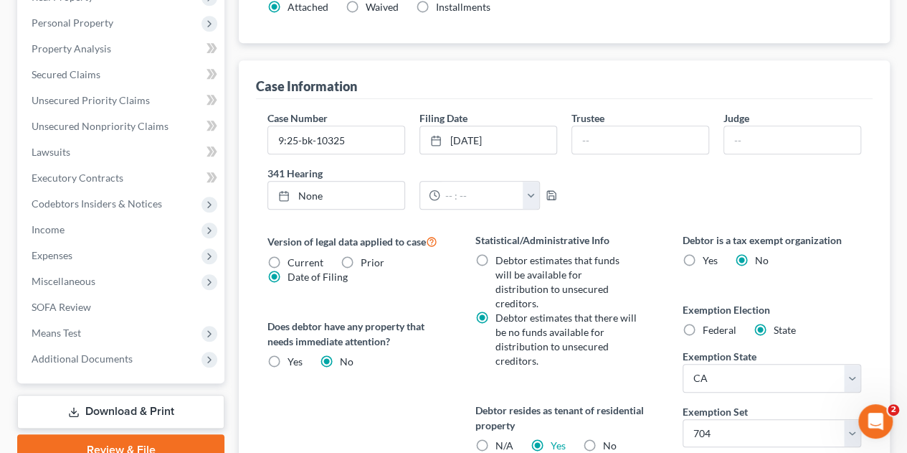
scroll to position [396, 0]
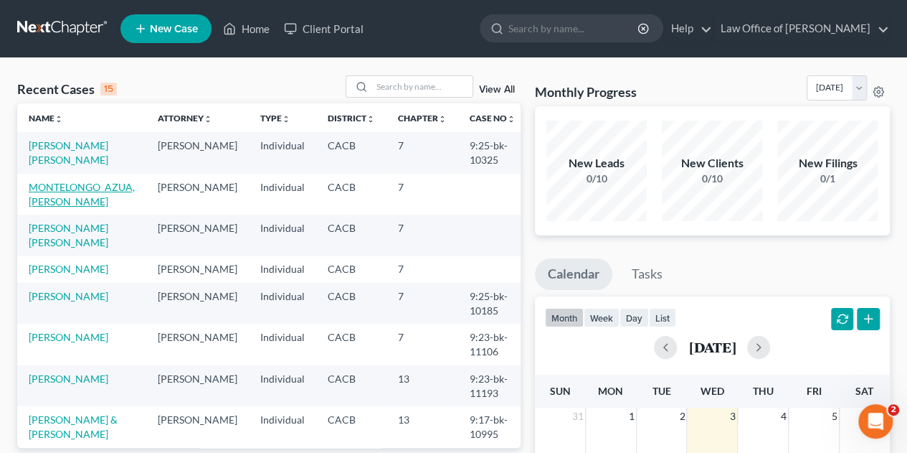
click at [116, 186] on link "MONTELONGO_AZUA, EDGAR" at bounding box center [82, 194] width 106 height 27
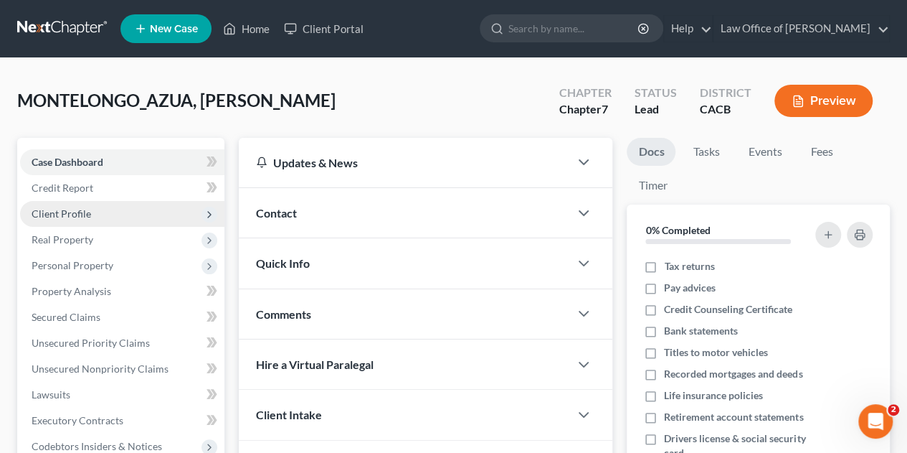
click at [61, 216] on span "Client Profile" at bounding box center [62, 213] width 60 height 12
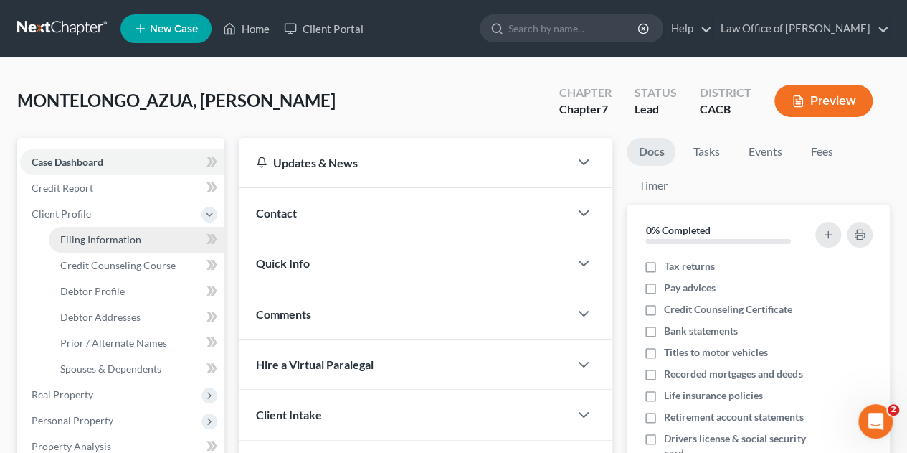
click at [75, 241] on span "Filing Information" at bounding box center [100, 239] width 81 height 12
select select "1"
select select "0"
select select "7"
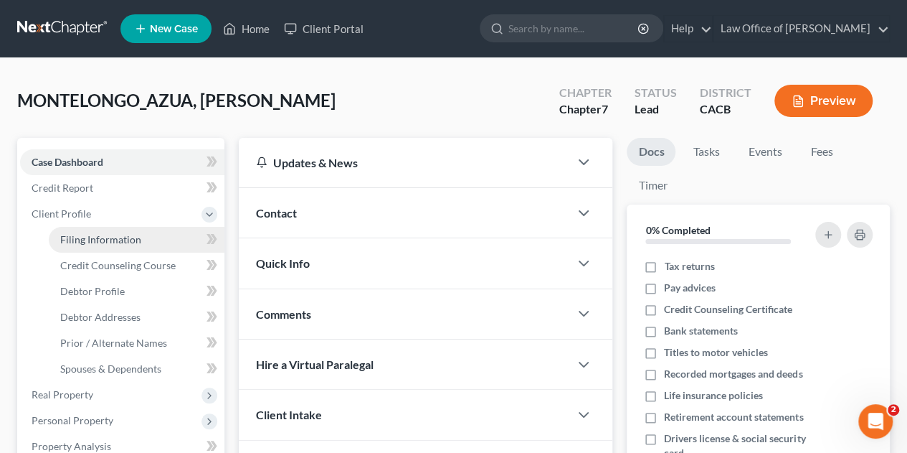
select select "0"
select select "4"
select select "1"
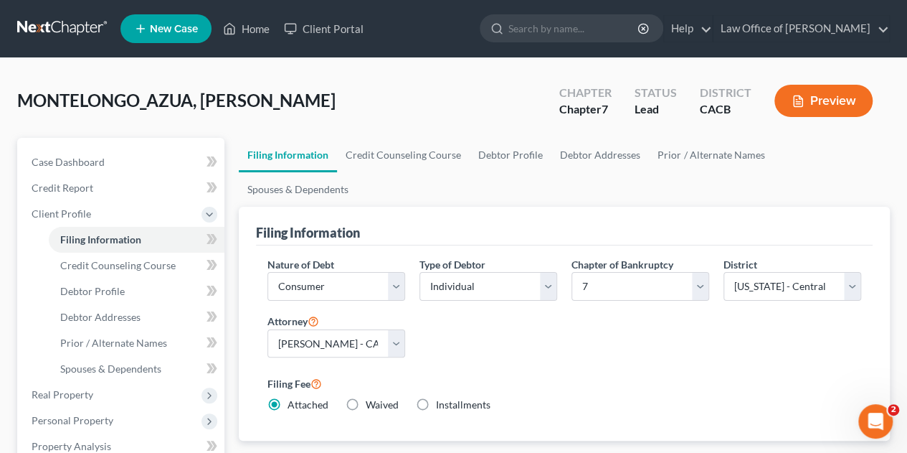
scroll to position [396, 0]
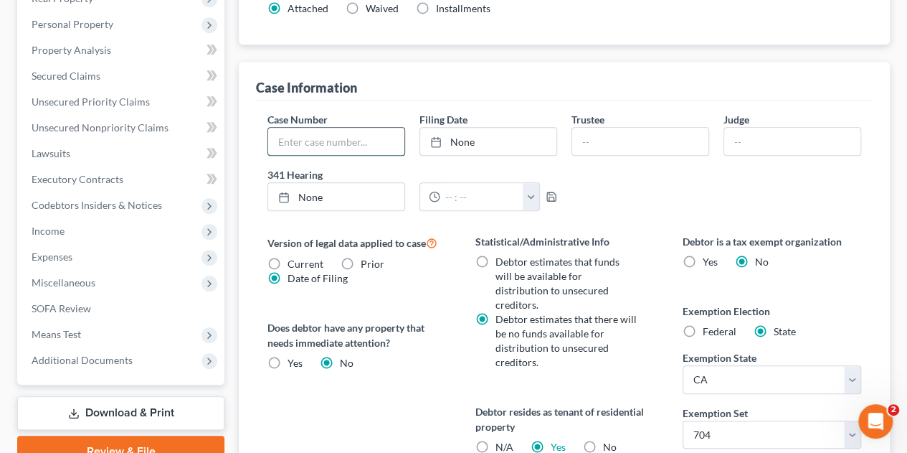
click at [337, 128] on input "text" at bounding box center [336, 141] width 136 height 27
paste input "9:25-bk-10325"
type input "9:25-bk-10325"
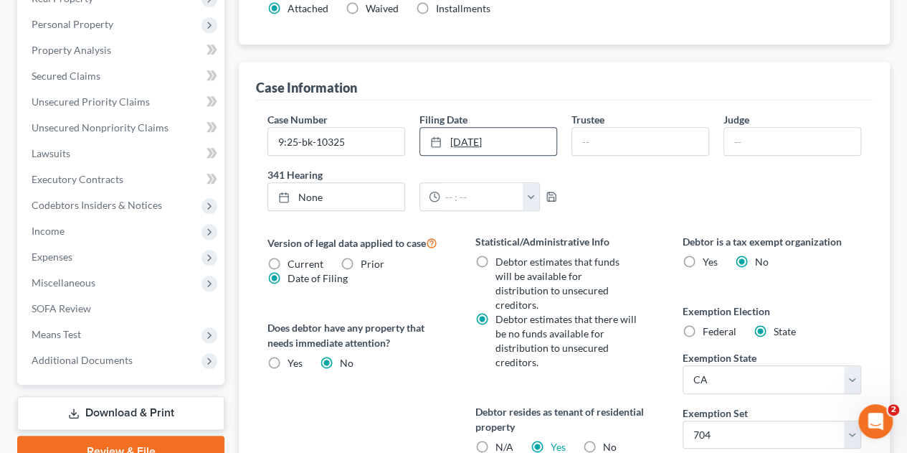
type input "9/3/2025"
click at [457, 128] on link "9/3/2025" at bounding box center [488, 141] width 136 height 27
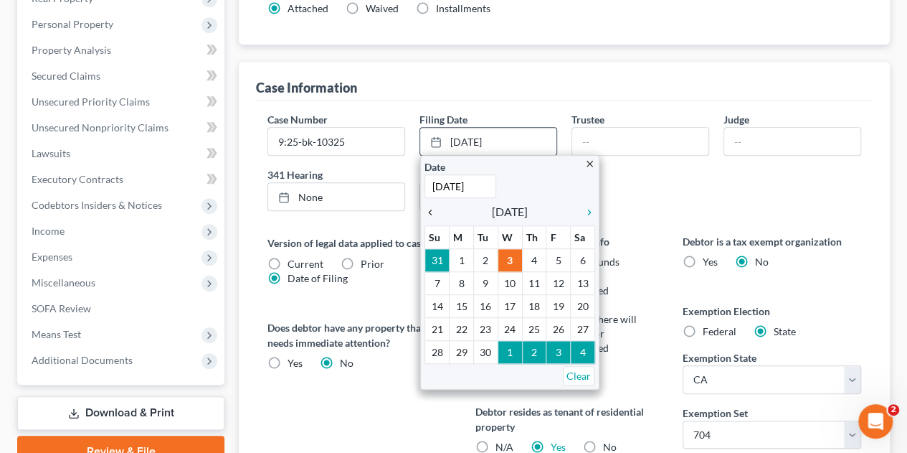
click at [432, 207] on icon "chevron_left" at bounding box center [434, 212] width 19 height 11
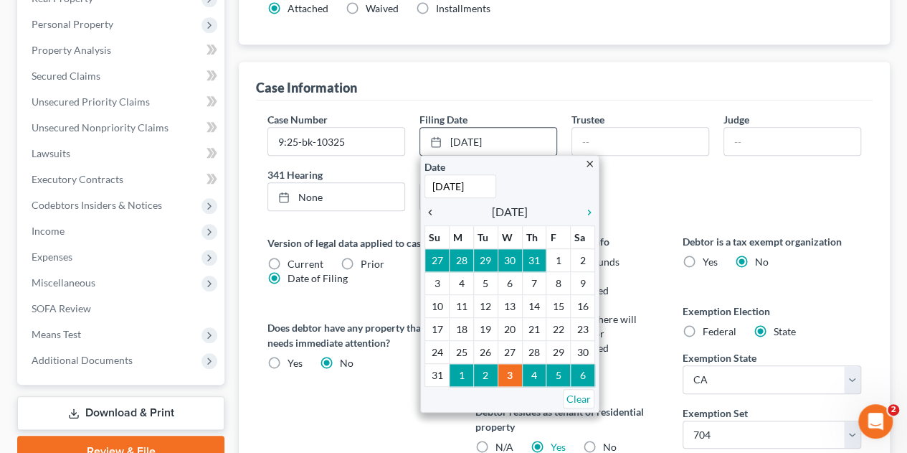
click at [432, 207] on icon "chevron_left" at bounding box center [434, 212] width 19 height 11
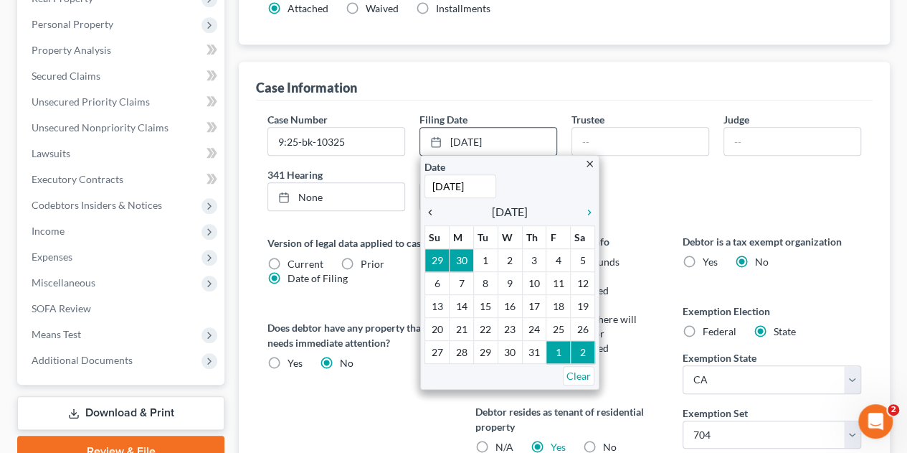
click at [432, 207] on icon "chevron_left" at bounding box center [434, 212] width 19 height 11
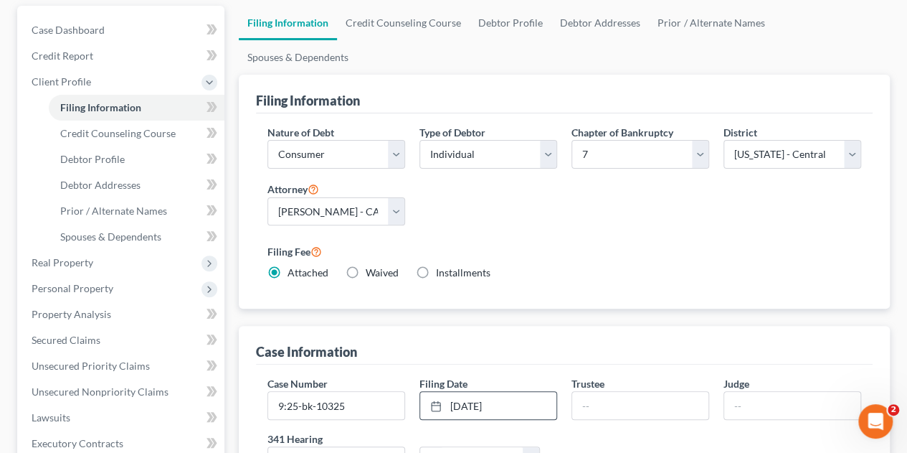
scroll to position [161, 0]
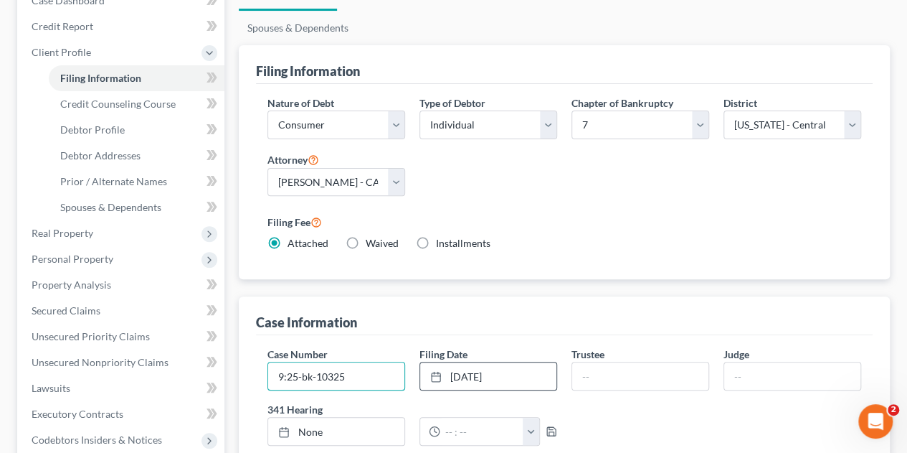
drag, startPoint x: 384, startPoint y: 342, endPoint x: 247, endPoint y: 359, distance: 138.0
click at [457, 362] on link "3/12/2025" at bounding box center [488, 375] width 136 height 27
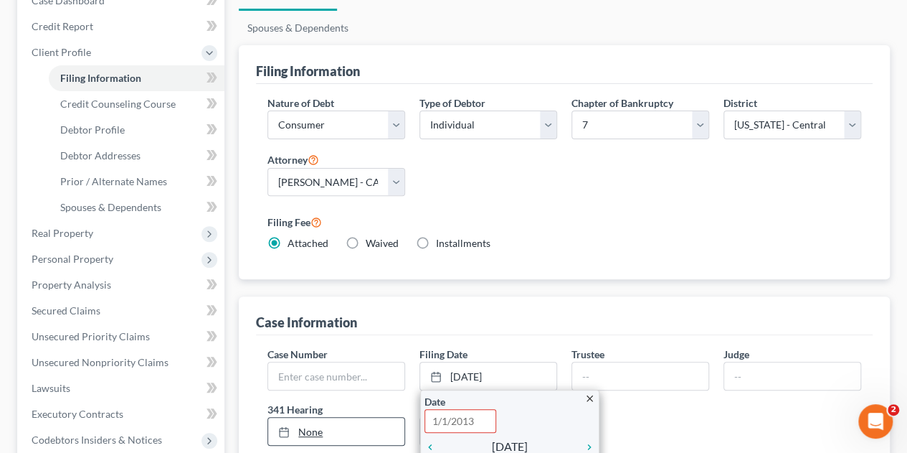
drag, startPoint x: 478, startPoint y: 385, endPoint x: 402, endPoint y: 384, distance: 75.3
click at [402, 384] on div "Case Number Filing Date 3/12/2025 close Date Time 12:00 AM chevron_left March 2…" at bounding box center [564, 401] width 608 height 110
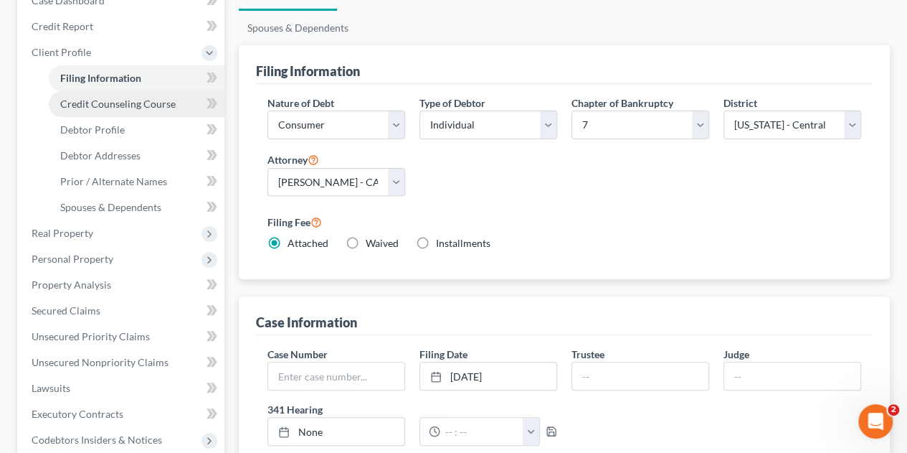
click at [91, 112] on link "Credit Counseling Course" at bounding box center [137, 104] width 176 height 26
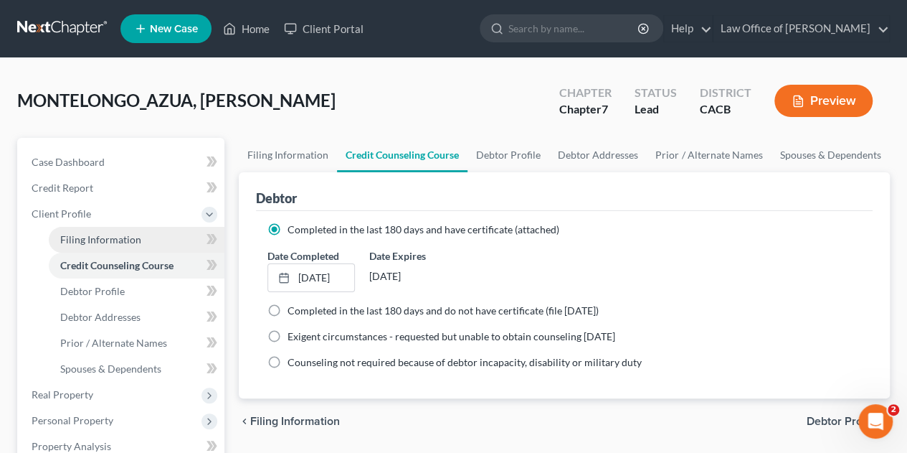
click at [110, 240] on span "Filing Information" at bounding box center [100, 239] width 81 height 12
select select "1"
select select "0"
select select "7"
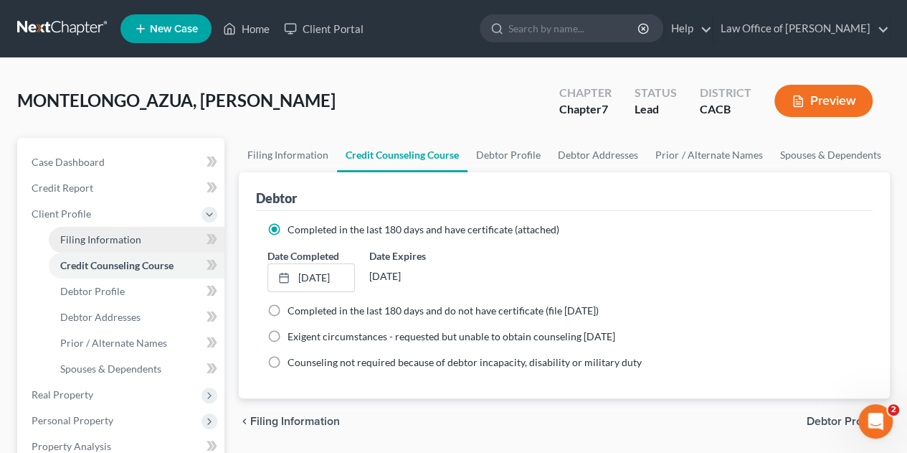
select select "0"
select select "4"
select select "1"
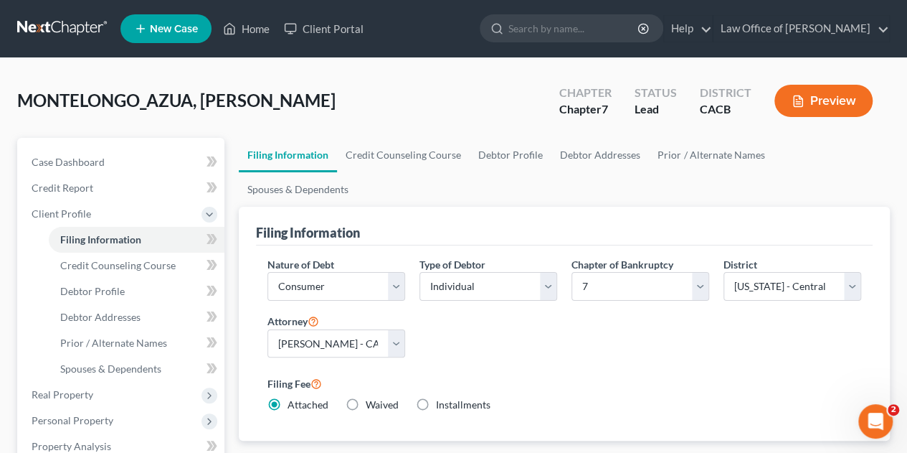
scroll to position [396, 0]
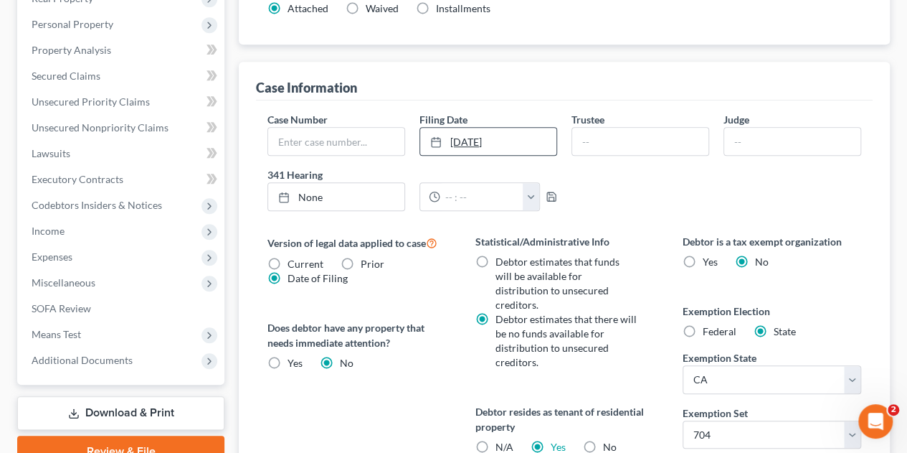
click at [457, 128] on link "3/12/2025" at bounding box center [488, 141] width 136 height 27
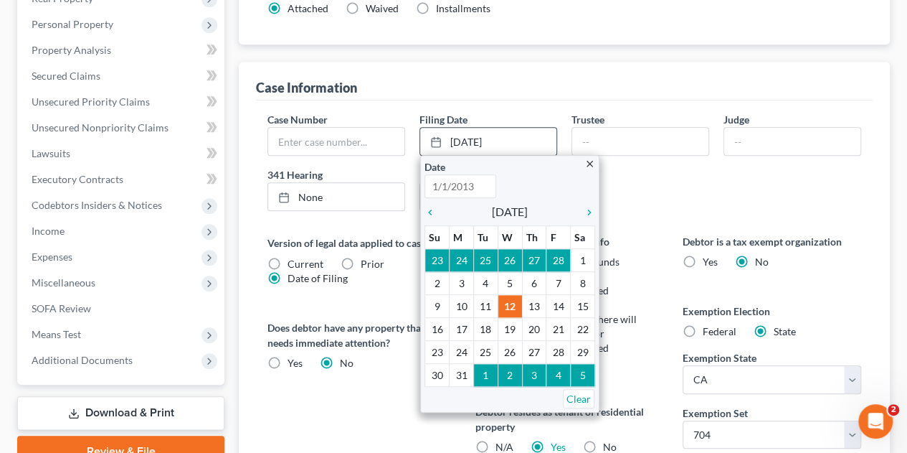
click at [457, 174] on input "text" at bounding box center [461, 186] width 72 height 24
click at [457, 148] on div "Case Number Filing Date 3/12/2025 close Date Time 12:00 AM chevron_left March 2…" at bounding box center [564, 167] width 608 height 110
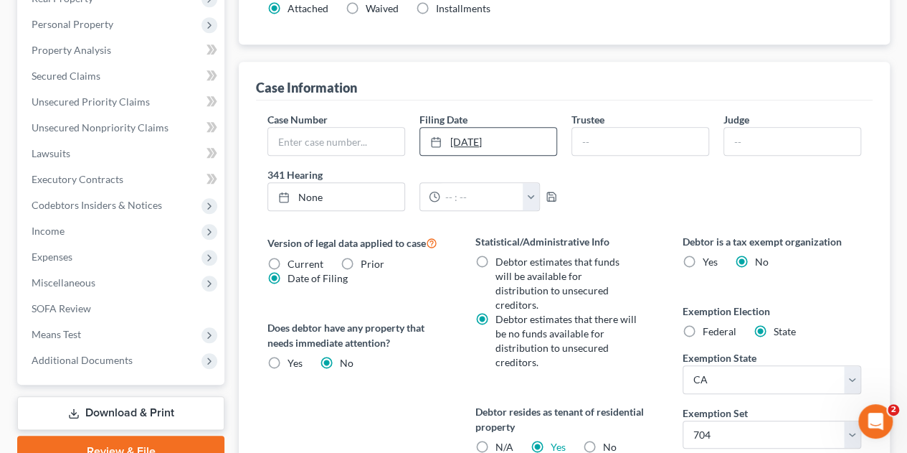
click at [457, 128] on link "3/12/2025" at bounding box center [488, 141] width 136 height 27
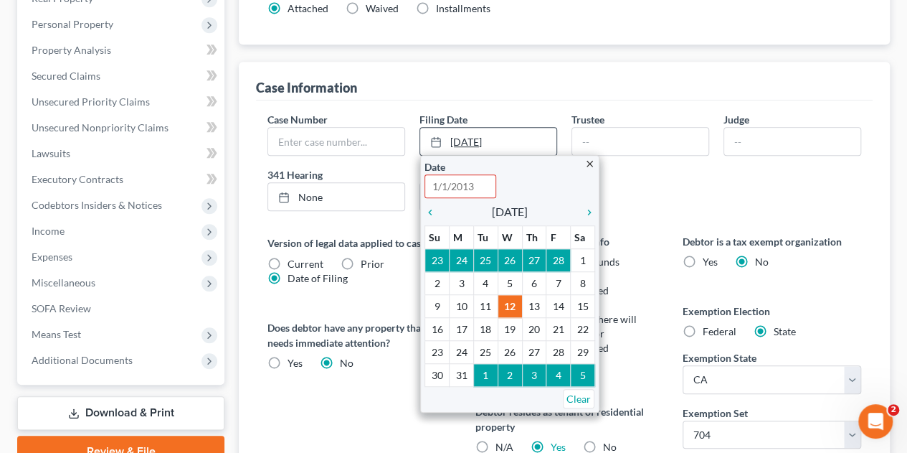
click at [457, 128] on link "3/12/2025" at bounding box center [488, 141] width 136 height 27
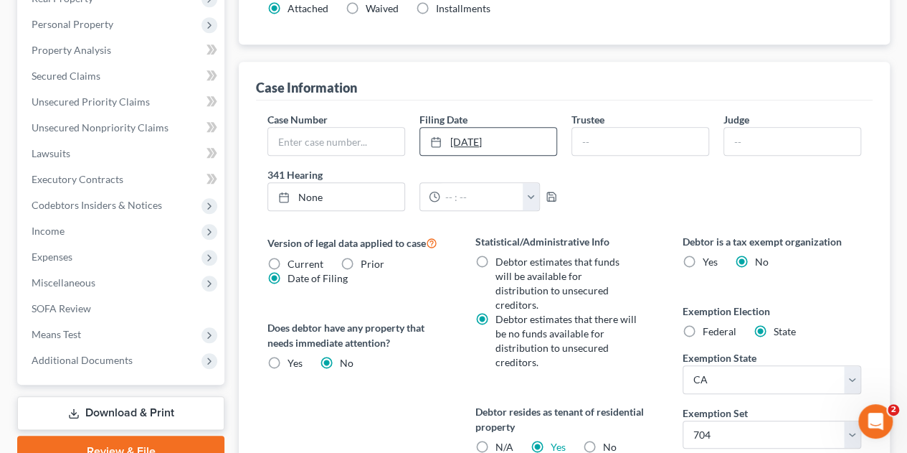
click at [457, 128] on link "3/12/2025" at bounding box center [488, 141] width 136 height 27
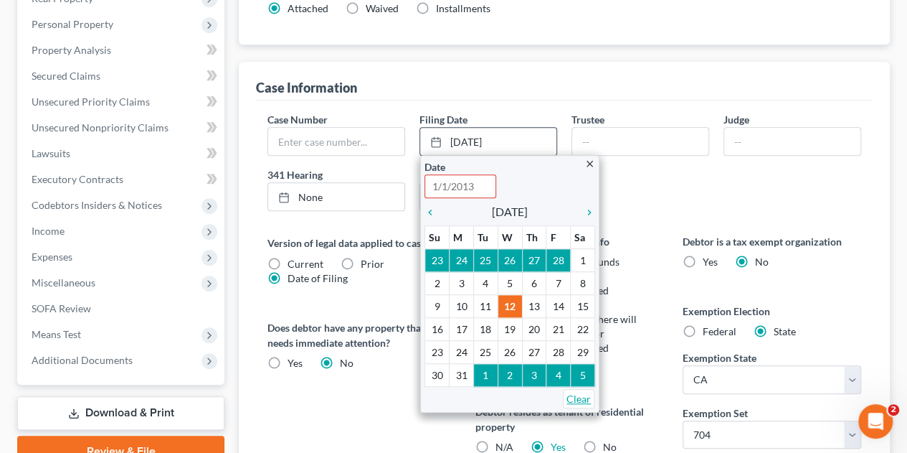
click at [457, 389] on link "Clear" at bounding box center [579, 398] width 32 height 19
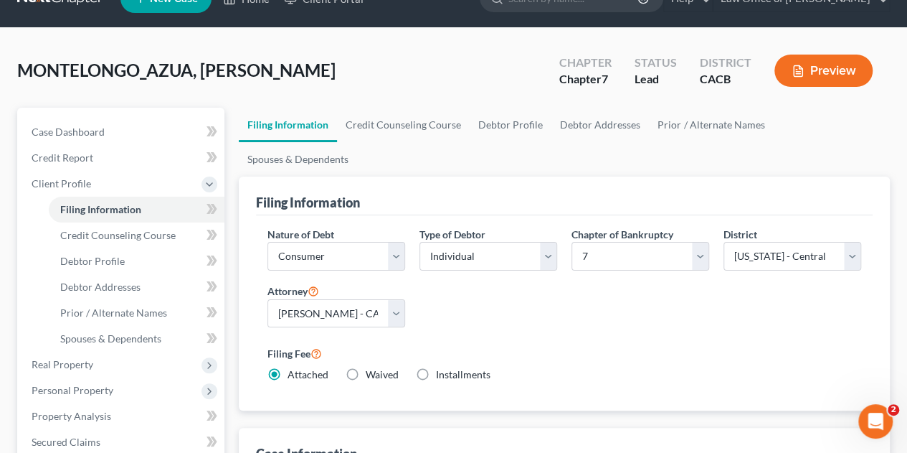
scroll to position [37, 0]
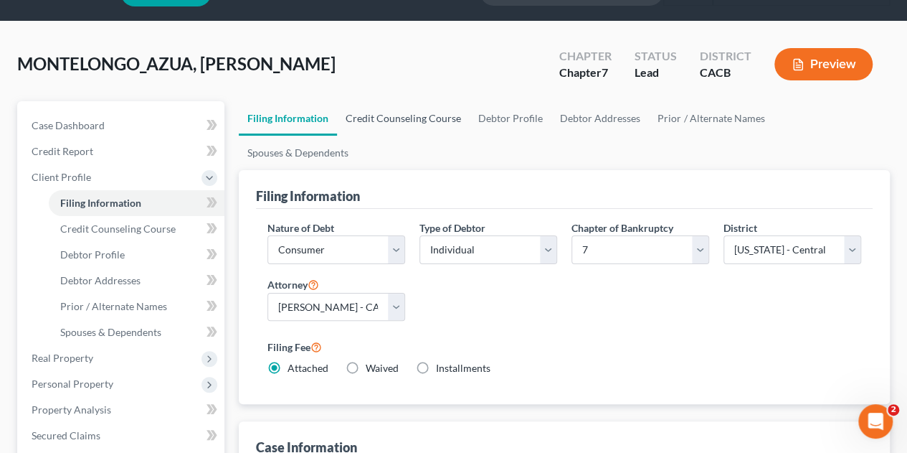
click at [397, 120] on link "Credit Counseling Course" at bounding box center [403, 118] width 133 height 34
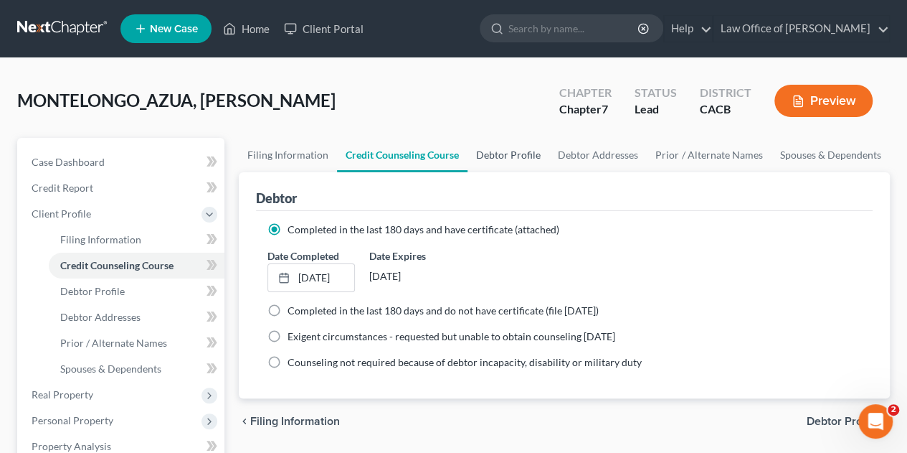
click at [457, 153] on link "Debtor Profile" at bounding box center [509, 155] width 82 height 34
select select "1"
select select "2"
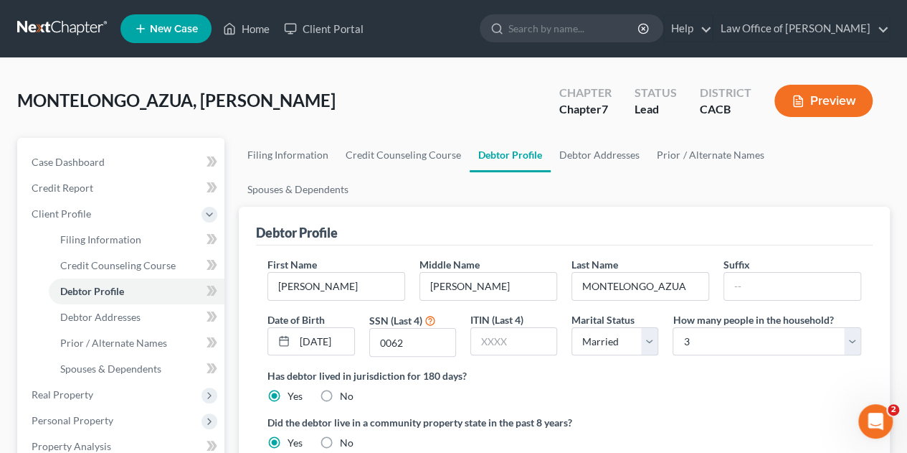
radio input "true"
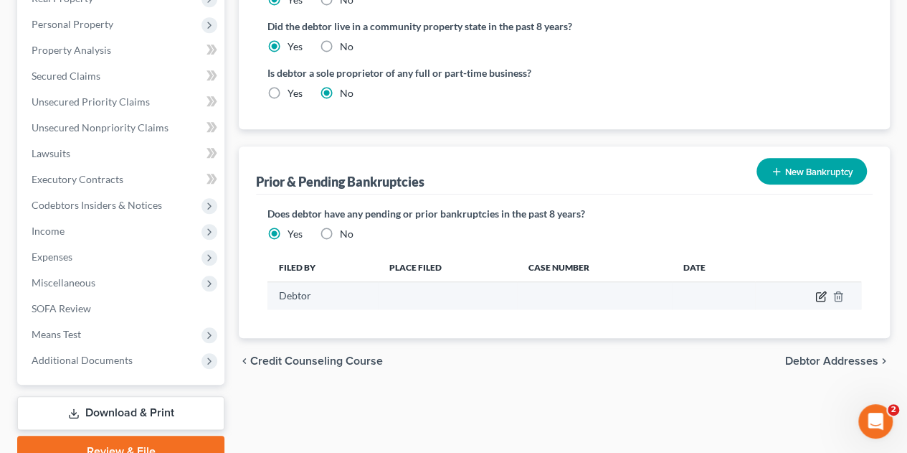
click at [457, 282] on td at bounding box center [808, 295] width 106 height 27
click at [457, 290] on icon "button" at bounding box center [820, 295] width 11 height 11
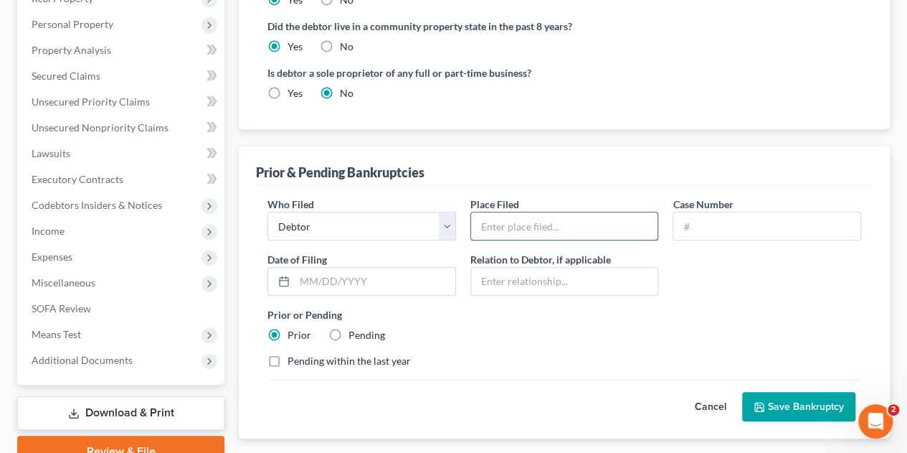
click at [457, 212] on input "text" at bounding box center [564, 225] width 187 height 27
paste input "9:25-bk-10325"
type input "9:25-bk-10325"
type input "03/12/2025"
click at [457, 212] on input "text" at bounding box center [766, 225] width 187 height 27
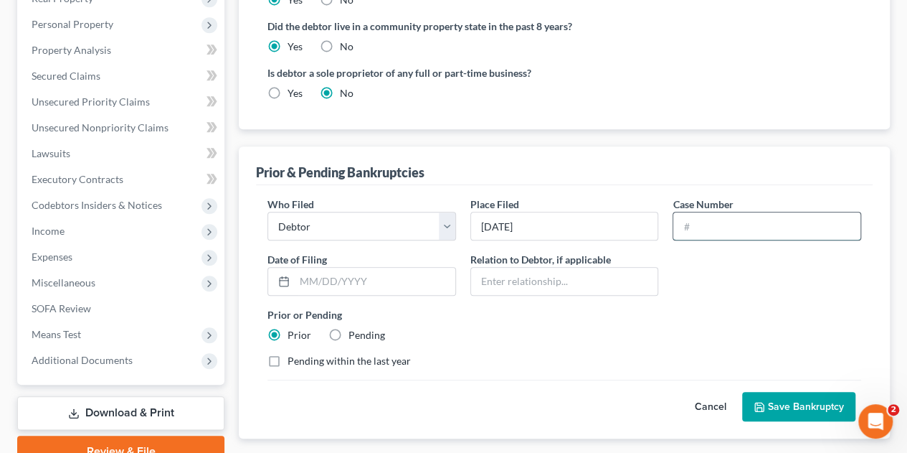
paste input "9:25-bk-10325"
type input "9:25-bk-10325"
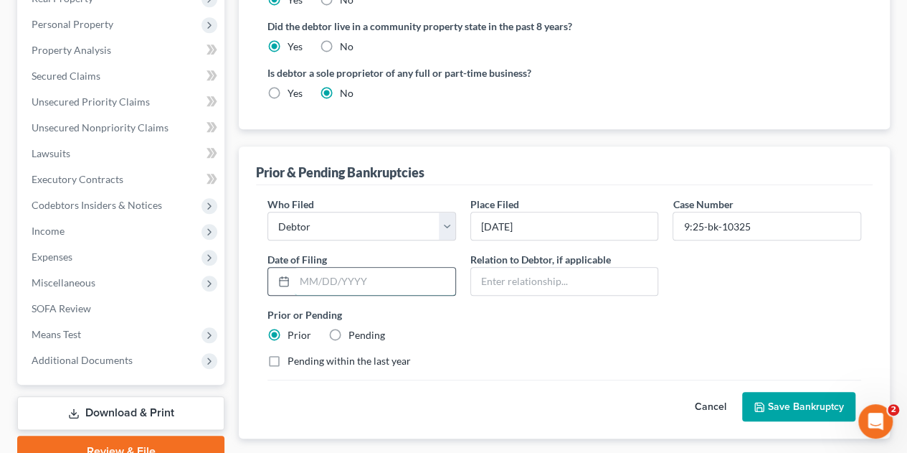
click at [356, 267] on input "text" at bounding box center [375, 280] width 161 height 27
type input "03/12/2025"
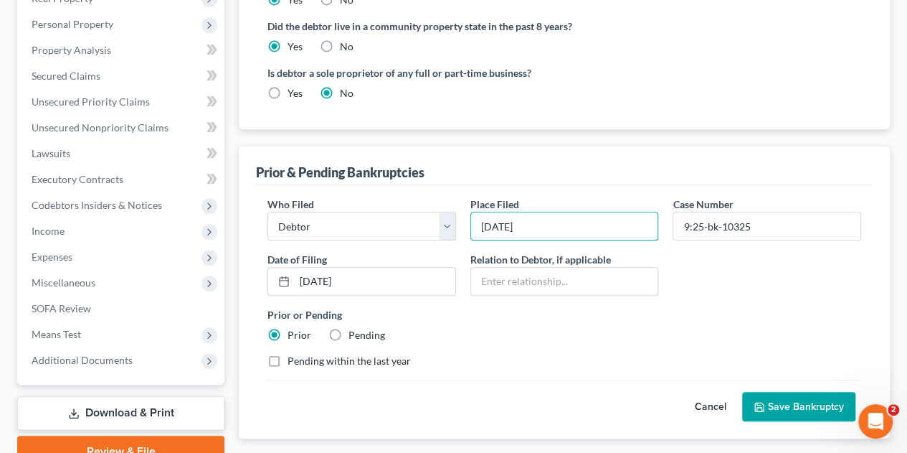
drag, startPoint x: 558, startPoint y: 193, endPoint x: 436, endPoint y: 166, distance: 124.8
click at [436, 196] on div "Who Filed * Debtor Other Place Filed * 03/12/2025 Case Number 9:25-bk-10325 Dat…" at bounding box center [564, 287] width 608 height 183
click at [457, 212] on input "California Central DIstrict Santa Barbara" at bounding box center [564, 225] width 187 height 27
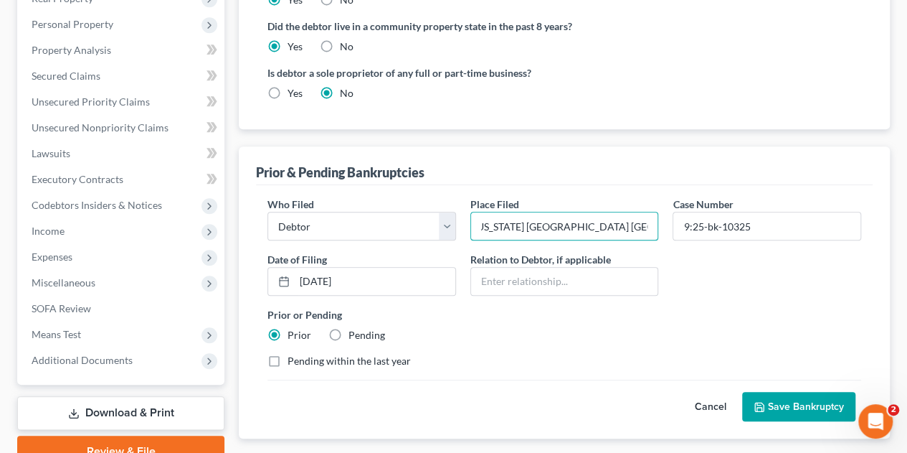
type input "California Central District Santa Barbara"
click at [457, 392] on button "Save Bankruptcy" at bounding box center [798, 407] width 113 height 30
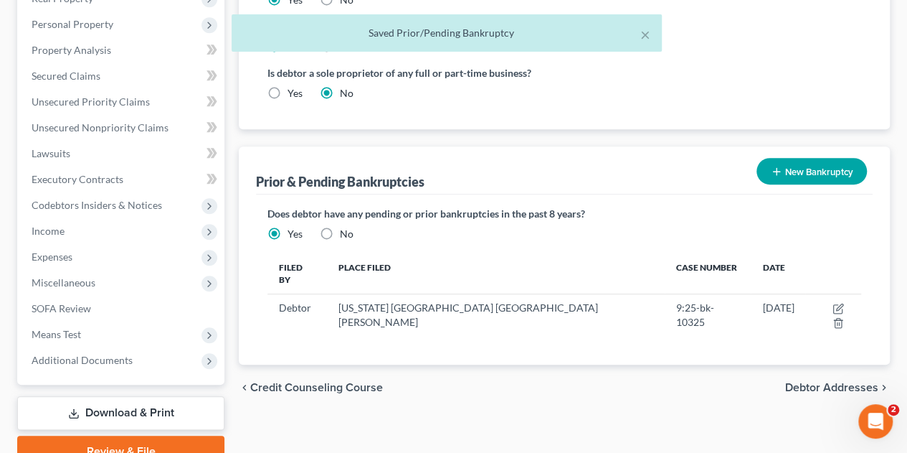
click at [318, 382] on span "Credit Counseling Course" at bounding box center [316, 387] width 133 height 11
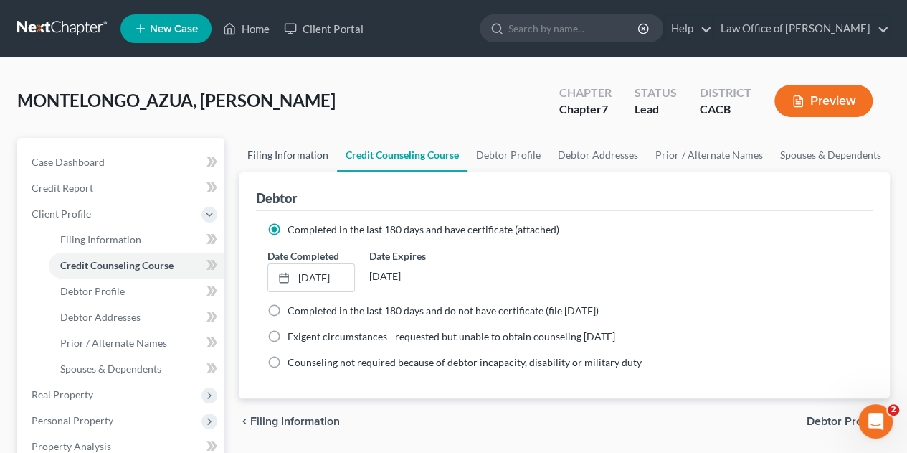
click at [304, 155] on link "Filing Information" at bounding box center [288, 155] width 98 height 34
select select "1"
select select "0"
select select "7"
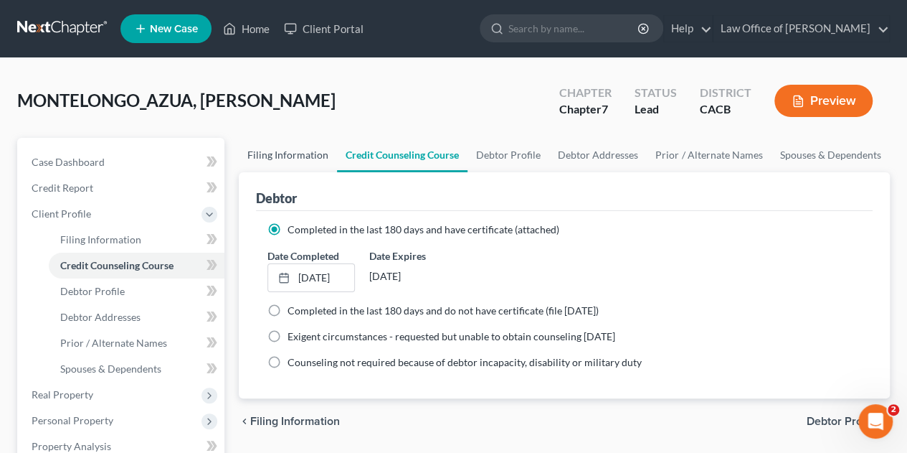
select select "0"
select select "4"
select select "1"
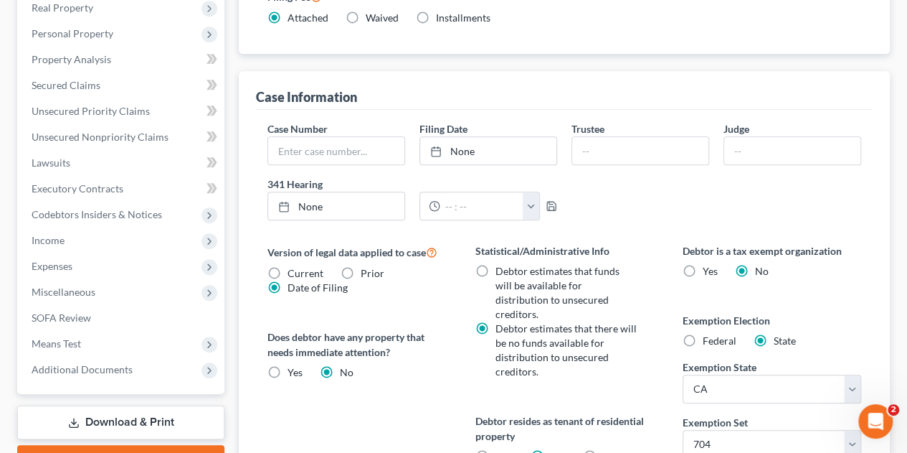
scroll to position [564, 0]
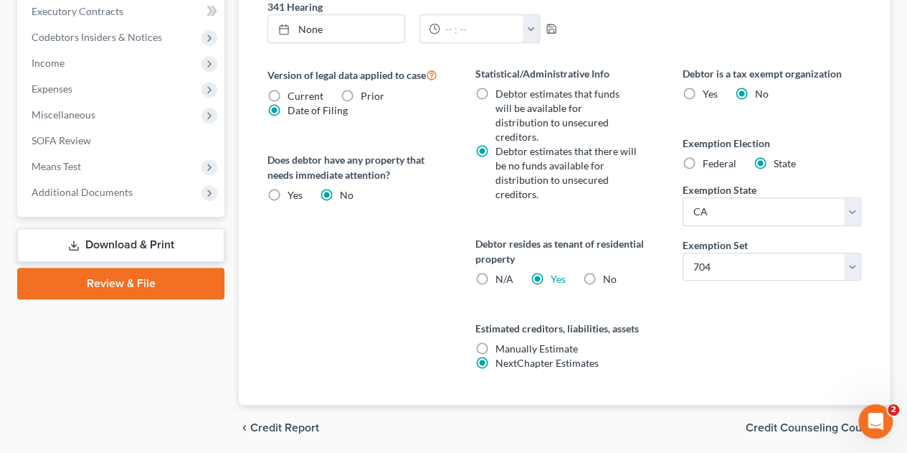
click at [110, 241] on link "Download & Print" at bounding box center [120, 245] width 207 height 34
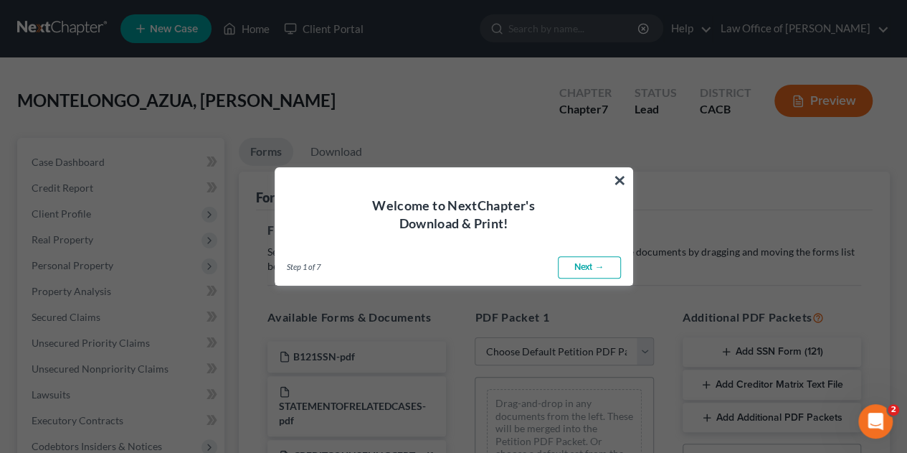
click at [457, 263] on link "Next →" at bounding box center [589, 267] width 63 height 23
select select "0"
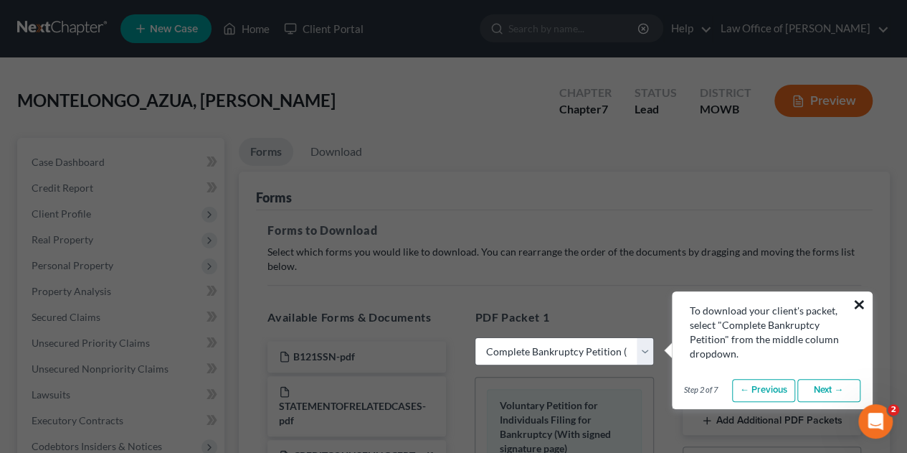
click at [457, 302] on button "×" at bounding box center [860, 304] width 14 height 23
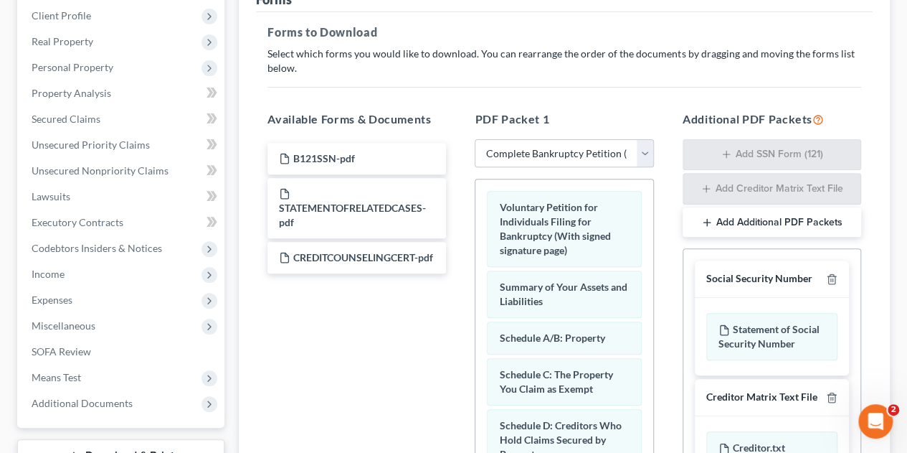
scroll to position [196, 0]
click at [457, 153] on select "Choose Default Petition PDF Packet Complete Bankruptcy Petition (all forms and …" at bounding box center [564, 155] width 179 height 29
click at [457, 141] on select "Choose Default Petition PDF Packet Complete Bankruptcy Petition (all forms and …" at bounding box center [564, 155] width 179 height 29
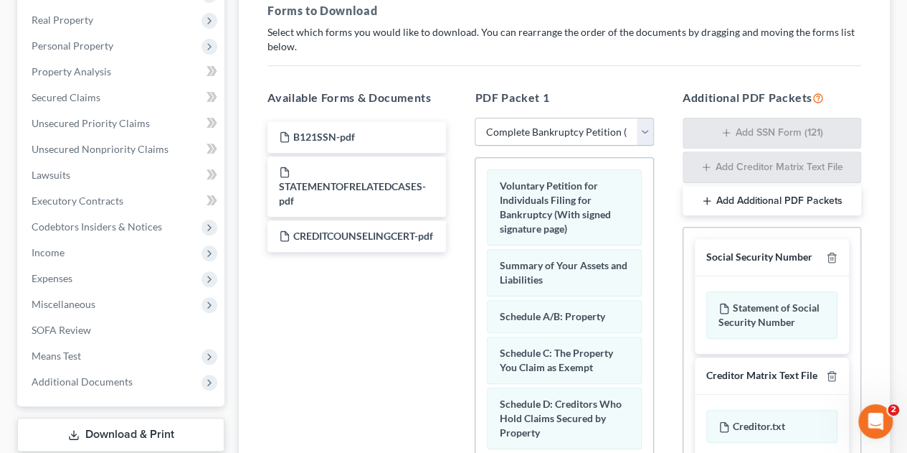
scroll to position [222, 0]
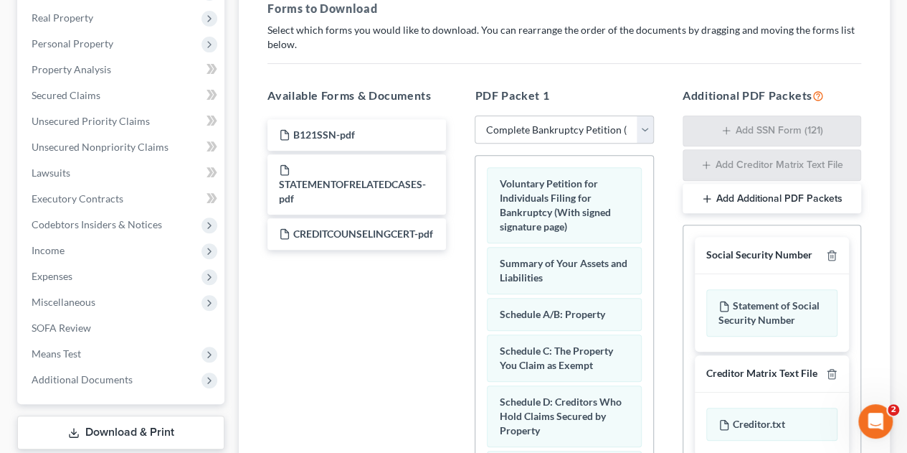
click at [1, 290] on div "MONTELONGO_AZUA, EDGAR Upgraded Chapter Chapter 7 Status Lead District MOWB Pre…" at bounding box center [453, 245] width 907 height 818
click at [1, 279] on div "MONTELONGO_AZUA, EDGAR Upgraded Chapter Chapter 7 Status Lead District MOWB Pre…" at bounding box center [453, 245] width 907 height 818
click at [457, 128] on select "Choose Default Petition PDF Packet Complete Bankruptcy Petition (all forms and …" at bounding box center [564, 129] width 179 height 29
click at [457, 115] on select "Choose Default Petition PDF Packet Complete Bankruptcy Petition (all forms and …" at bounding box center [564, 129] width 179 height 29
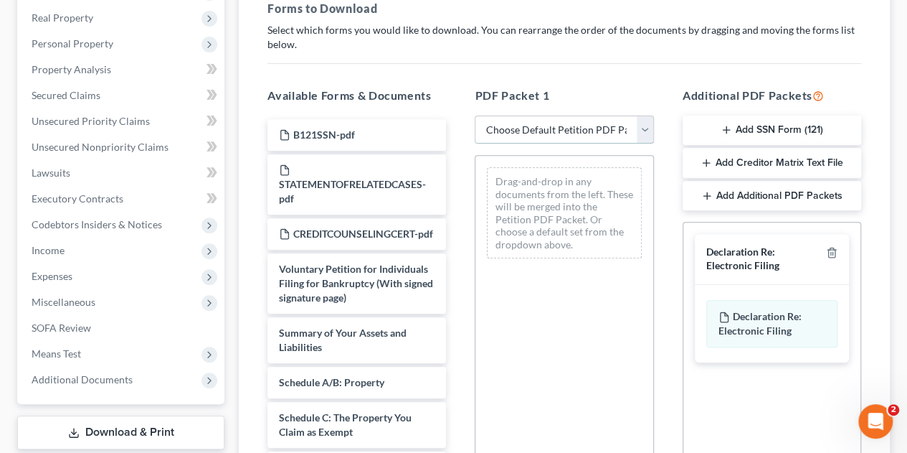
click at [457, 128] on select "Choose Default Petition PDF Packet Complete Bankruptcy Petition (all forms and …" at bounding box center [564, 129] width 179 height 29
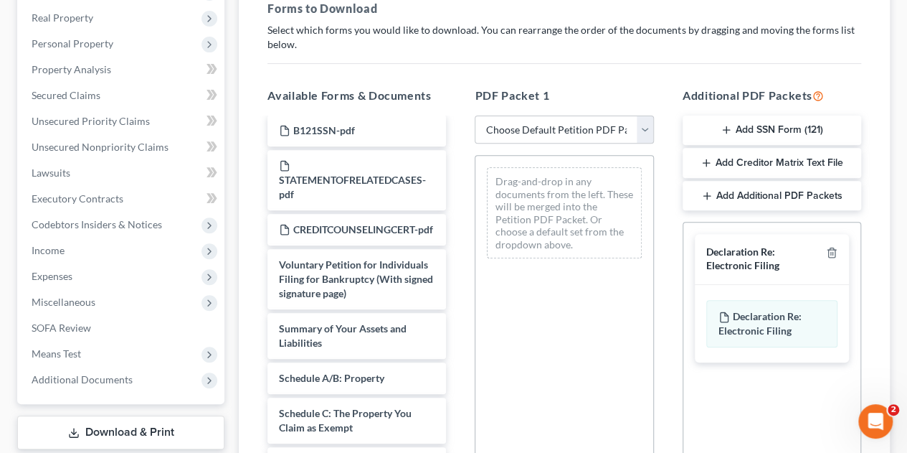
scroll to position [0, 0]
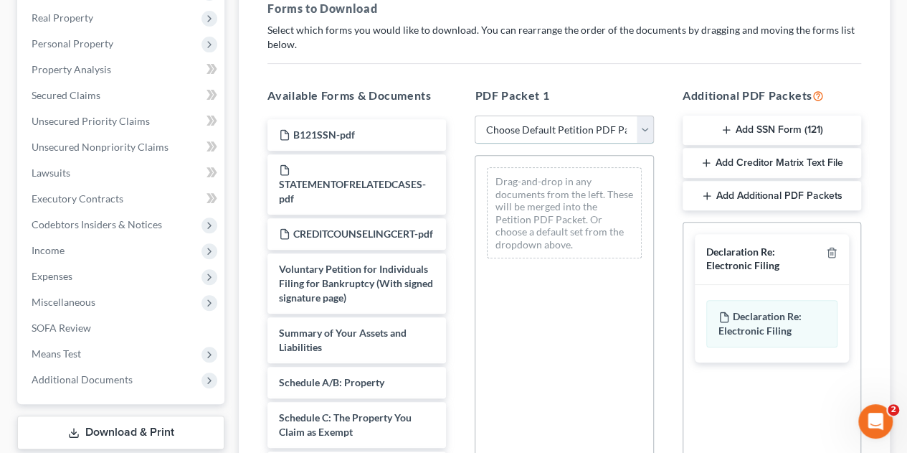
click at [457, 120] on select "Choose Default Petition PDF Packet Complete Bankruptcy Petition (all forms and …" at bounding box center [564, 129] width 179 height 29
select select "1"
click at [457, 115] on select "Choose Default Petition PDF Packet Complete Bankruptcy Petition (all forms and …" at bounding box center [564, 129] width 179 height 29
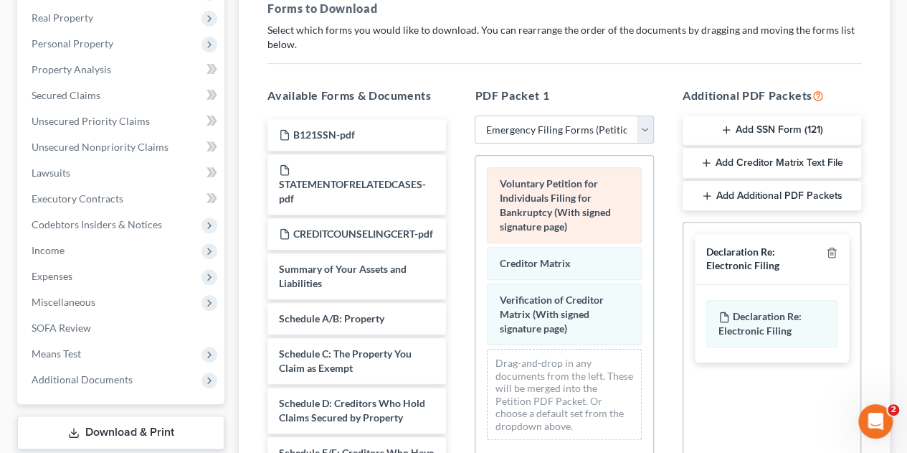
click at [457, 214] on div "Voluntary Petition for Individuals Filing for Bankruptcy (With signed signature…" at bounding box center [564, 205] width 154 height 76
click at [457, 208] on span "Voluntary Petition for Individuals Filing for Bankruptcy (With signed signature…" at bounding box center [554, 204] width 111 height 55
